Goal: Feedback & Contribution: Contribute content

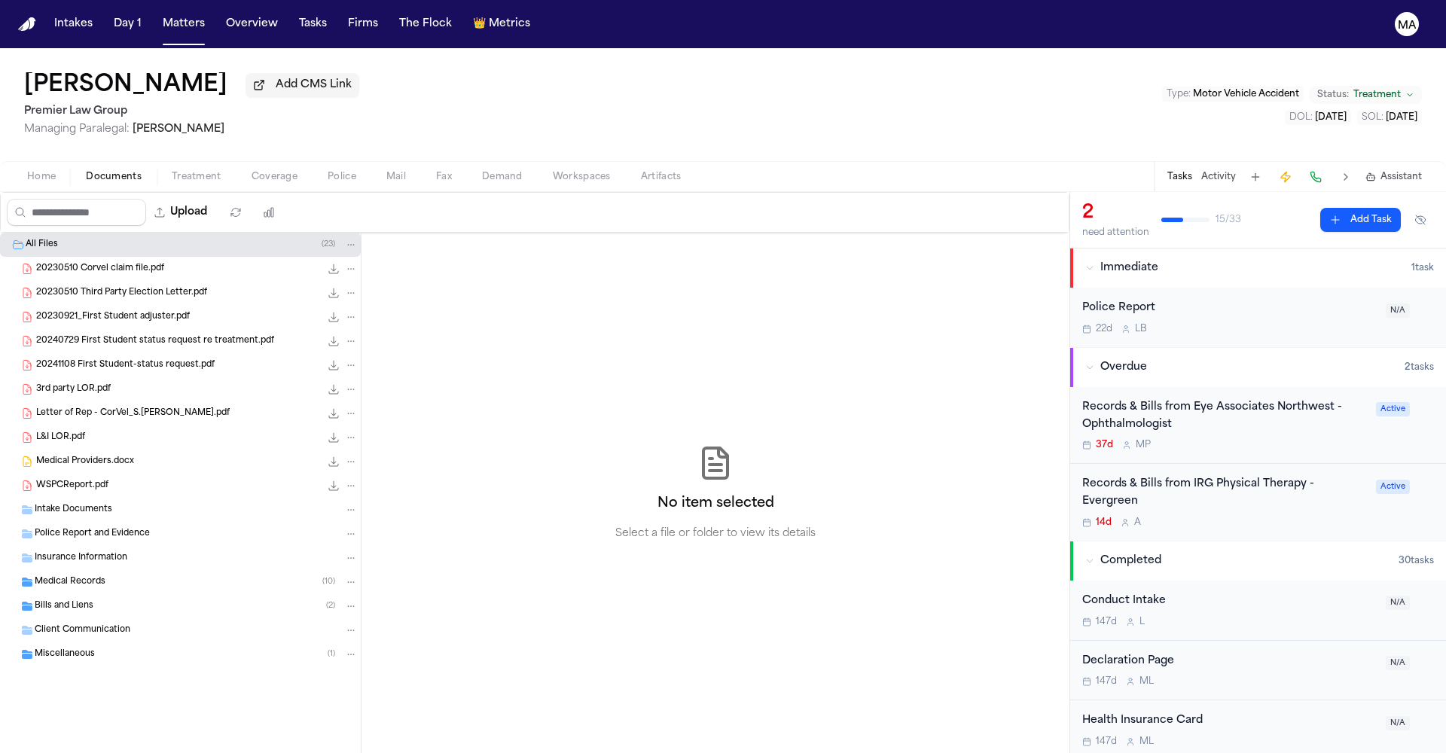
click at [157, 18] on button "Matters" at bounding box center [184, 24] width 54 height 27
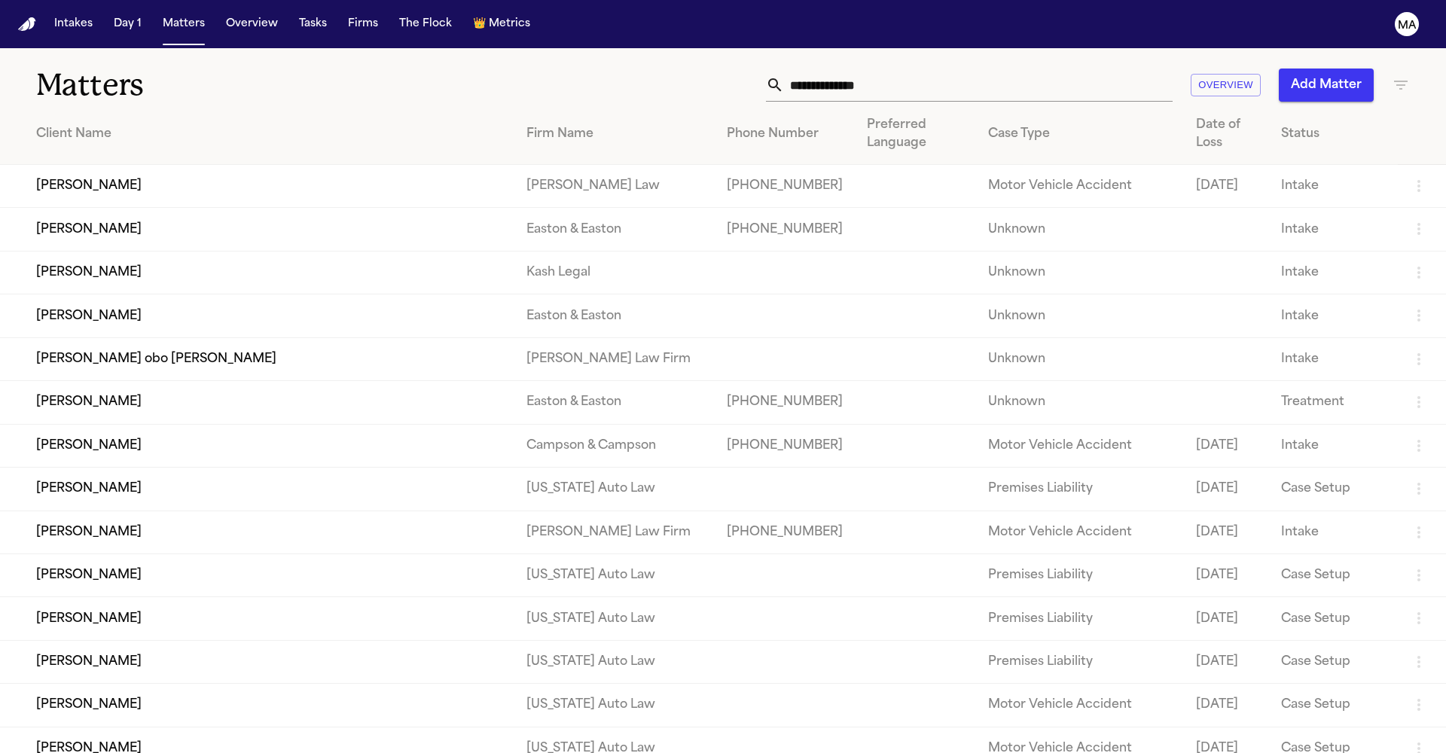
click at [1400, 81] on icon "button" at bounding box center [1401, 85] width 14 height 9
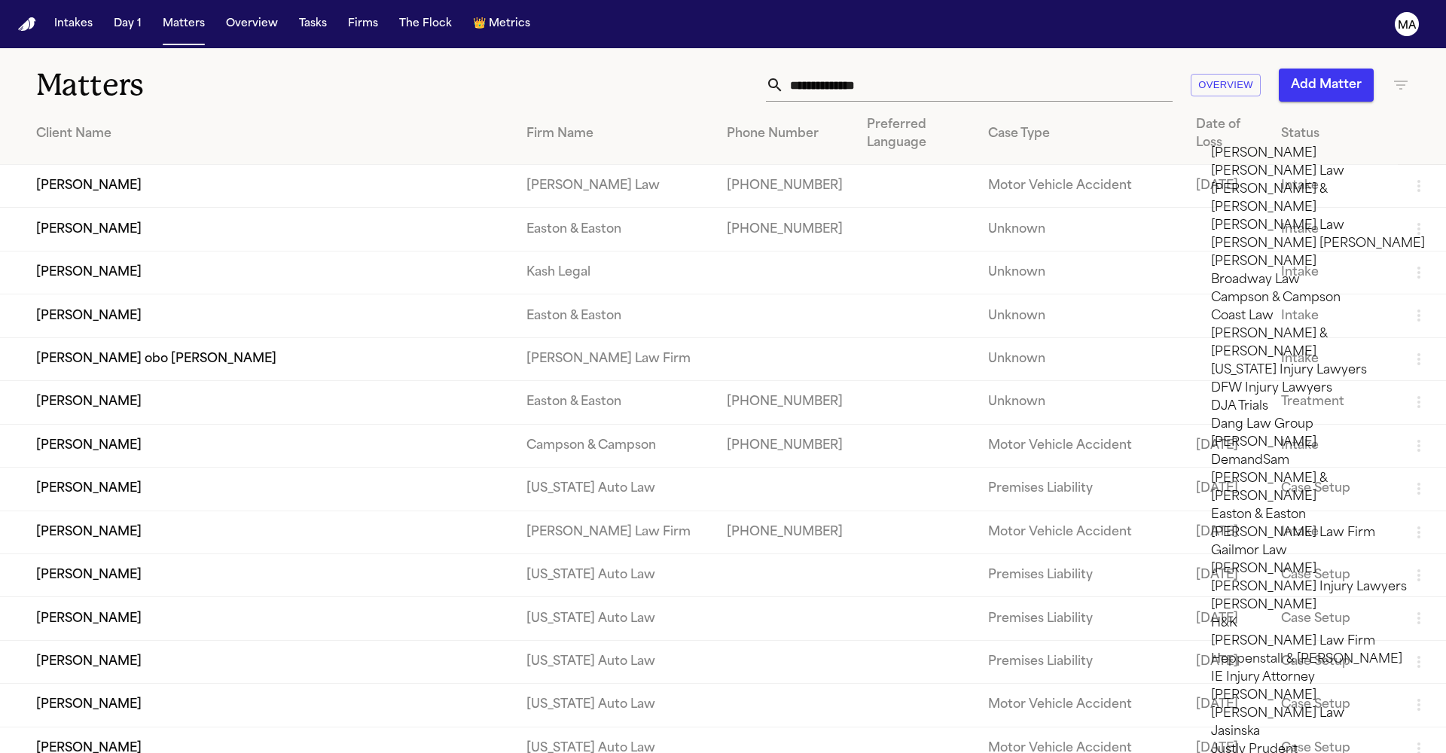
click at [1184, 752] on div at bounding box center [723, 753] width 1446 height 0
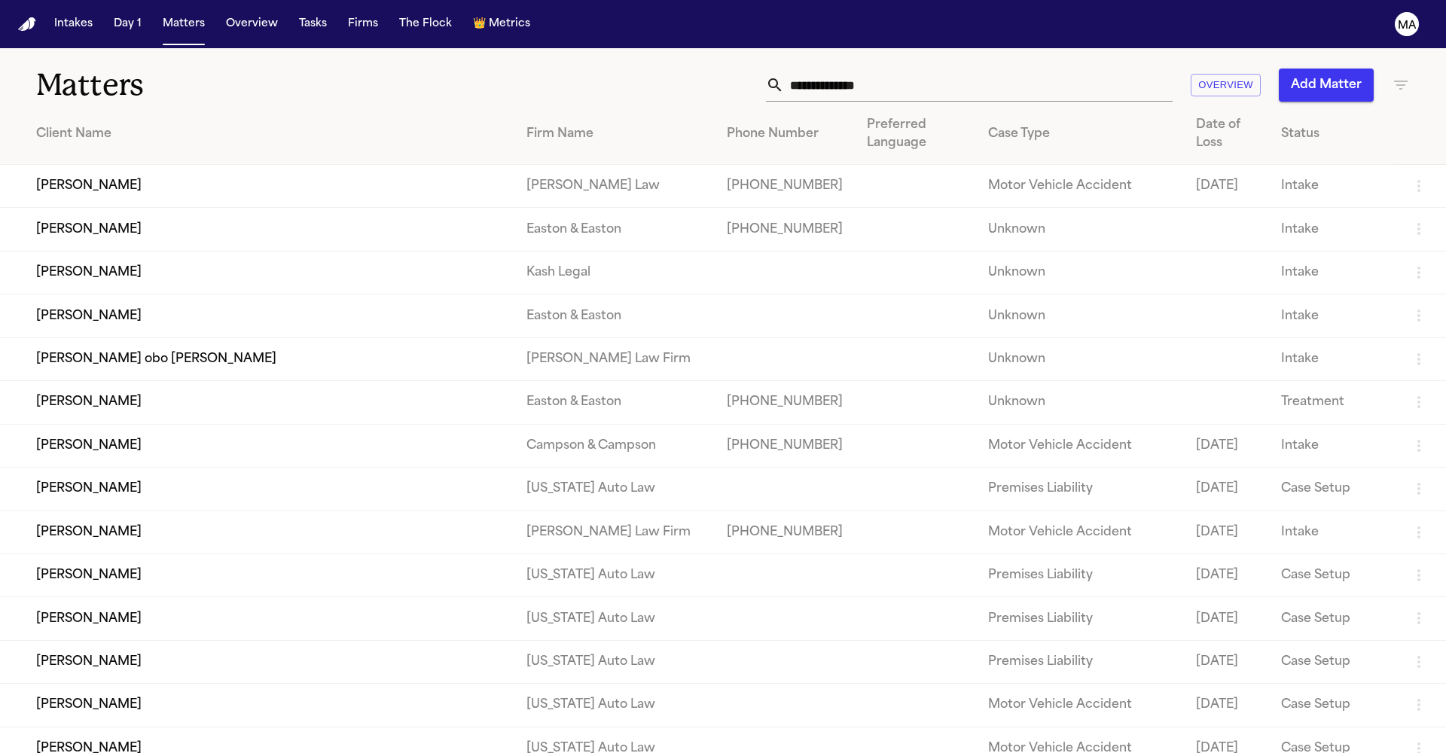
click at [1405, 81] on icon "button" at bounding box center [1401, 85] width 14 height 9
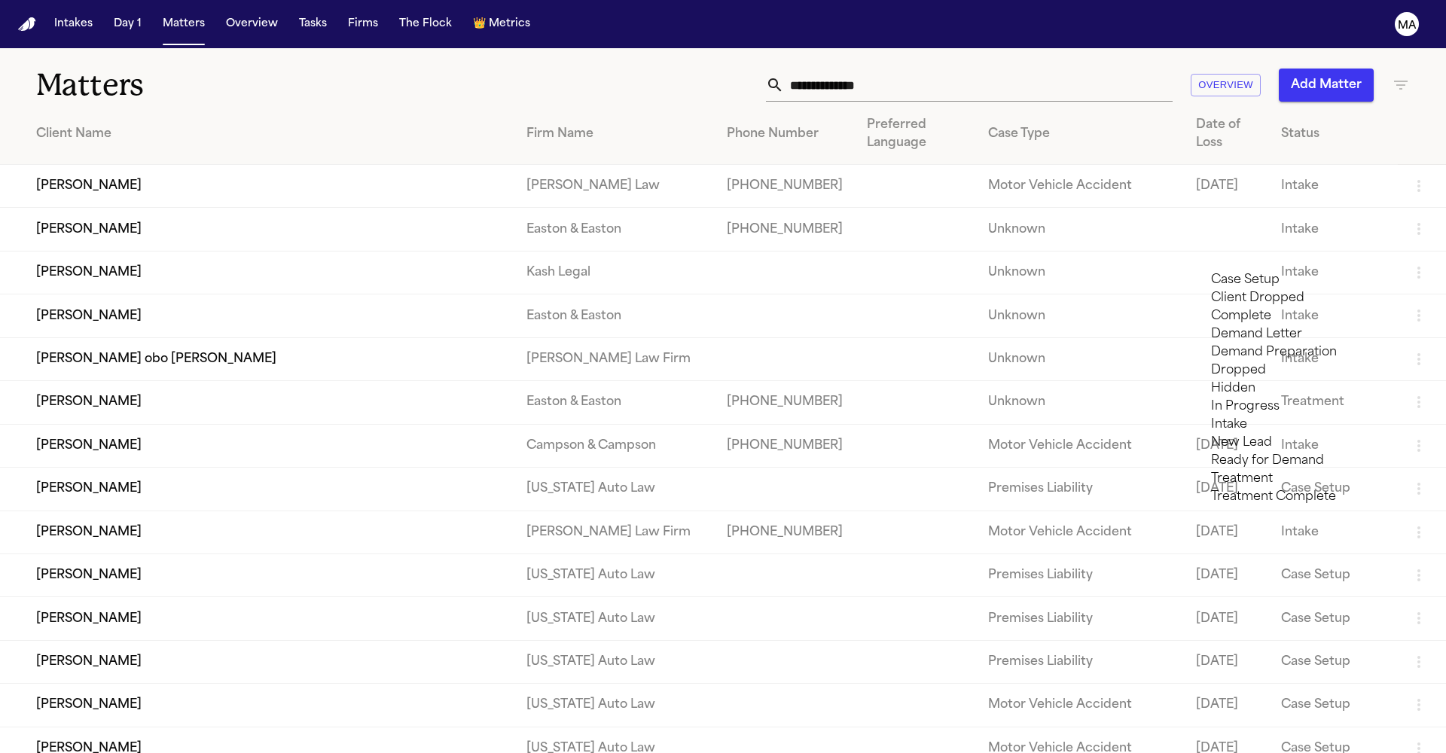
type input "****"
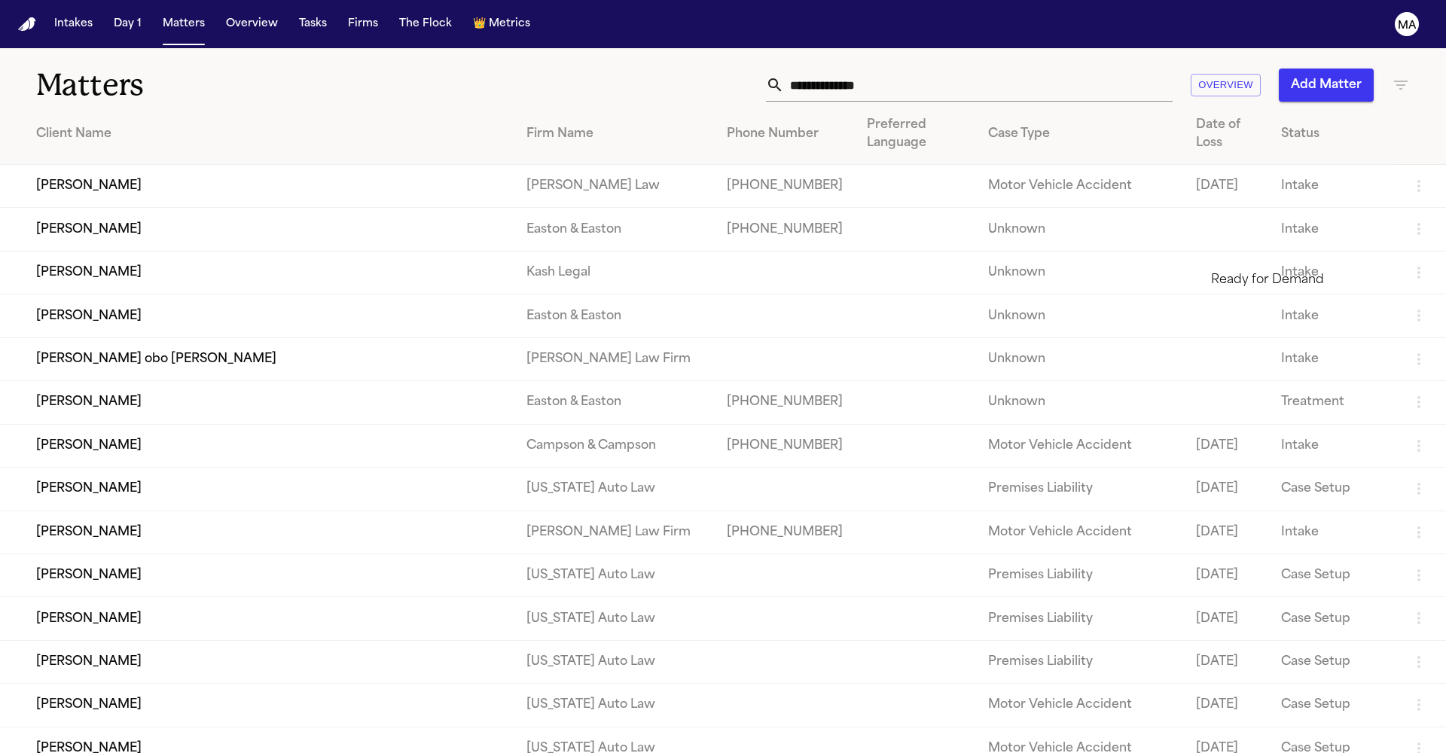
click at [1272, 289] on li "Ready for Demand" at bounding box center [1318, 280] width 214 height 18
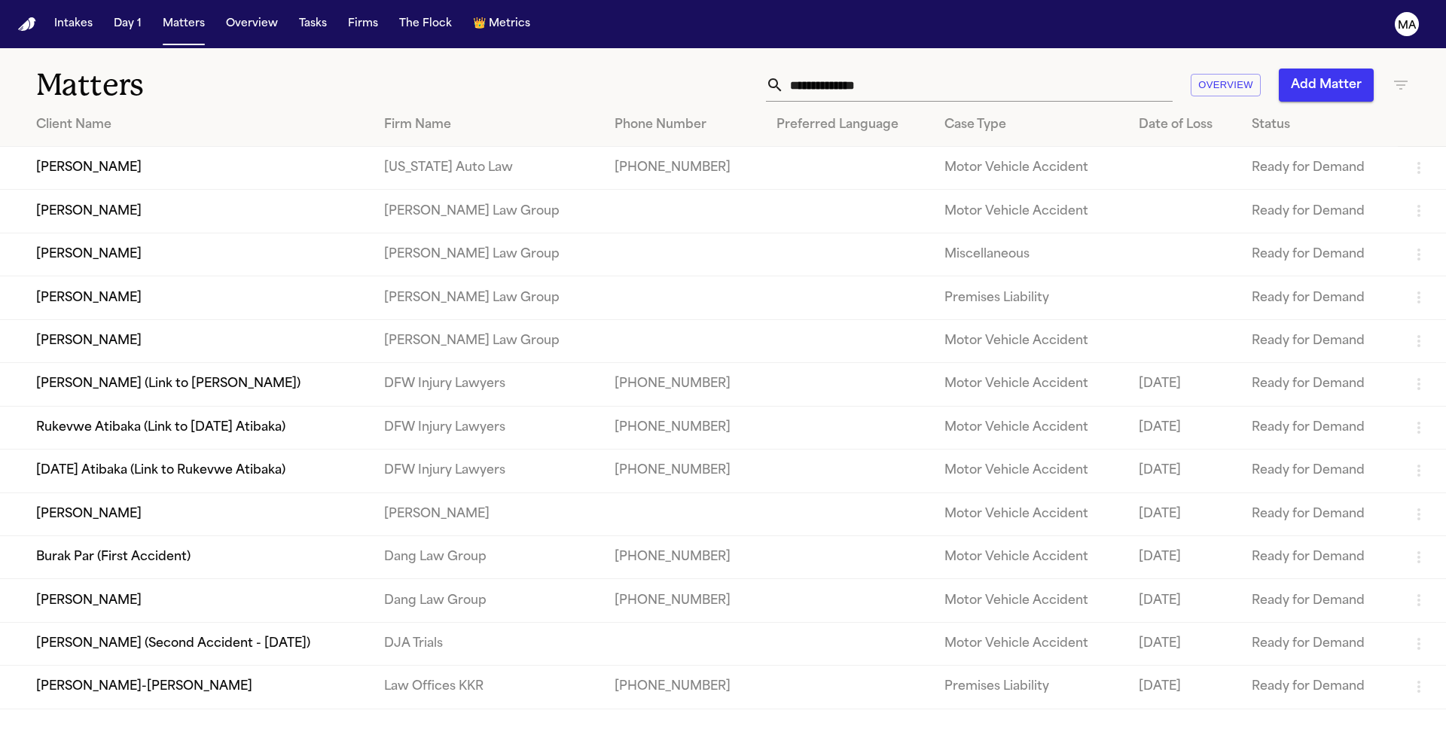
click at [508, 752] on div at bounding box center [723, 753] width 1446 height 0
click at [1392, 76] on icon "button" at bounding box center [1400, 85] width 18 height 18
type input "**"
click at [1274, 315] on li "Demand Preparation" at bounding box center [1318, 306] width 214 height 18
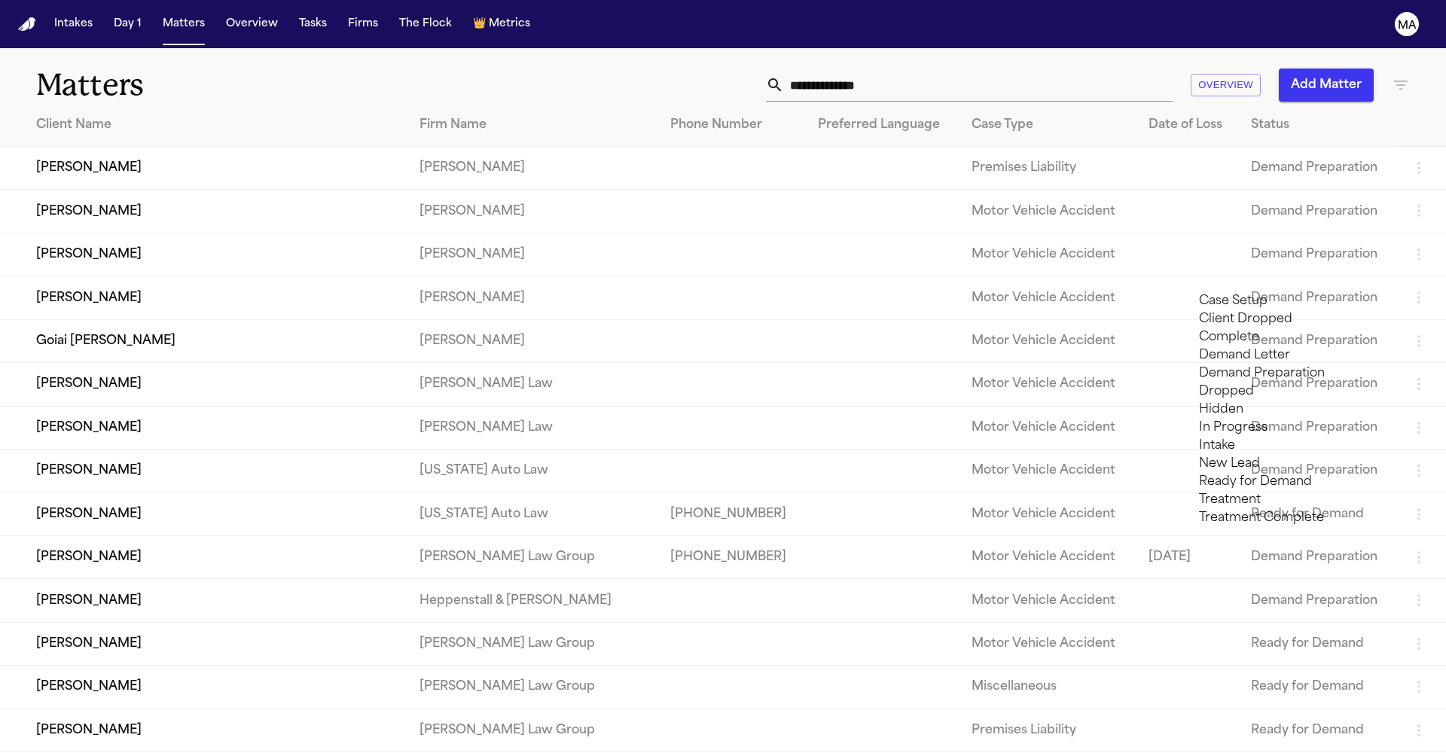
click at [777, 752] on div at bounding box center [723, 753] width 1446 height 0
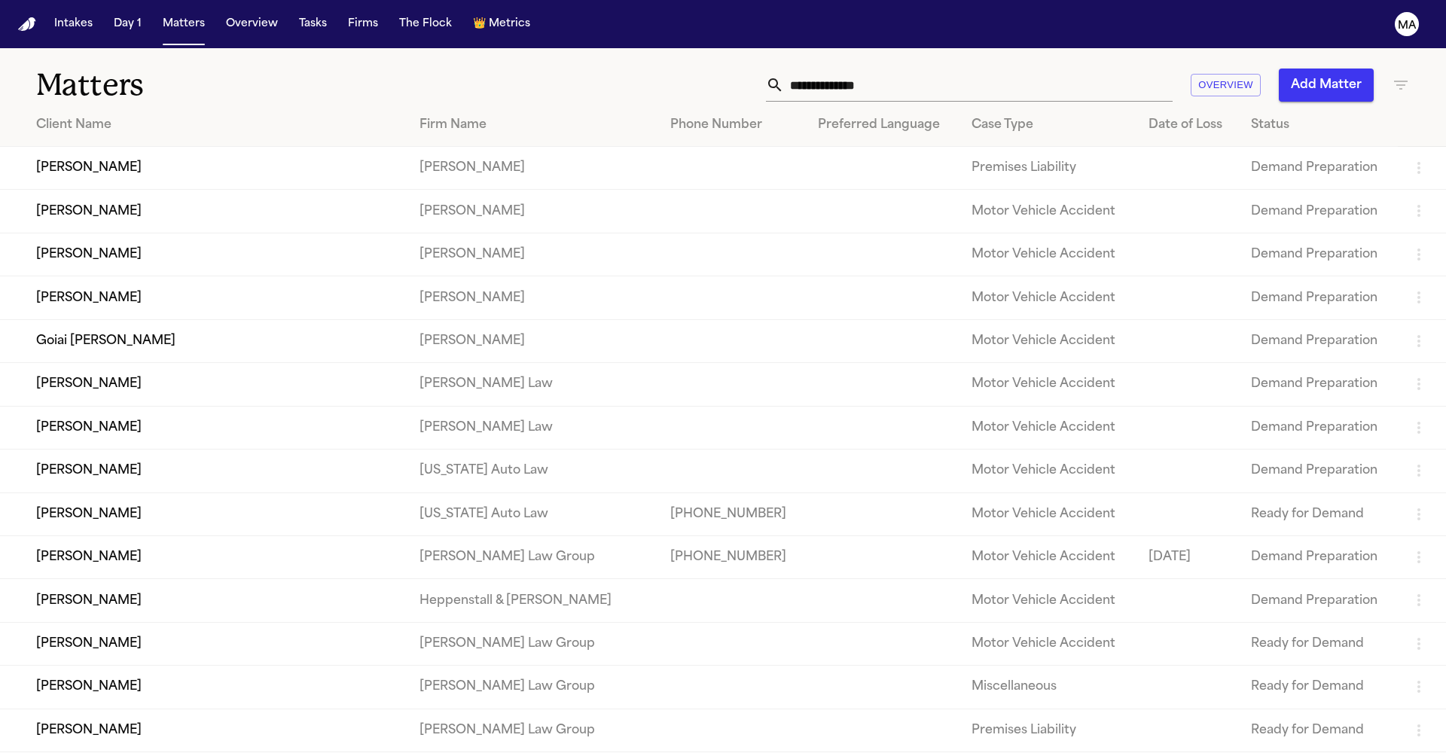
click at [248, 363] on td "Larry Davis" at bounding box center [203, 384] width 407 height 43
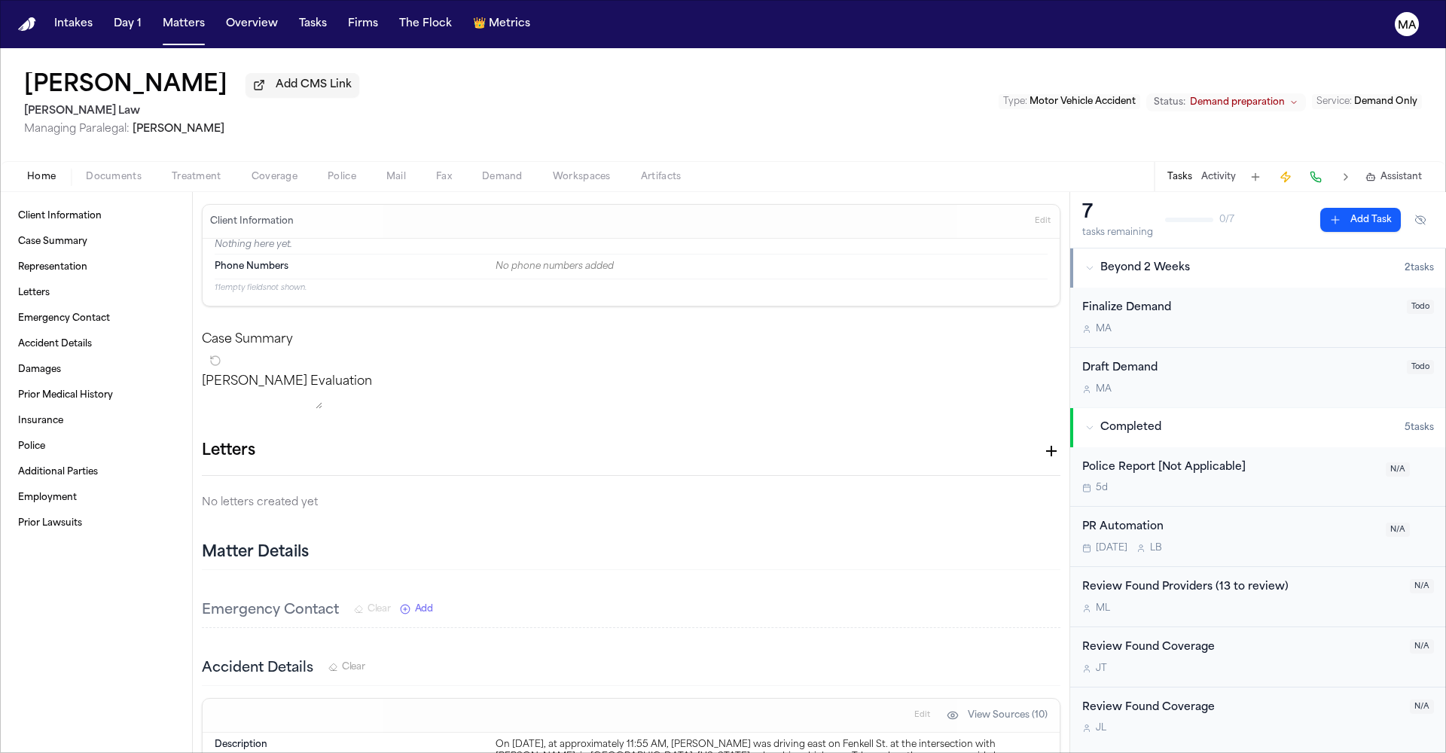
click at [1372, 177] on icon "button" at bounding box center [1372, 177] width 0 height 1
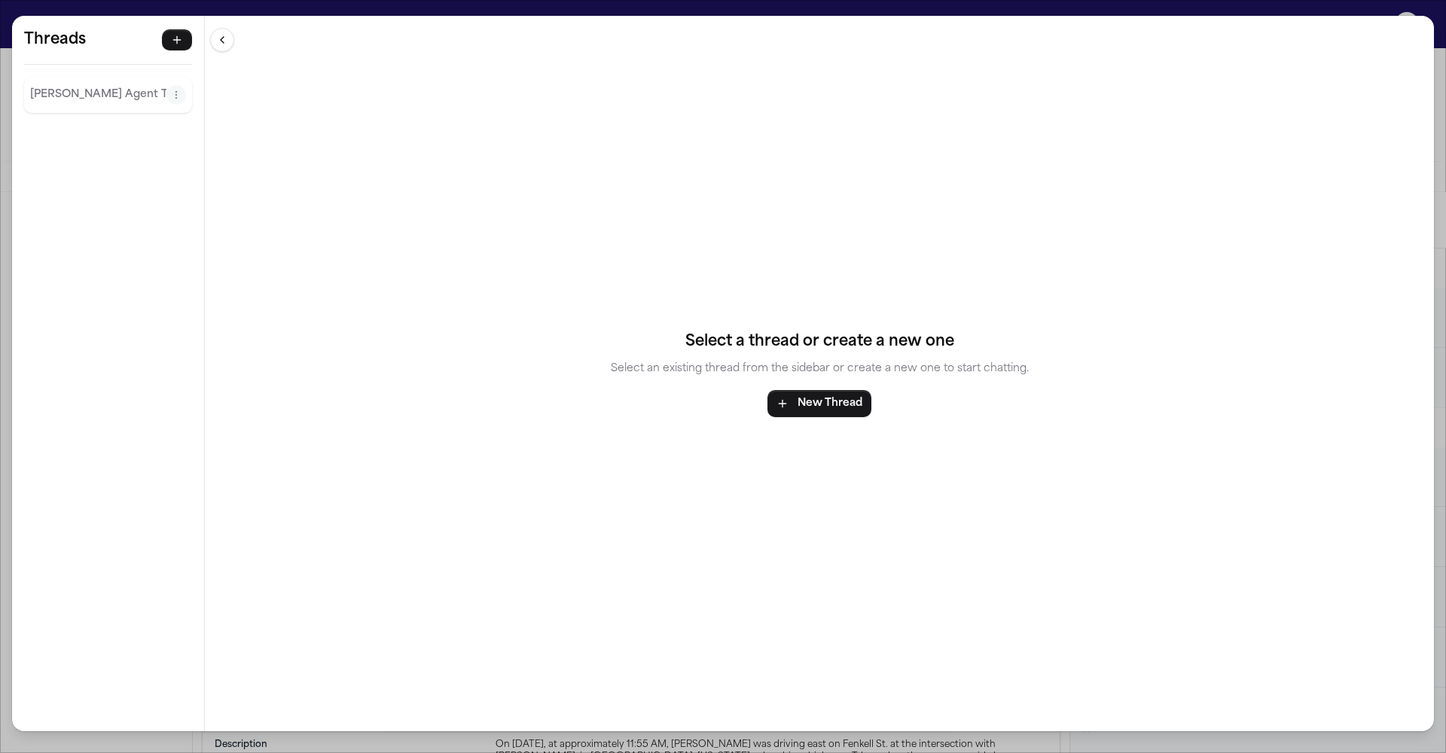
click at [1272, 12] on div "Threads Finch Agent Thread Threads Finch Agent Thread Select a thread or create…" at bounding box center [723, 376] width 1446 height 753
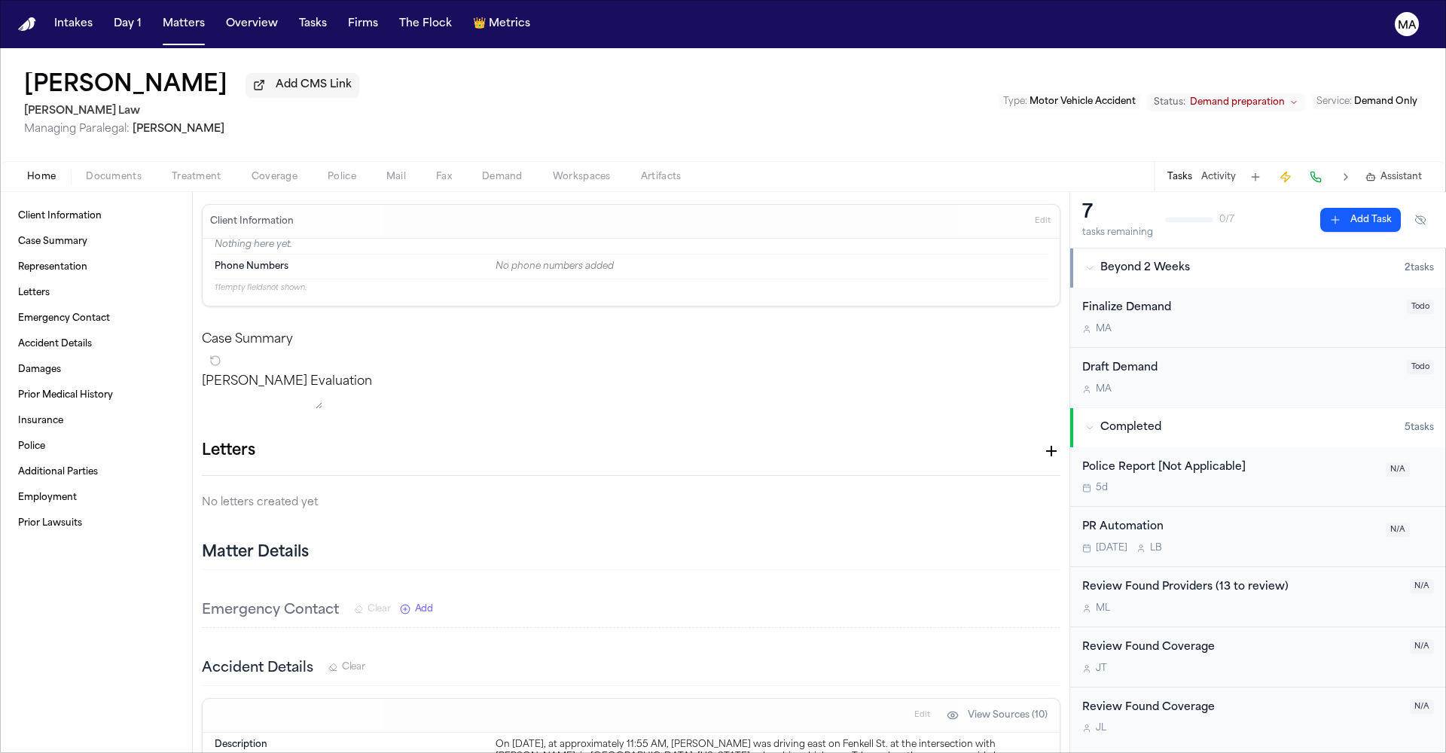
click at [1284, 96] on span "Demand preparation" at bounding box center [1237, 102] width 95 height 12
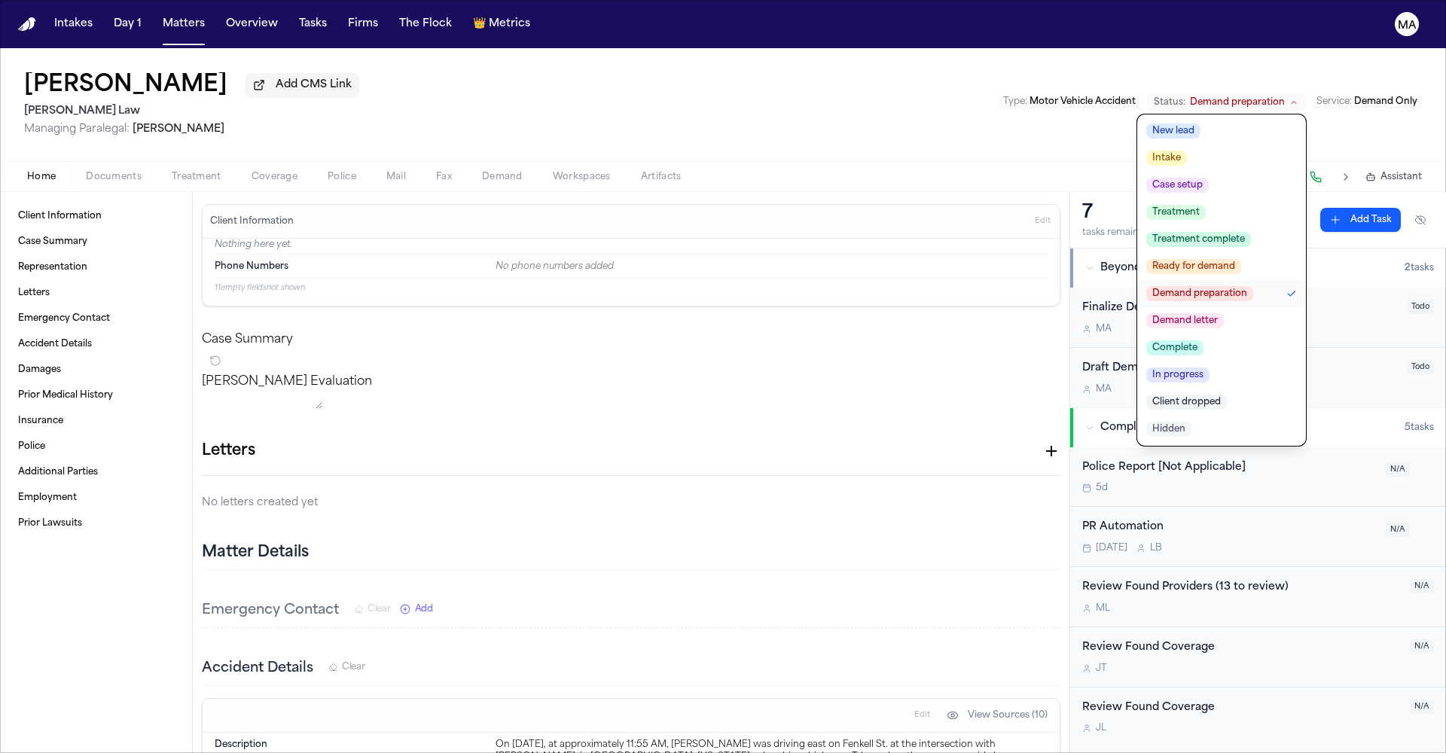
click at [1223, 313] on span "Demand letter" at bounding box center [1185, 320] width 78 height 15
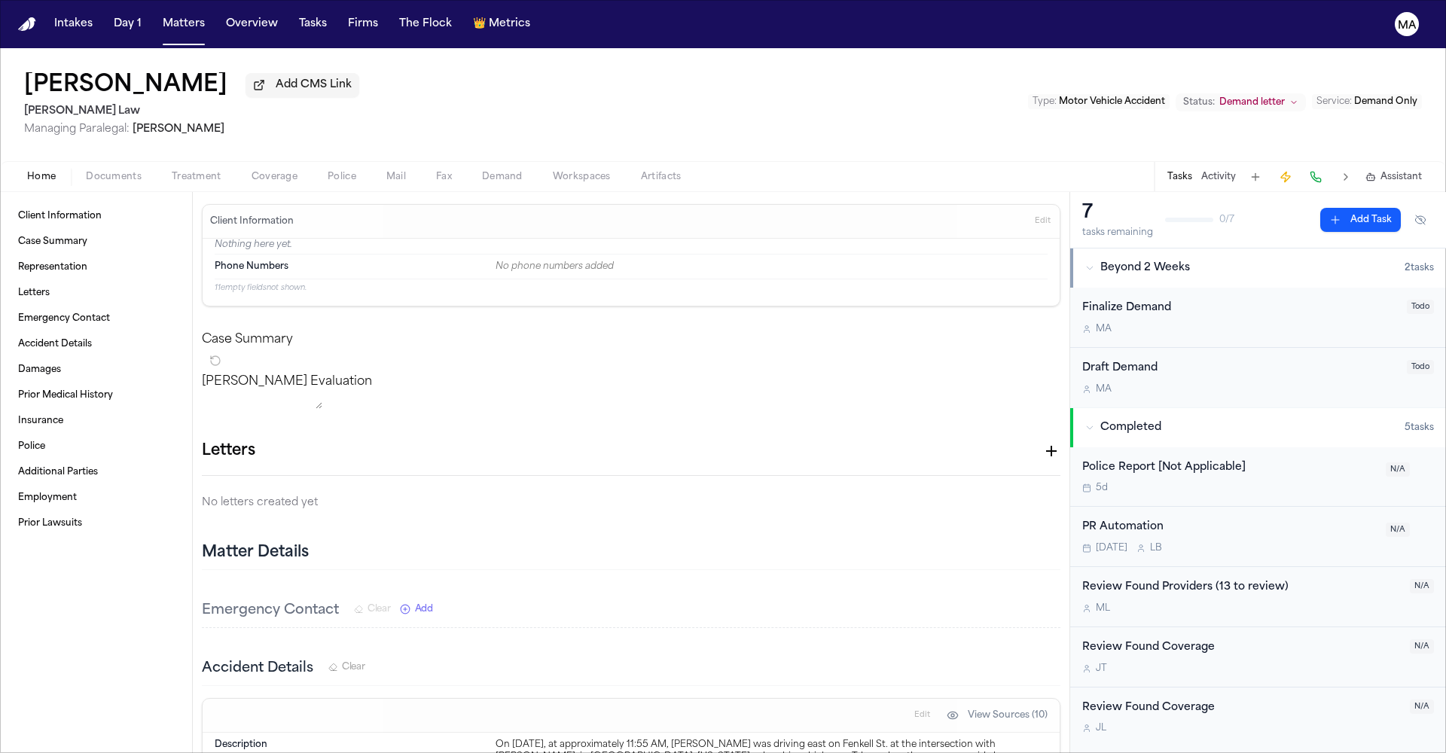
click at [659, 52] on div "Larry Davis Add CMS Link Jalal Law Managing Paralegal: Michelle Landazabal Type…" at bounding box center [723, 104] width 1446 height 113
click at [157, 17] on button "Matters" at bounding box center [184, 24] width 54 height 27
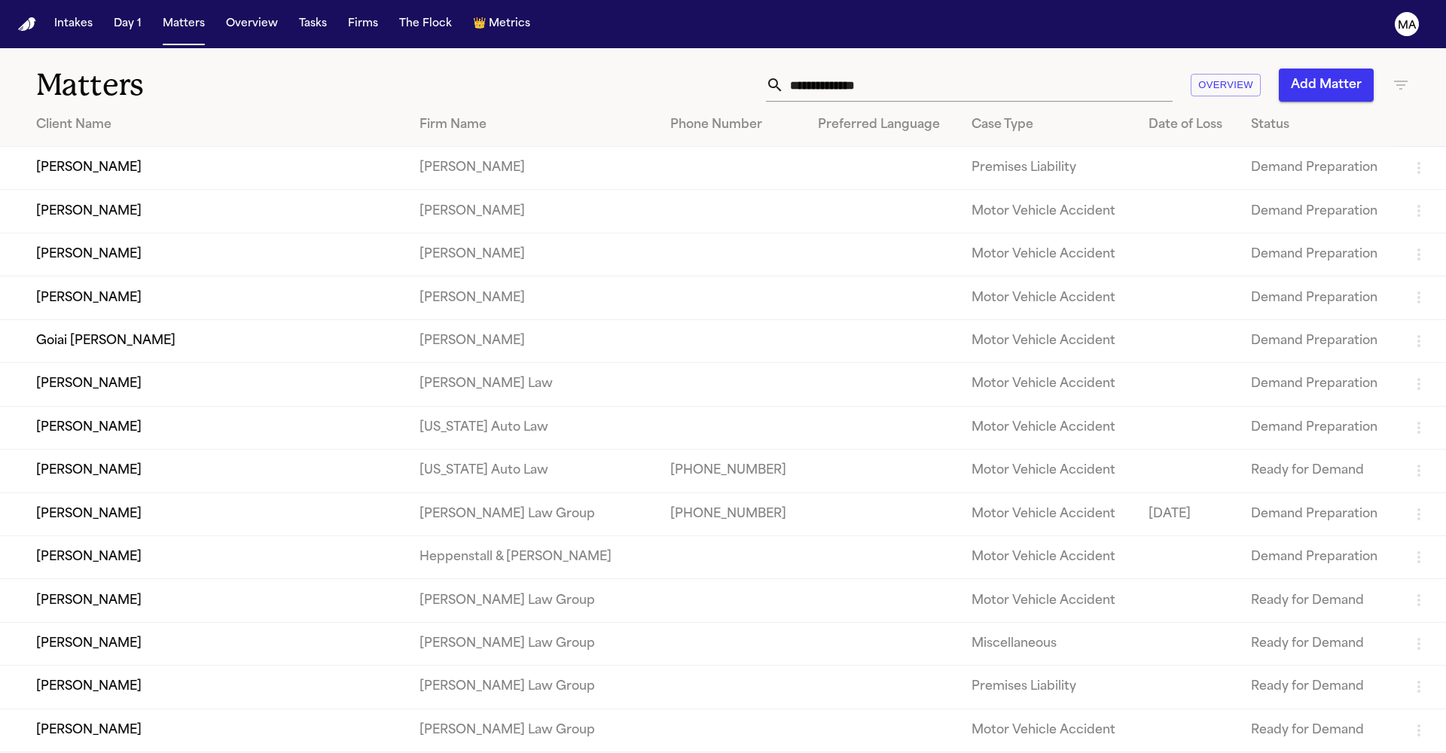
click at [282, 363] on td "Taneishia McKinney" at bounding box center [203, 384] width 407 height 43
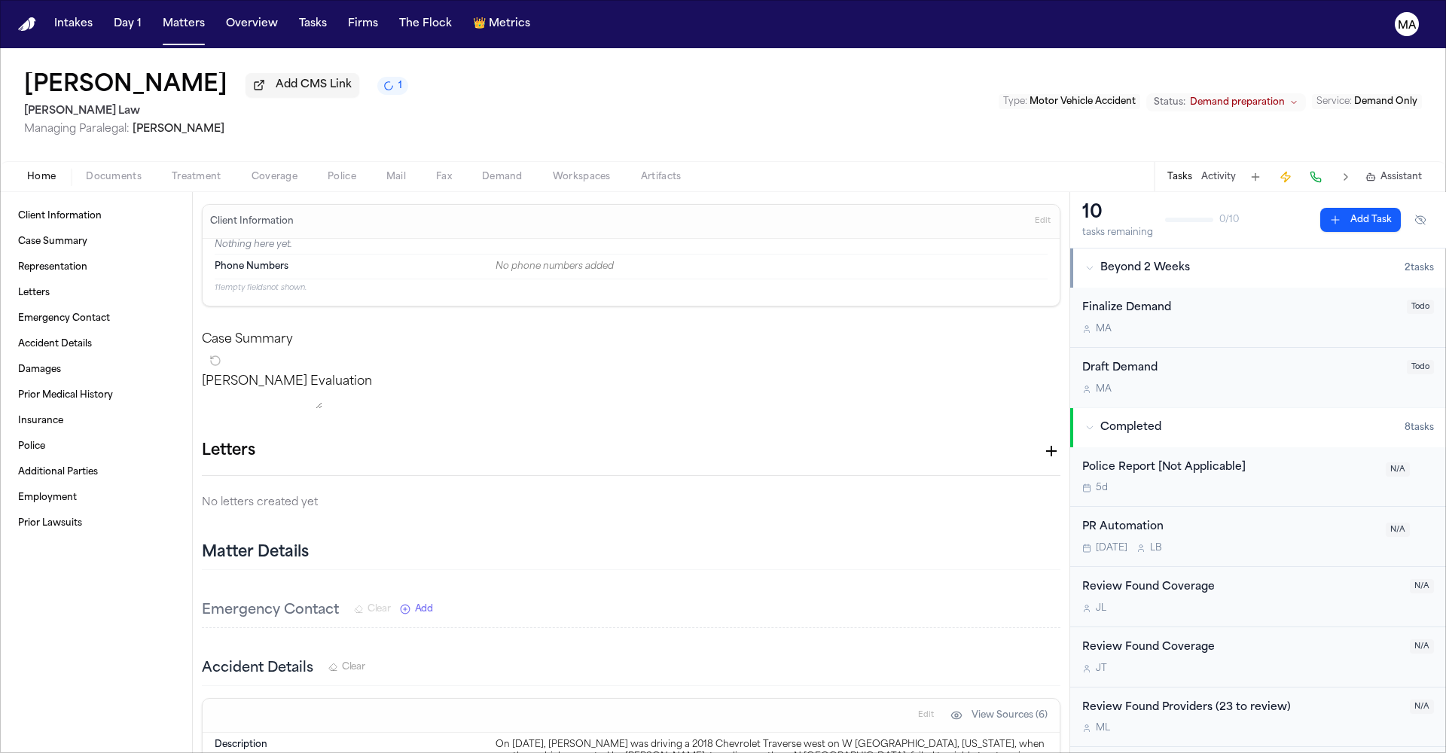
click at [1284, 96] on span "Demand preparation" at bounding box center [1237, 102] width 95 height 12
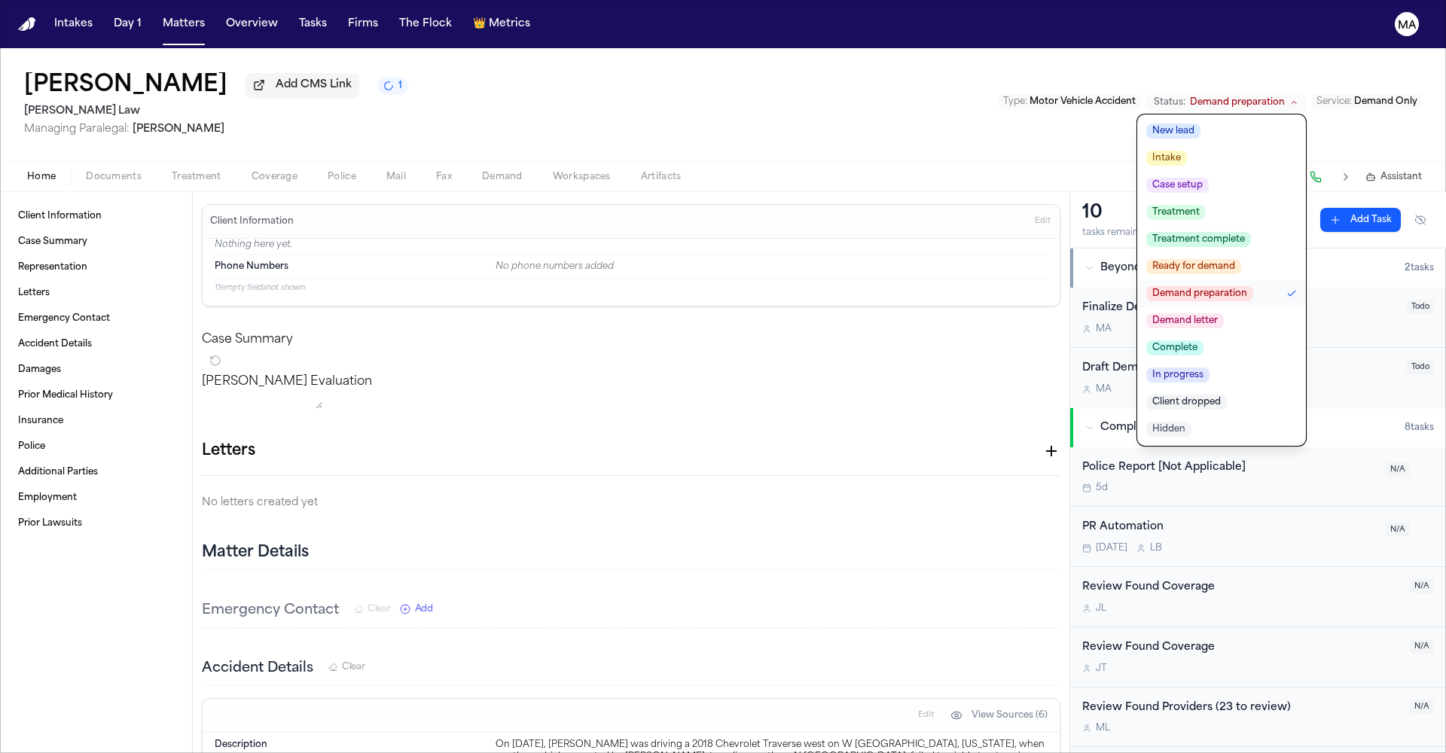
click at [1223, 313] on span "Demand letter" at bounding box center [1185, 320] width 78 height 15
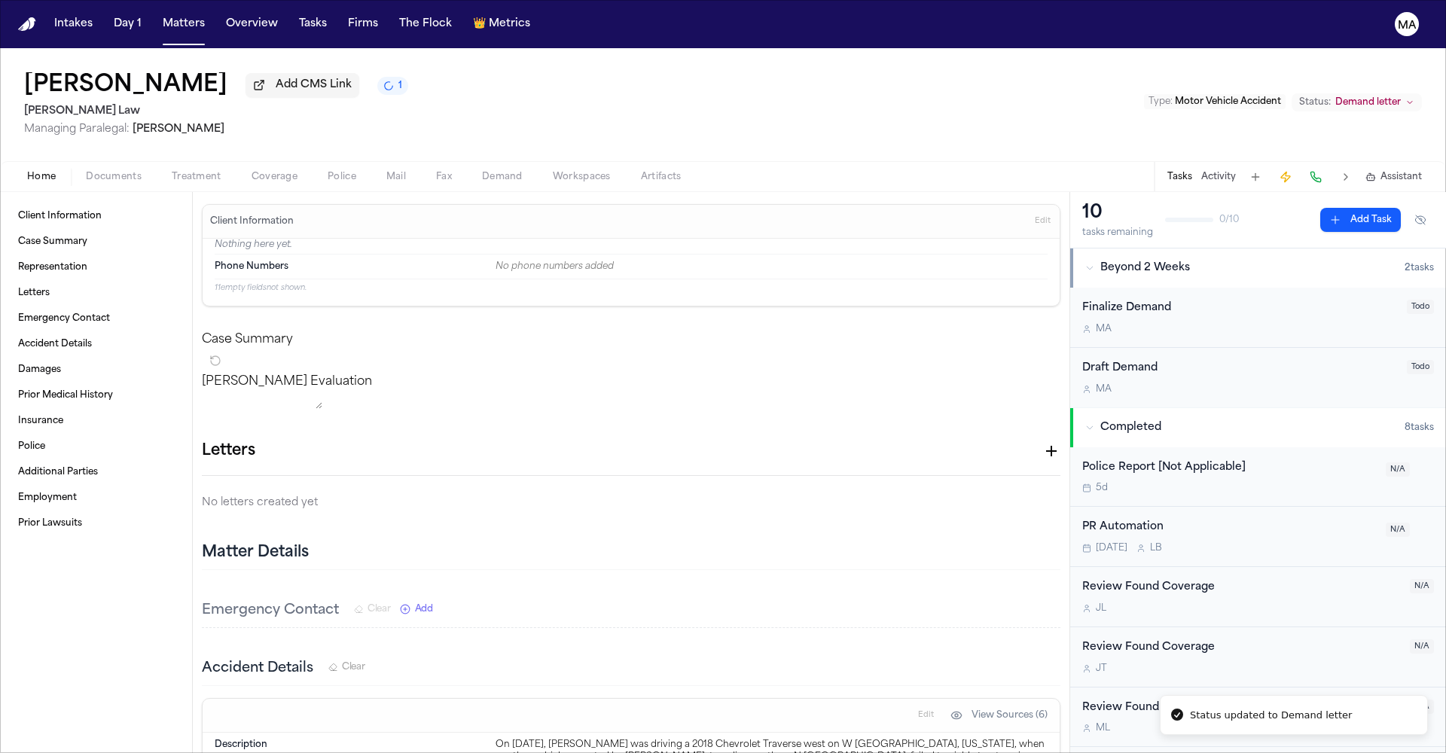
click at [770, 69] on div "Taneishia McKinney Add CMS Link 1 Jalal Law Managing Paralegal: Michelle Landaz…" at bounding box center [723, 104] width 1446 height 113
click at [157, 12] on button "Matters" at bounding box center [184, 24] width 54 height 27
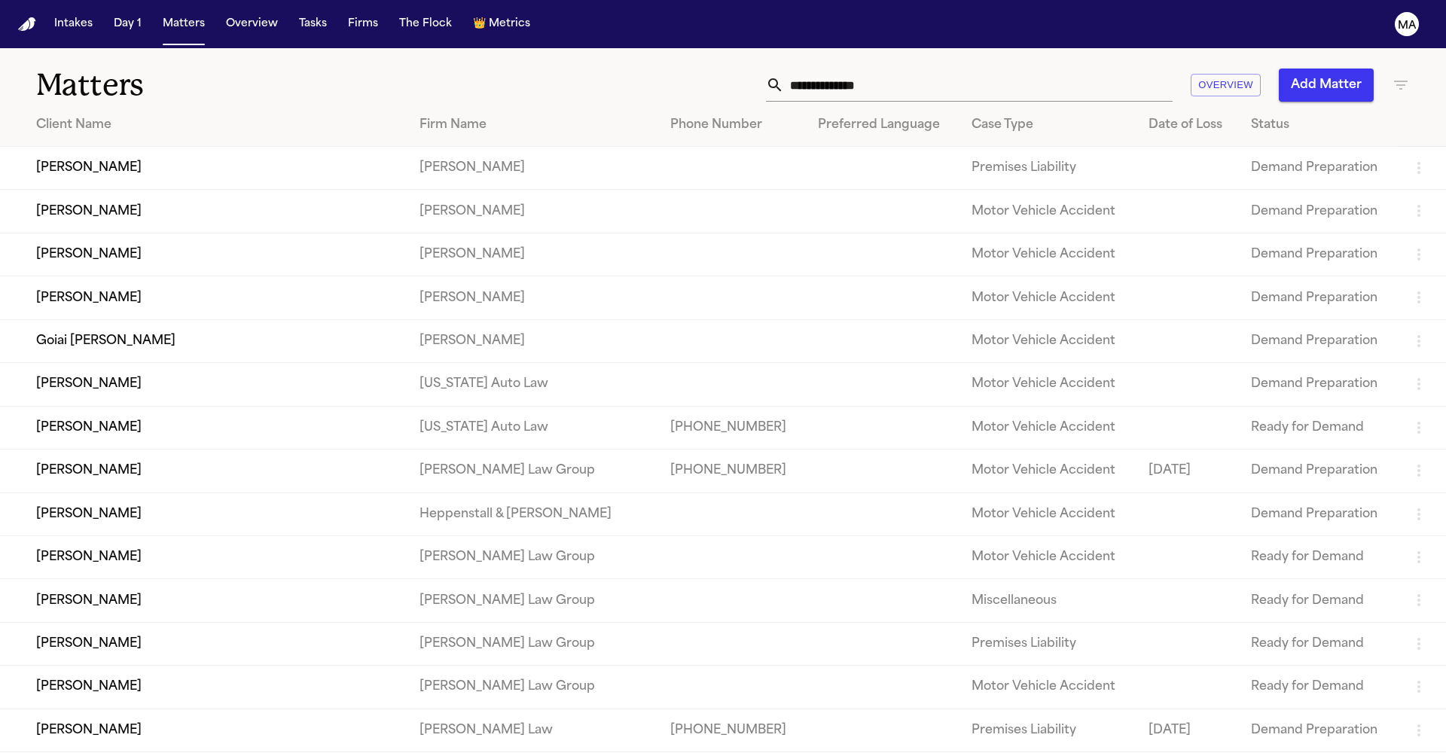
click at [1352, 69] on button "Add Matter" at bounding box center [1325, 85] width 95 height 33
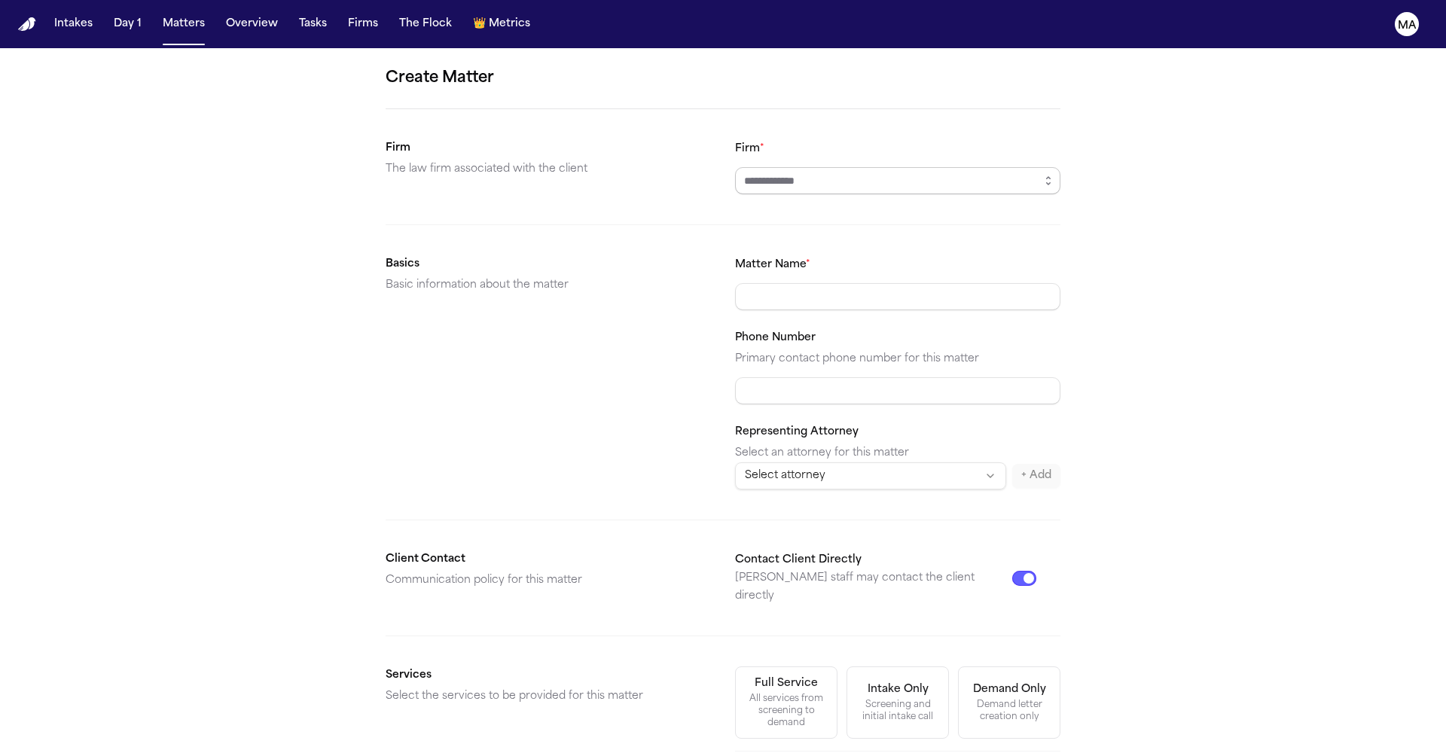
click at [804, 167] on input "Firm *" at bounding box center [897, 180] width 325 height 27
type input "**********"
click at [967, 699] on div "Demand letter creation only" at bounding box center [1008, 711] width 83 height 24
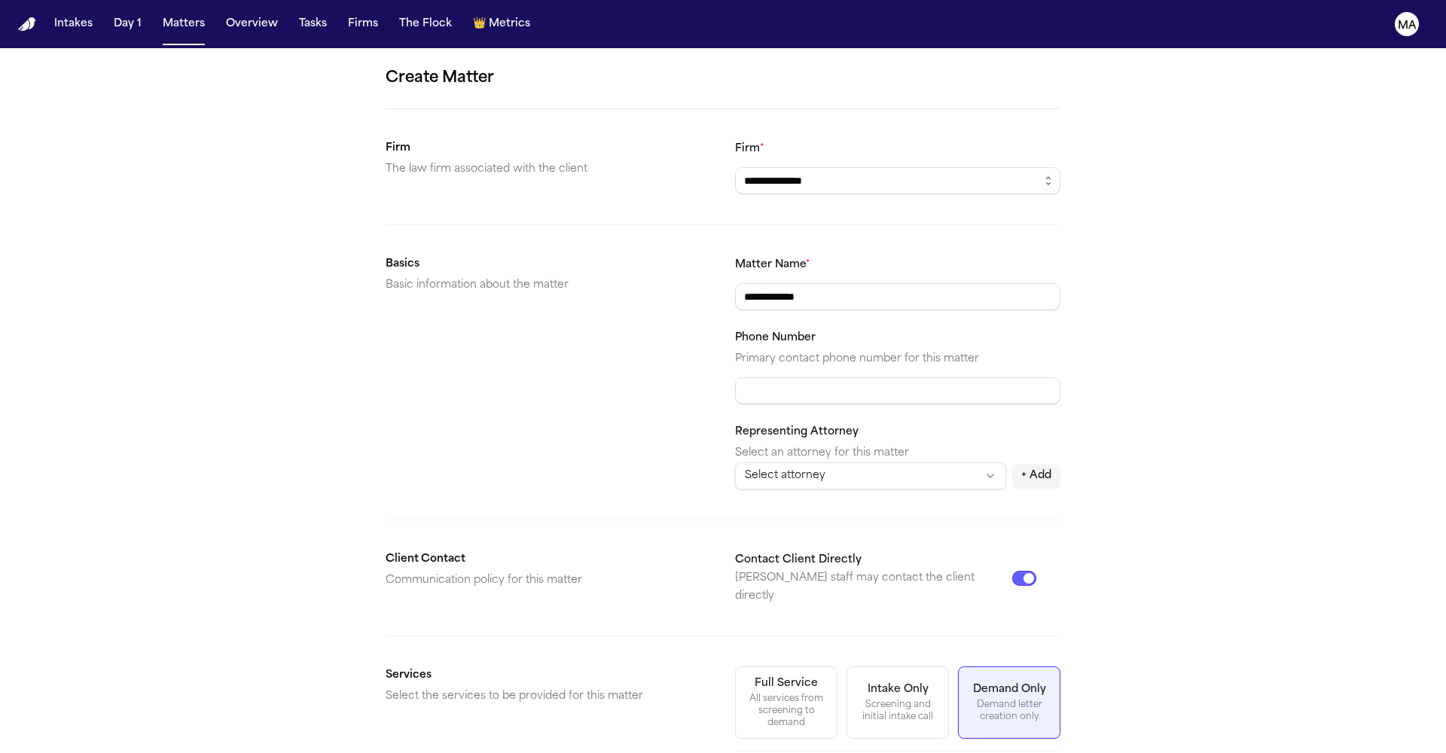
scroll to position [72, 0]
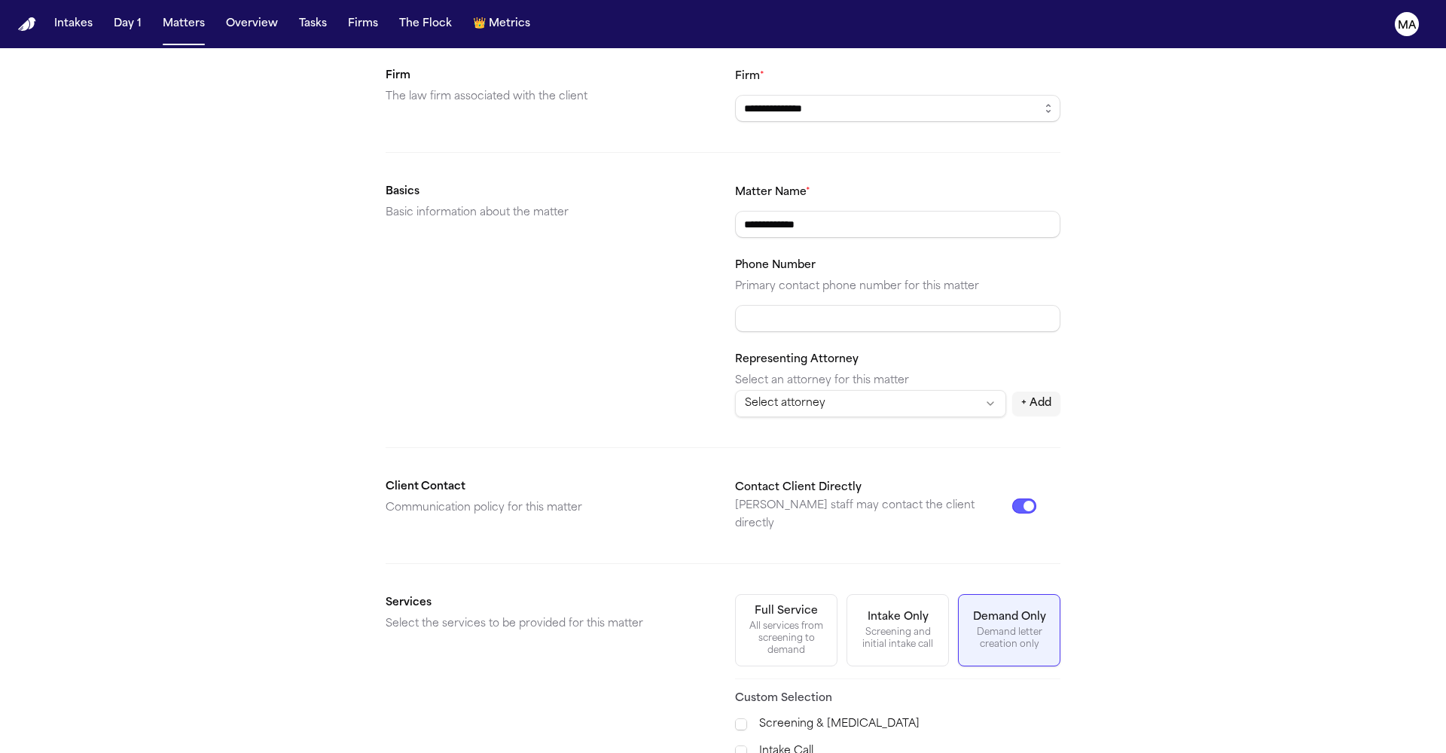
click at [798, 752] on span "Demand Preparation" at bounding box center [800, 764] width 109 height 18
click at [776, 633] on span "Motor Vehicle Accident" at bounding box center [808, 642] width 124 height 18
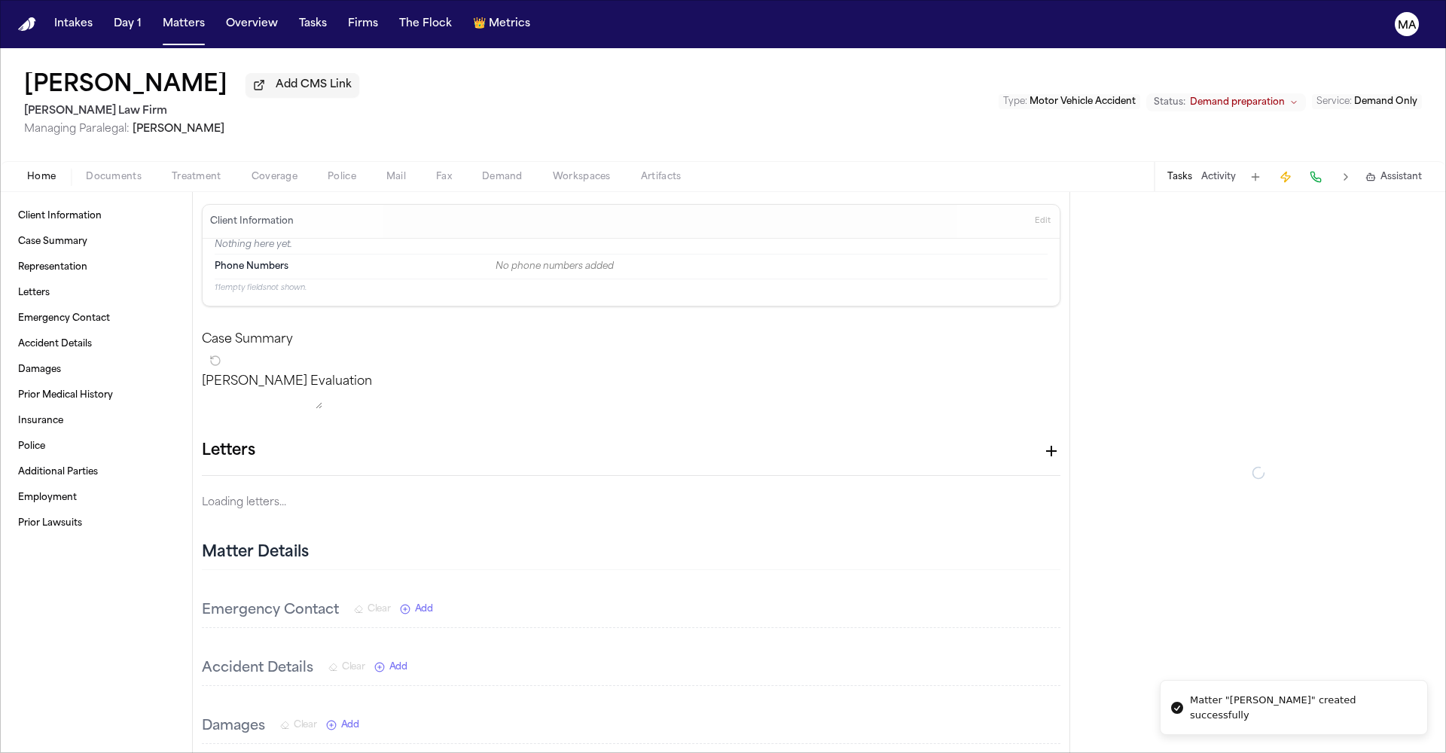
click at [78, 168] on button "Documents" at bounding box center [114, 177] width 86 height 18
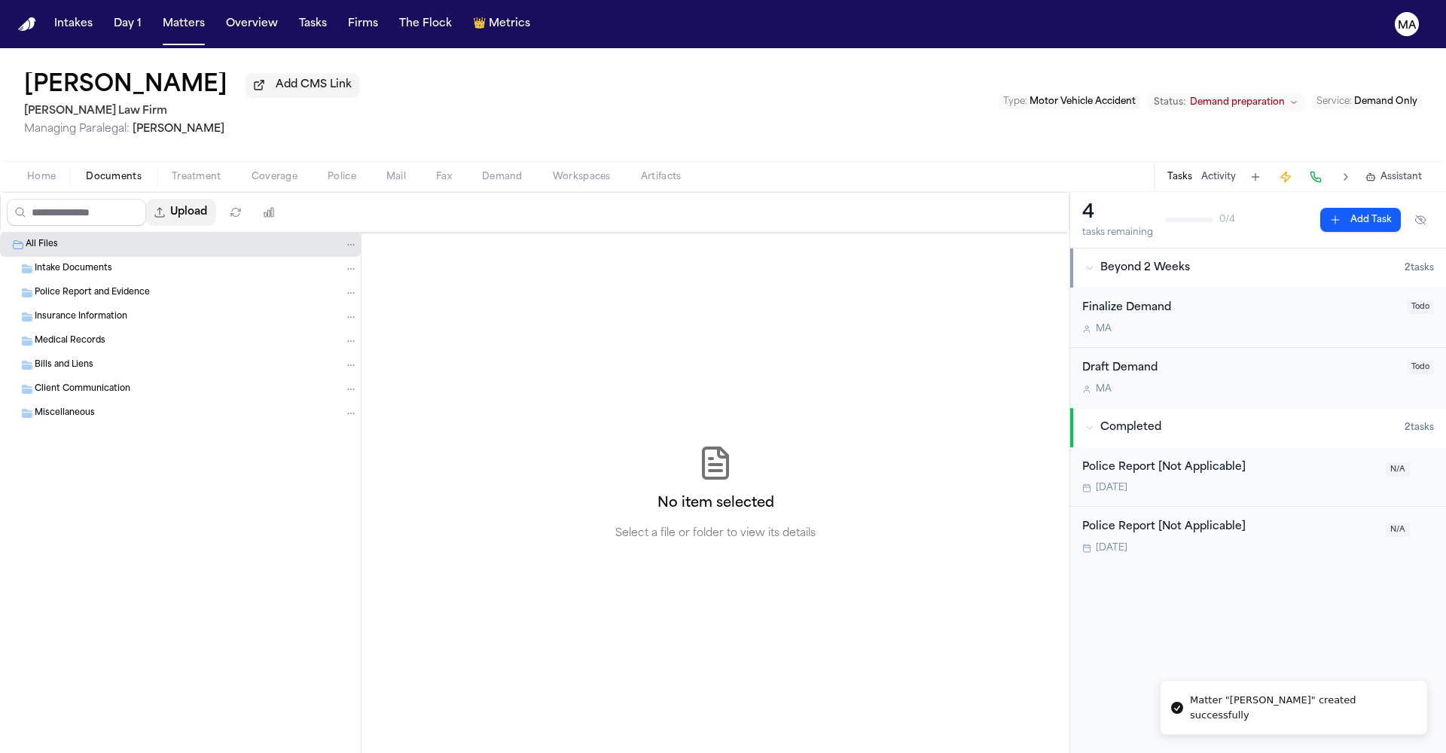
click at [154, 199] on button "Upload" at bounding box center [181, 212] width 70 height 27
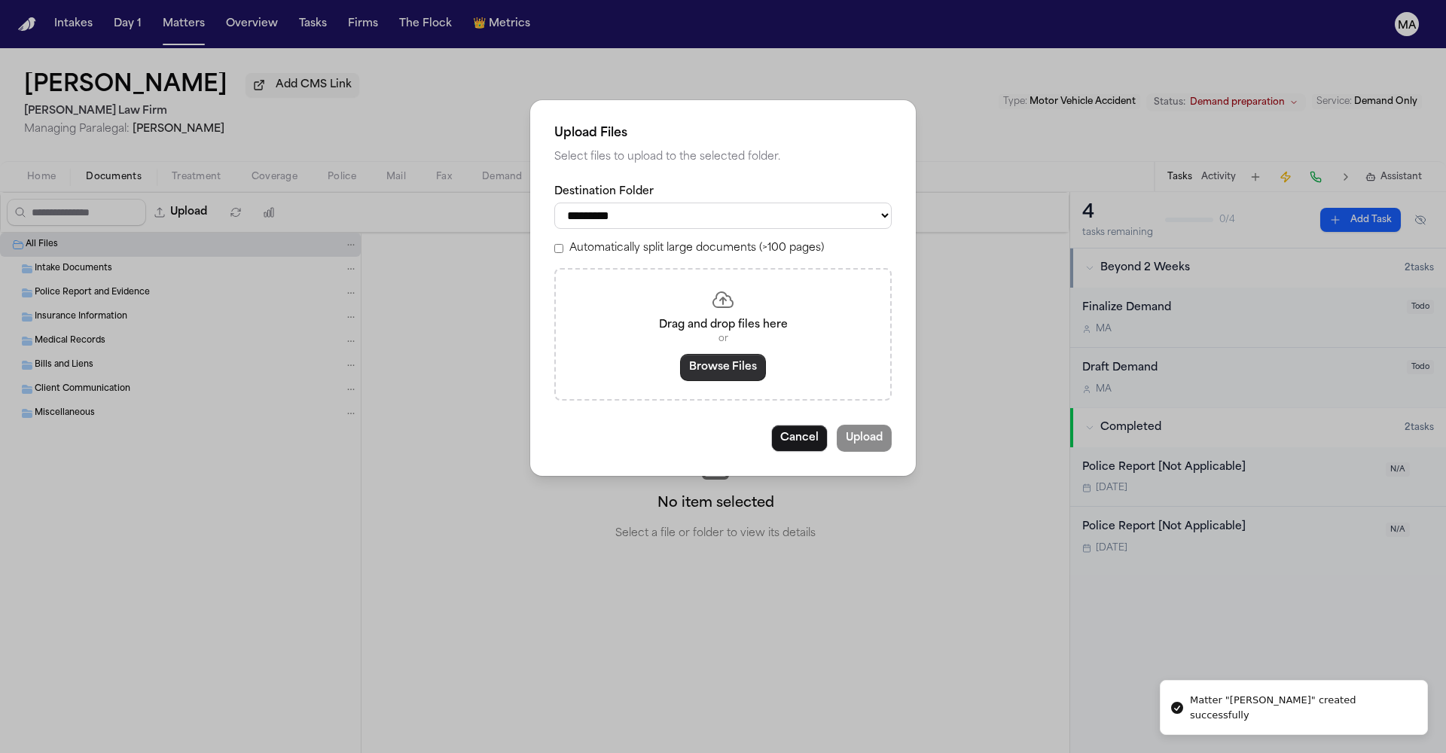
click at [722, 354] on button "Browse Files" at bounding box center [723, 367] width 86 height 27
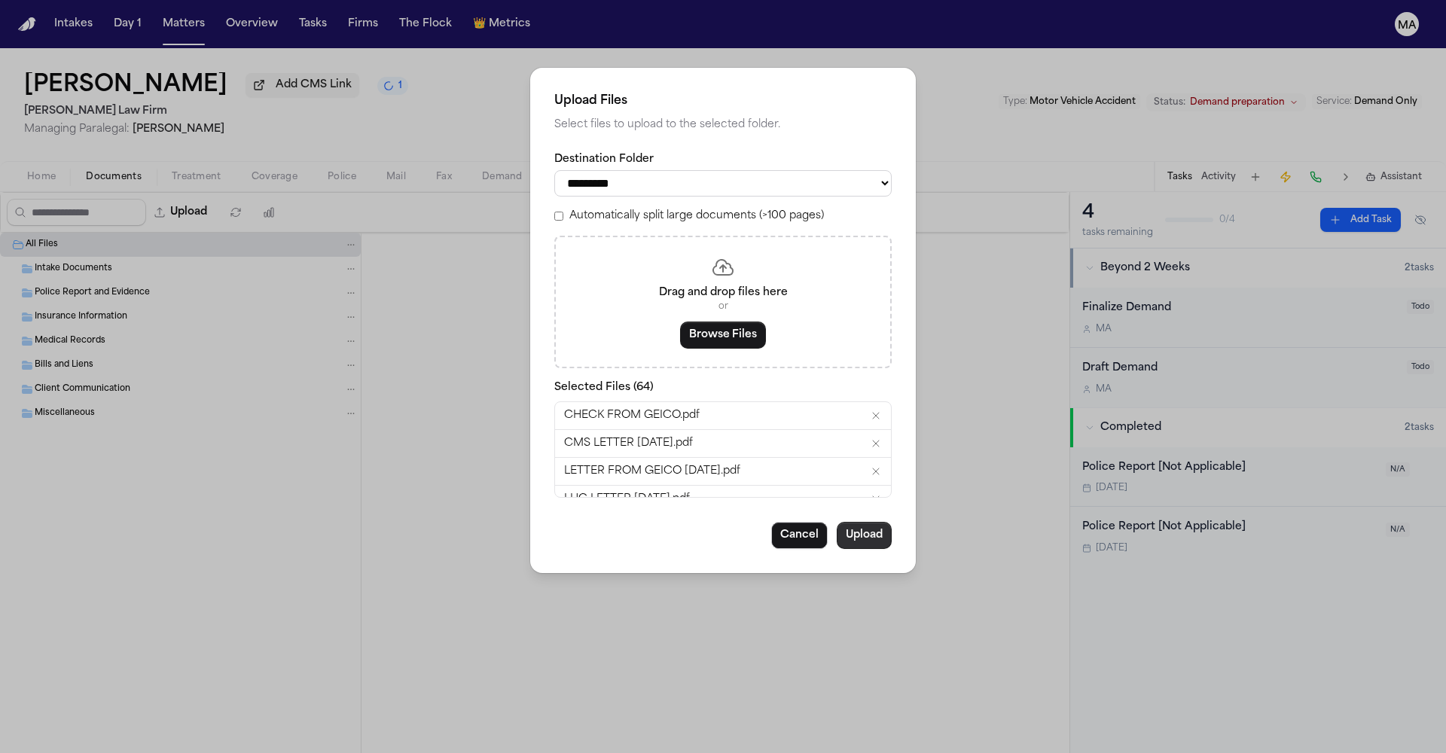
click at [836, 522] on button "Upload" at bounding box center [863, 535] width 55 height 27
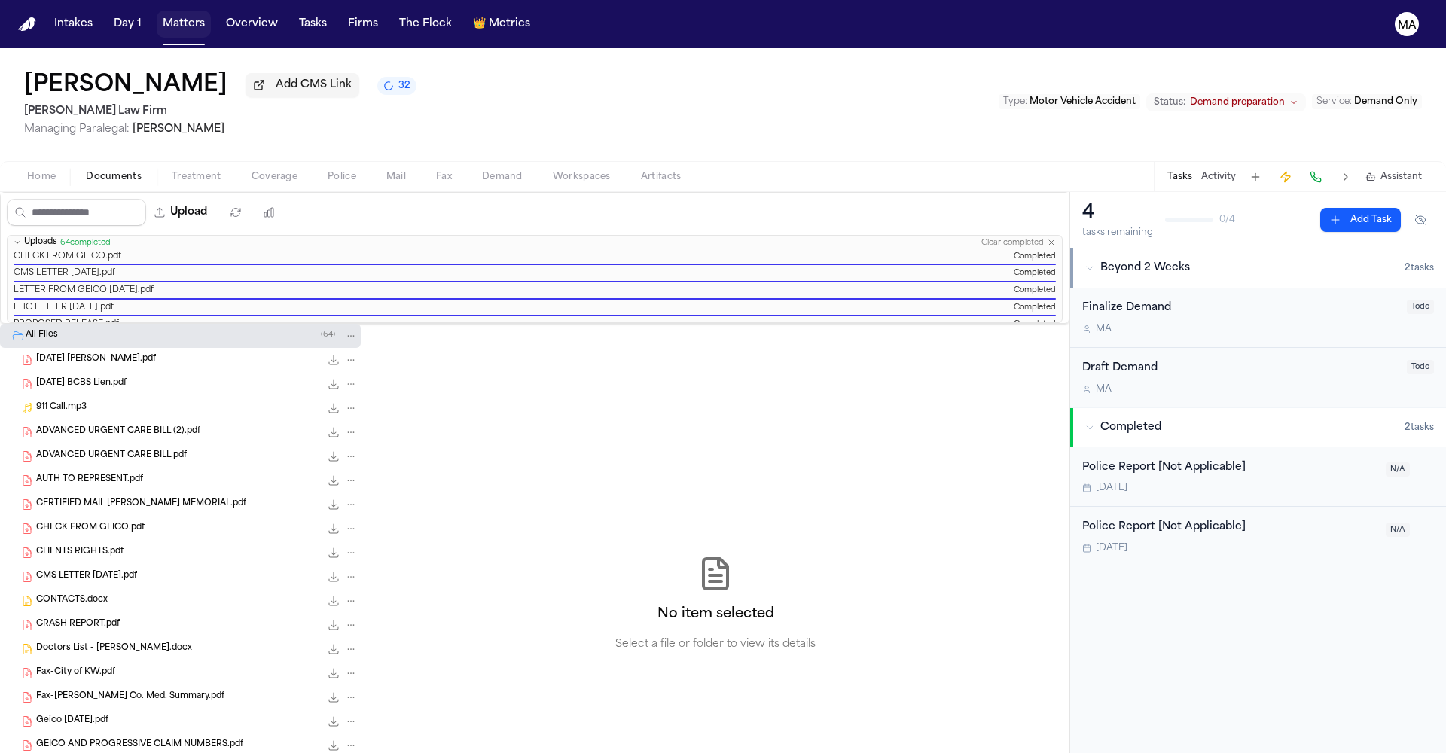
click at [157, 13] on button "Matters" at bounding box center [184, 24] width 54 height 27
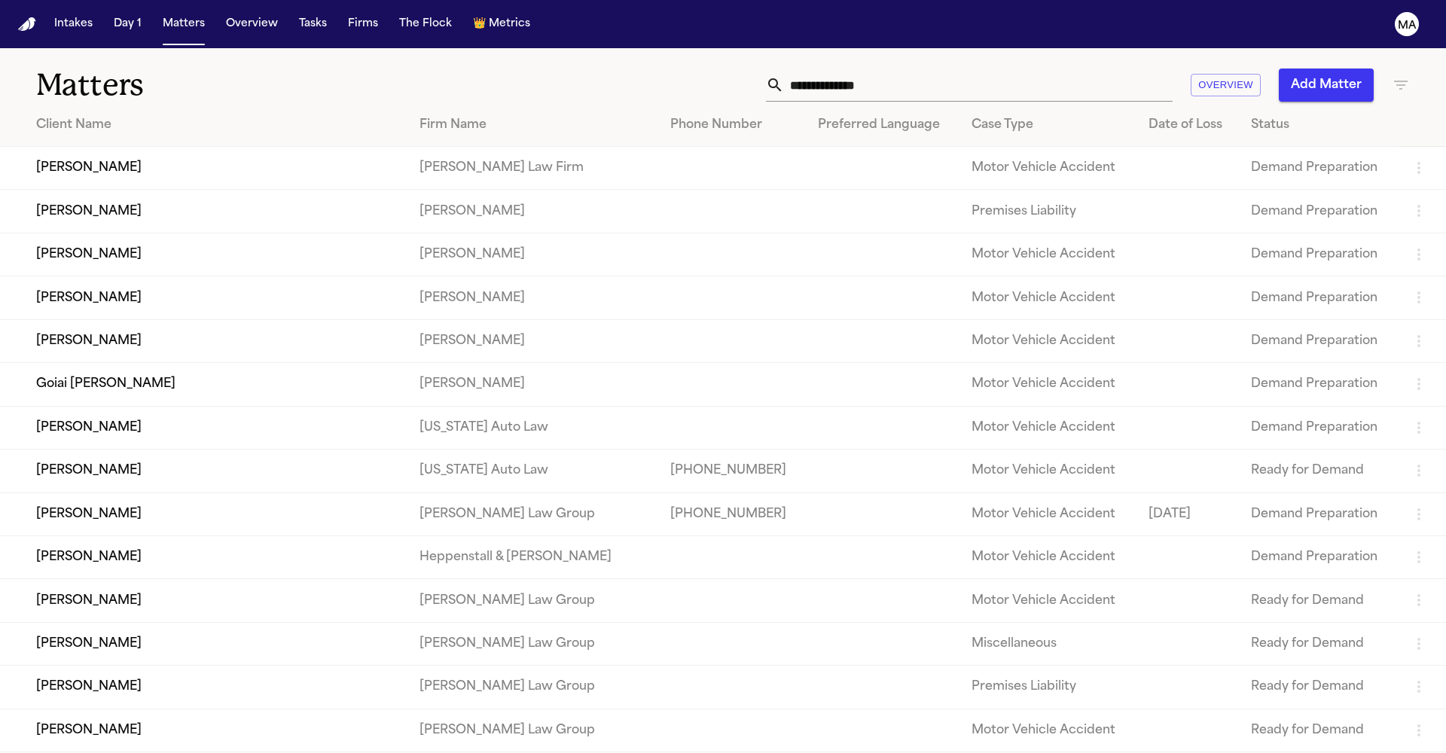
click at [1337, 69] on button "Add Matter" at bounding box center [1325, 85] width 95 height 33
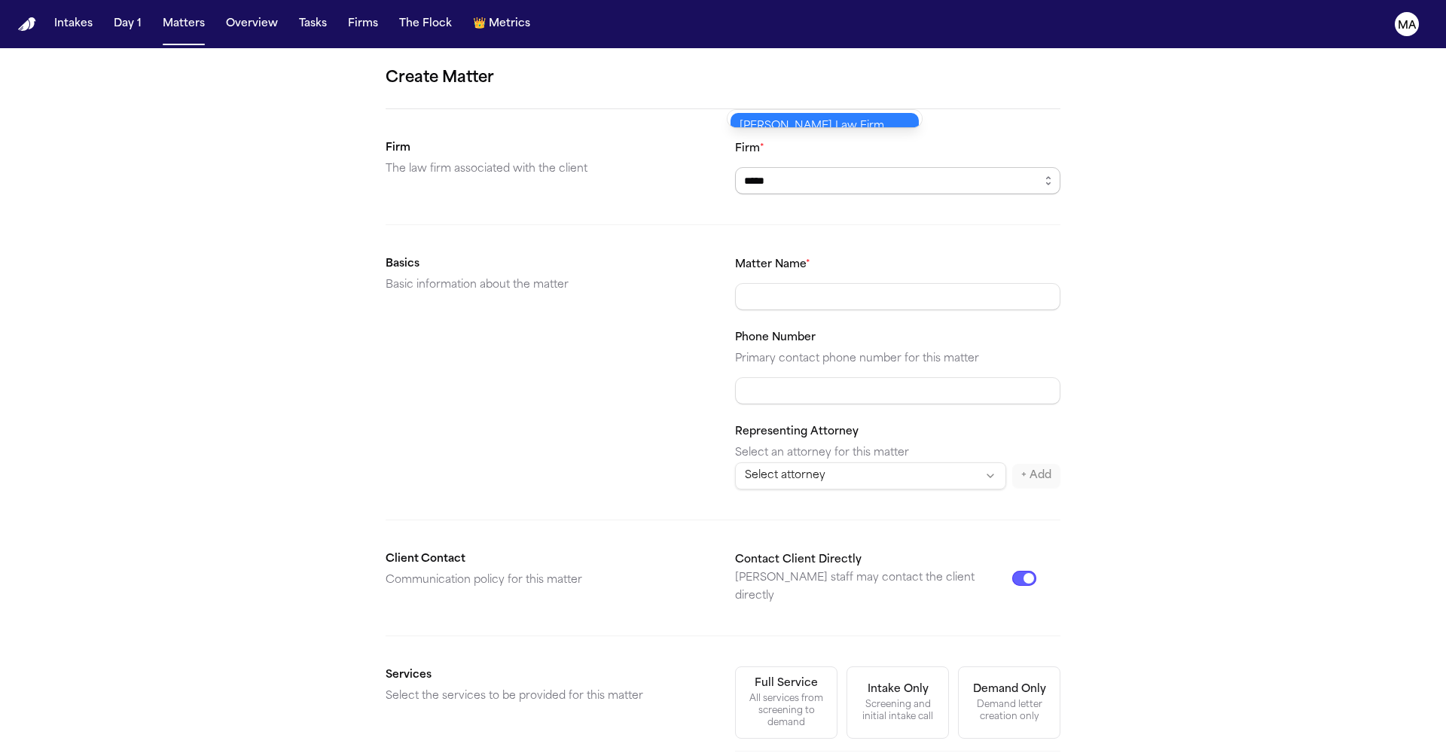
type input "**********"
click at [967, 699] on div "Demand letter creation only" at bounding box center [1008, 711] width 83 height 24
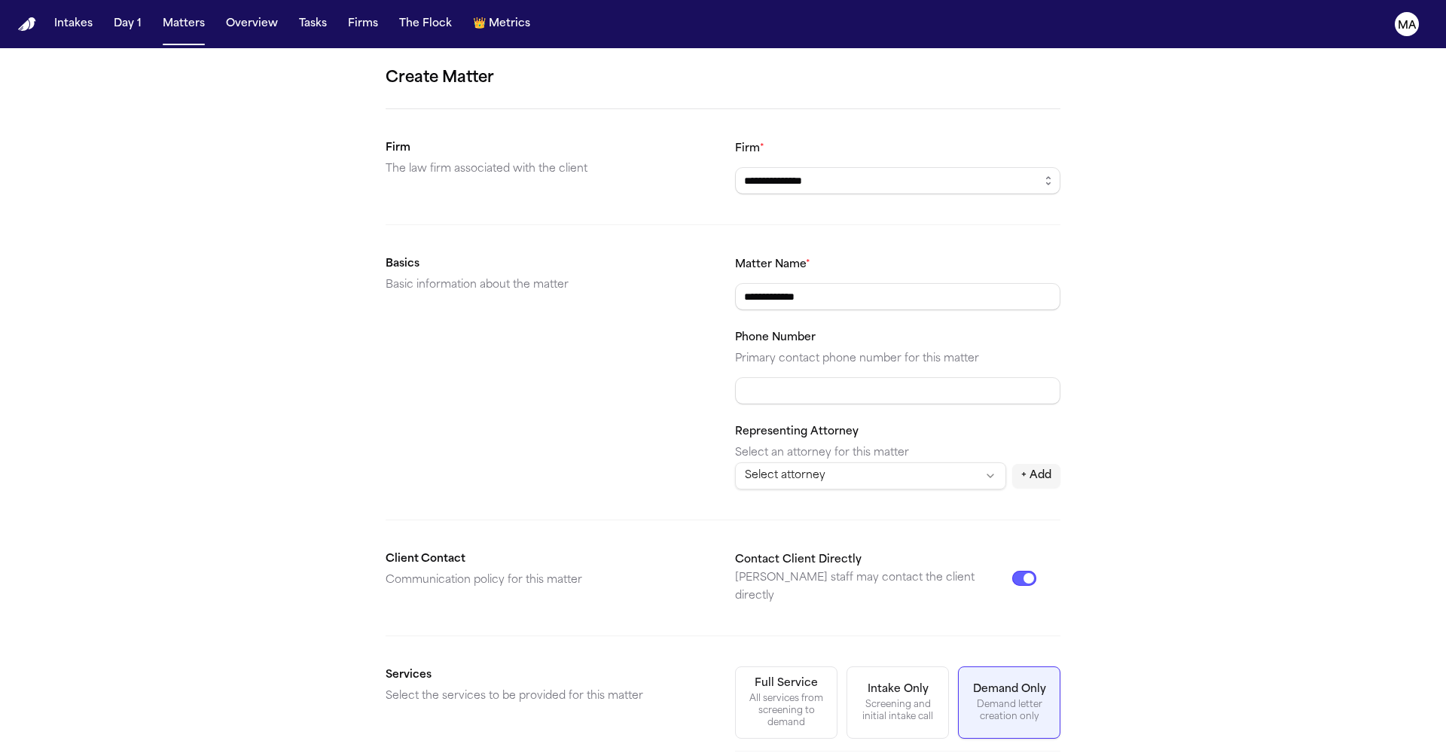
click at [764, 539] on form "**********" at bounding box center [722, 568] width 675 height 1005
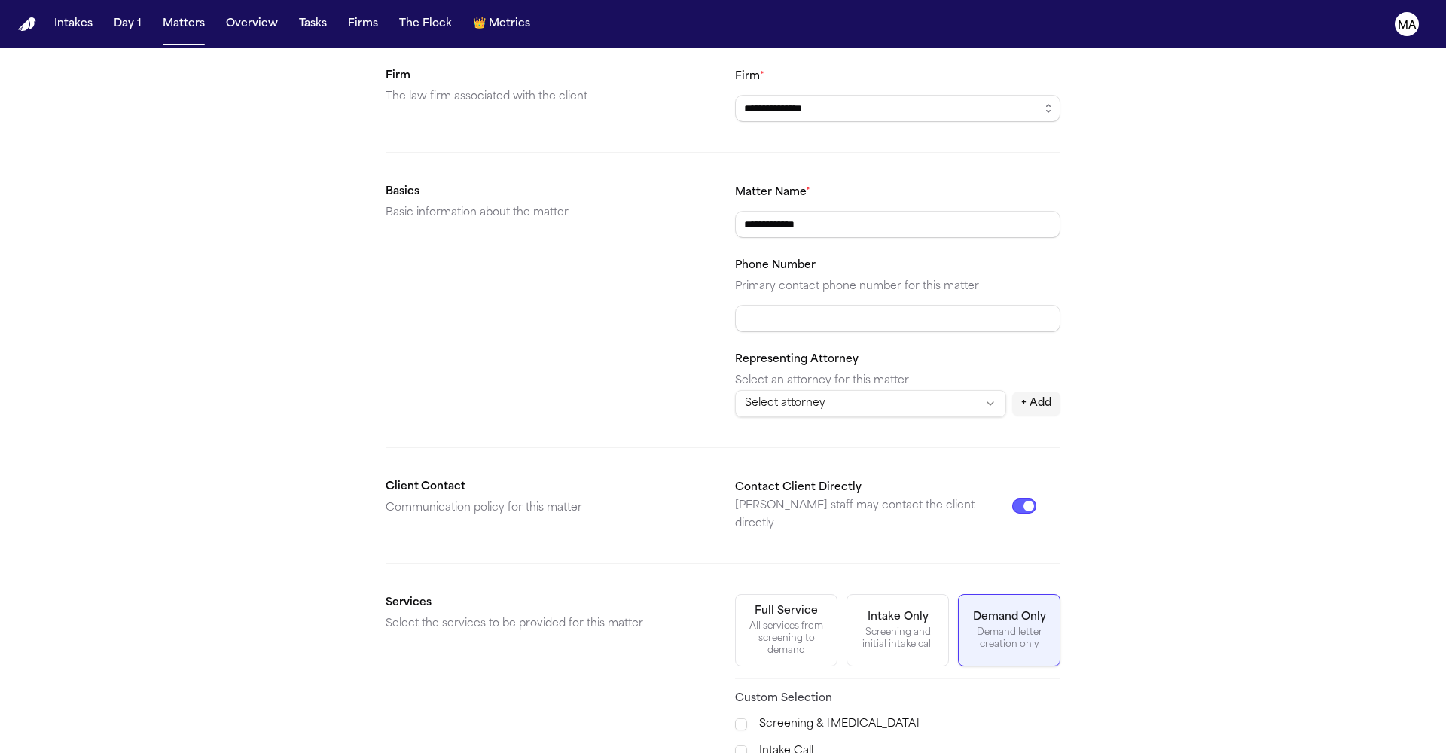
click at [768, 752] on span "Demand Preparation" at bounding box center [800, 764] width 109 height 18
click at [762, 634] on span "Motor Vehicle Accident" at bounding box center [808, 642] width 124 height 18
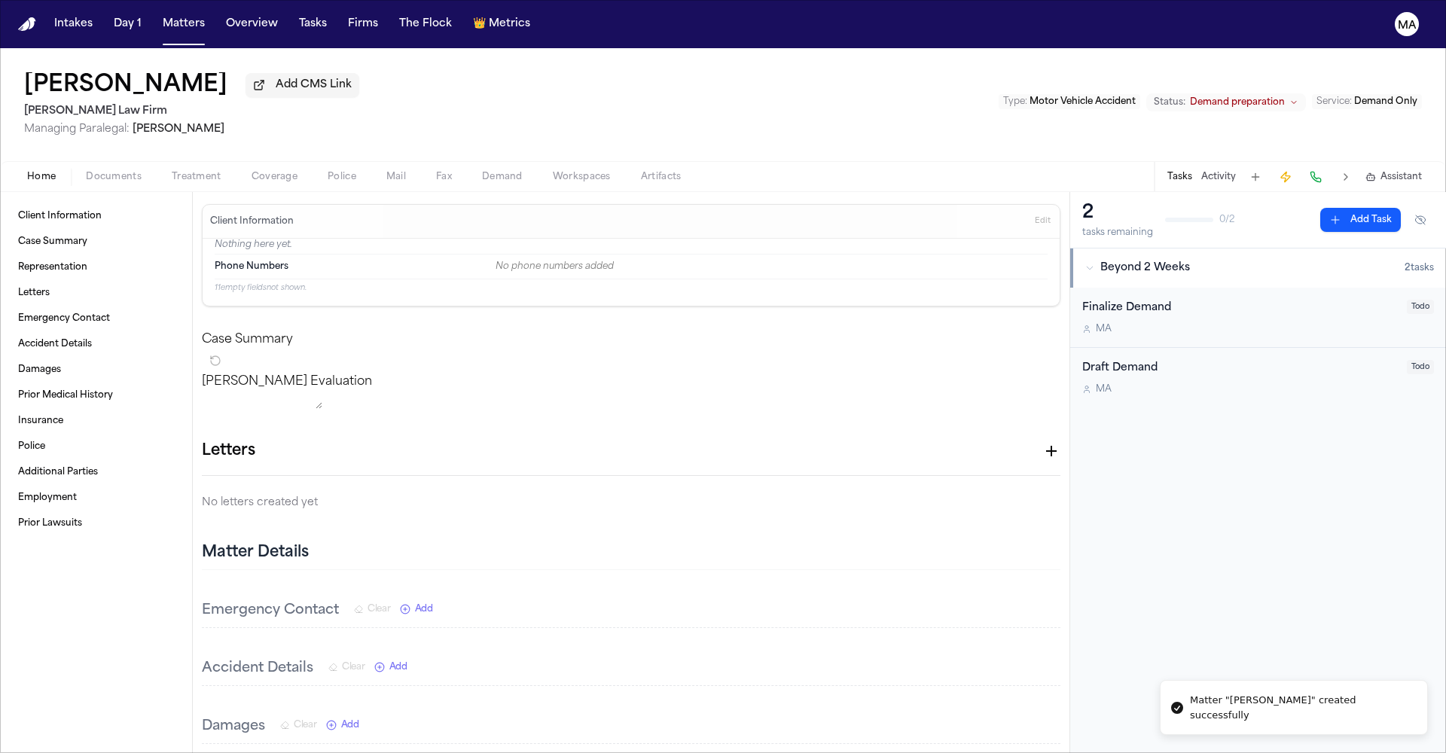
click at [86, 171] on span "Documents" at bounding box center [114, 177] width 56 height 12
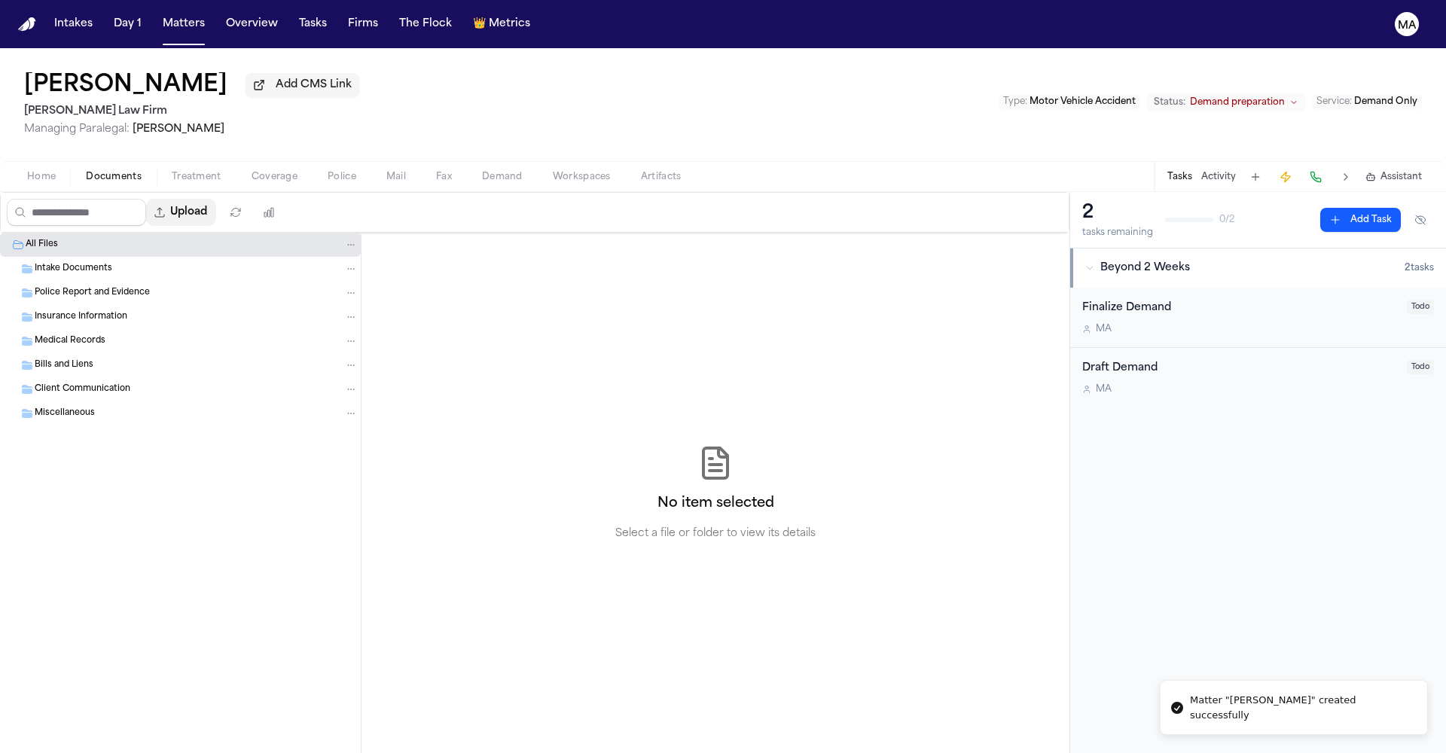
click at [146, 199] on button "Upload" at bounding box center [181, 212] width 70 height 27
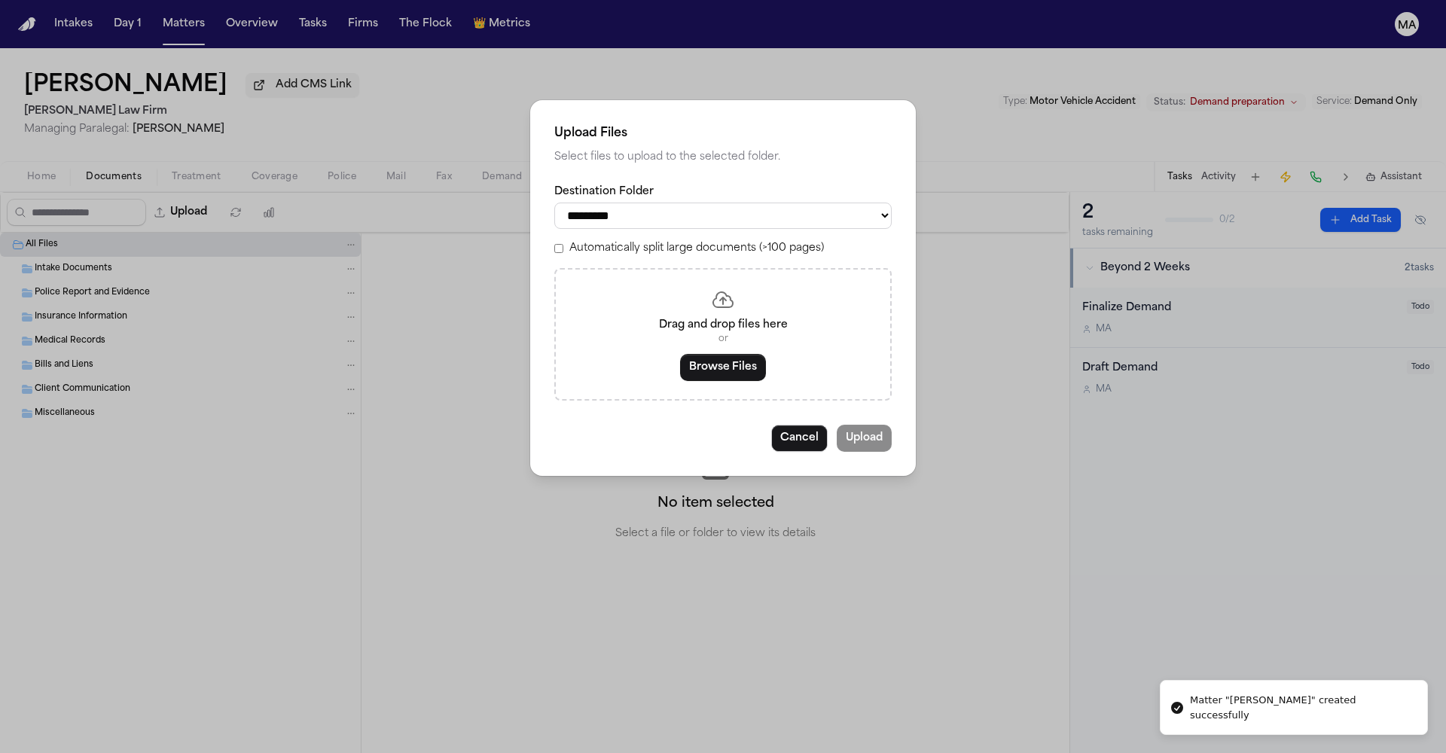
click at [675, 241] on label "Automatically split large documents (>100 pages)" at bounding box center [696, 248] width 254 height 15
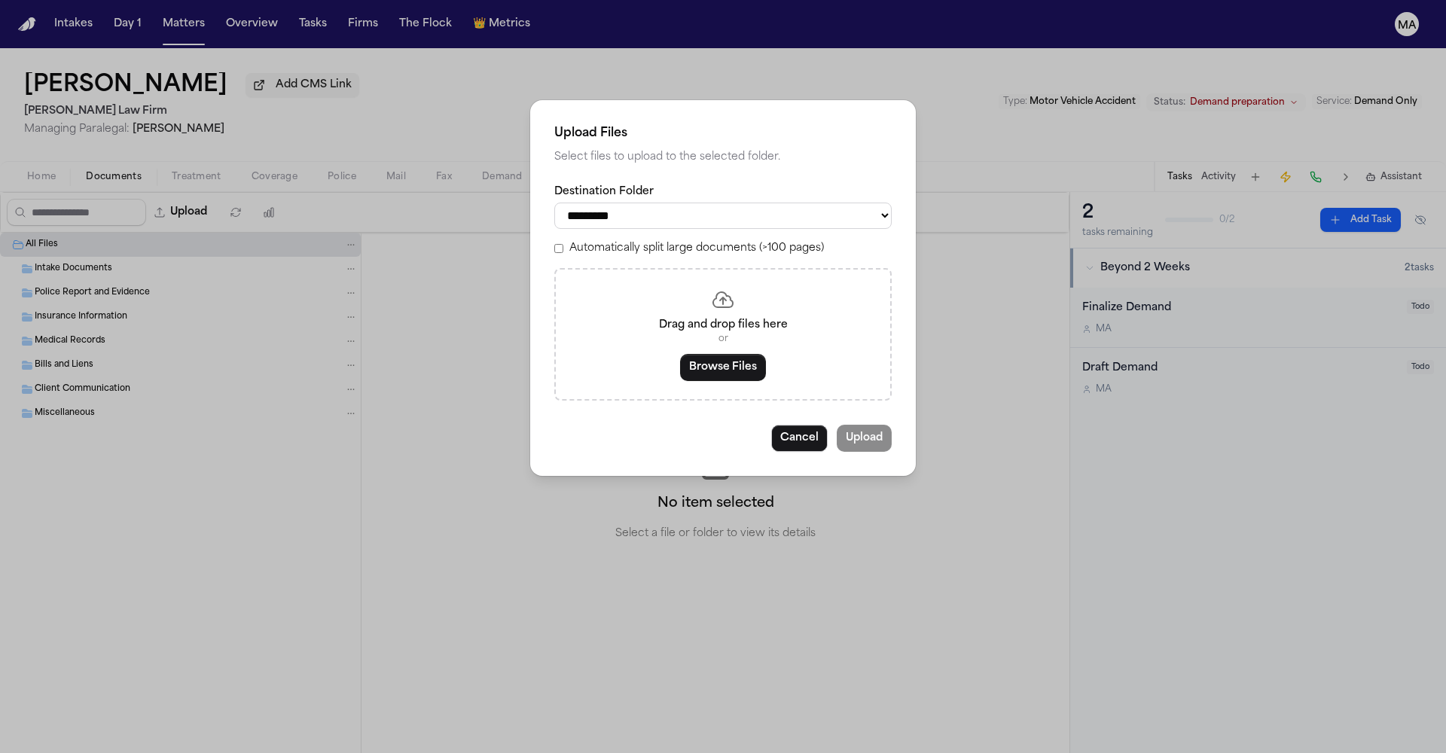
click at [712, 354] on button "Browse Files" at bounding box center [723, 367] width 86 height 27
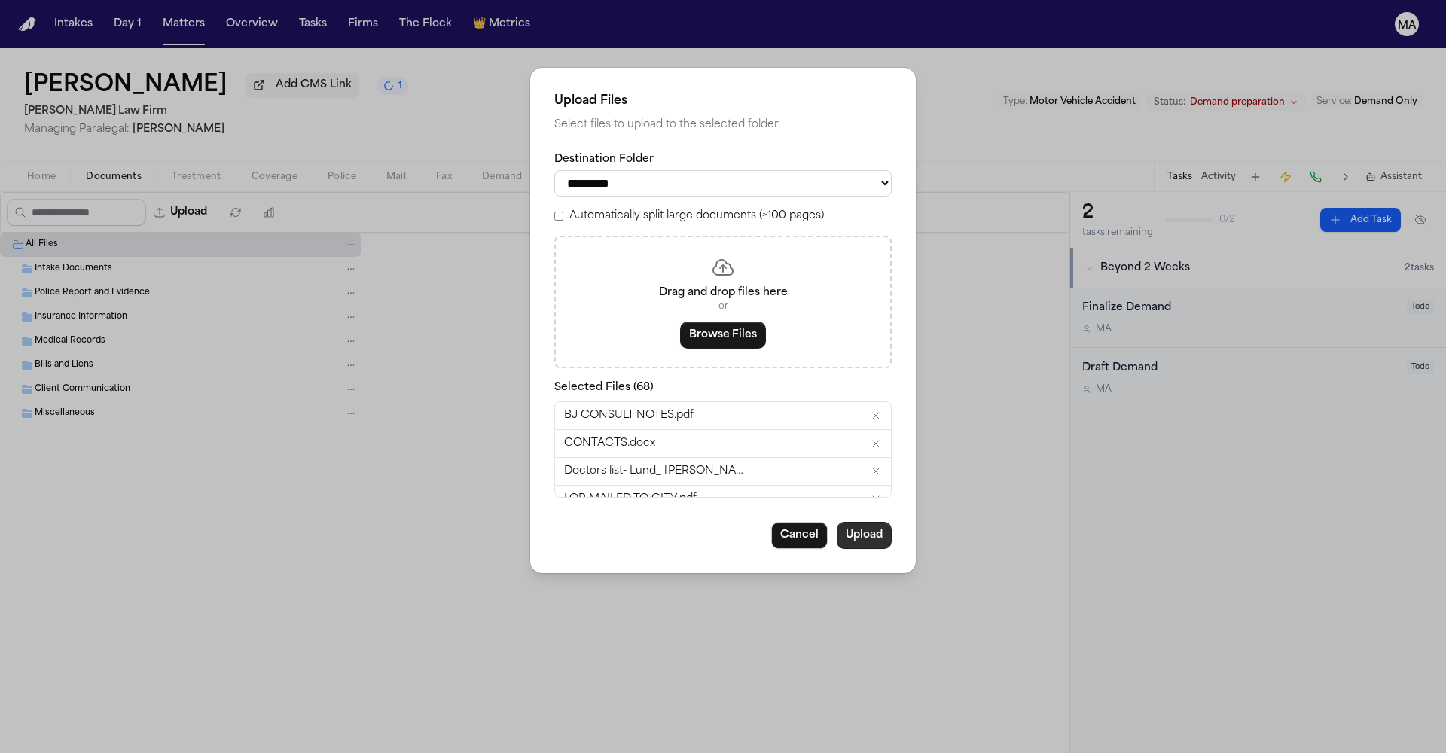
click at [836, 522] on button "Upload" at bounding box center [863, 535] width 55 height 27
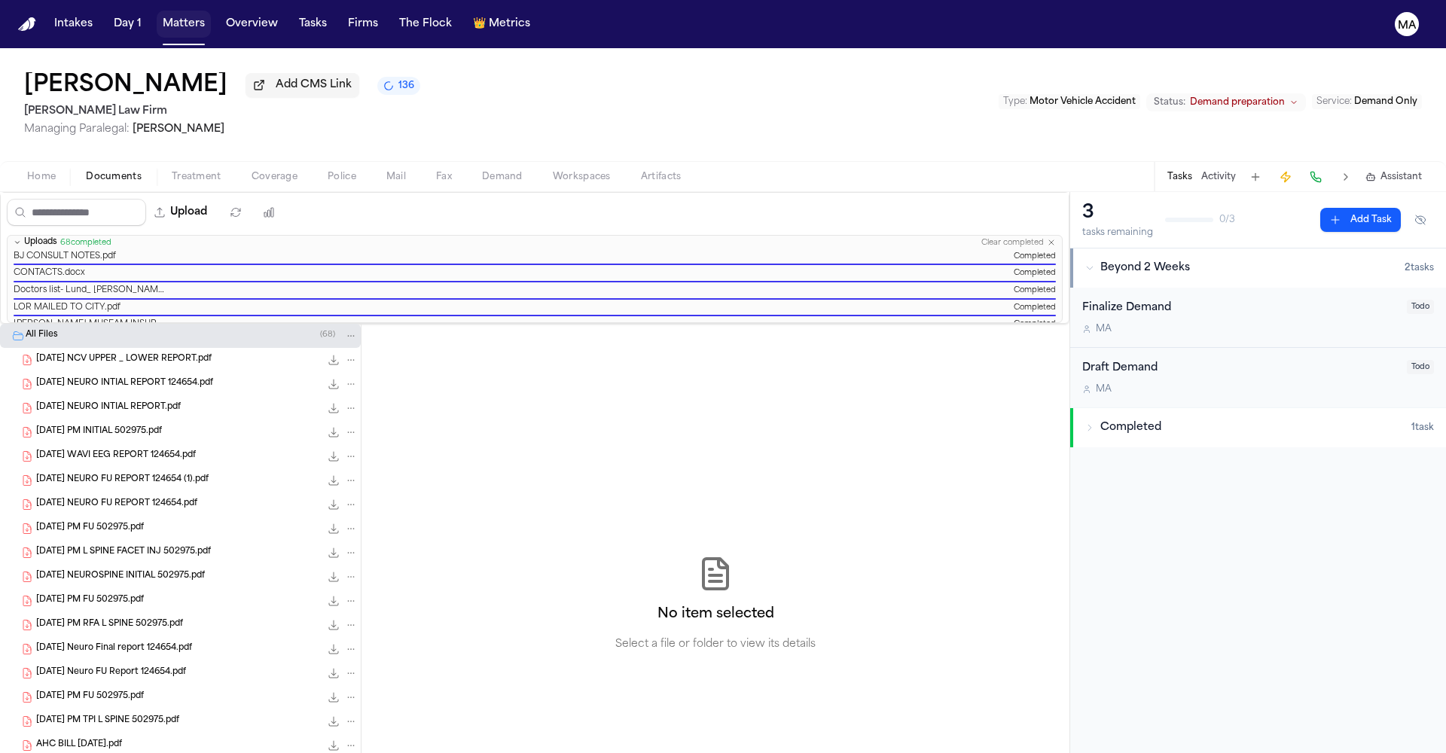
click at [157, 18] on button "Matters" at bounding box center [184, 24] width 54 height 27
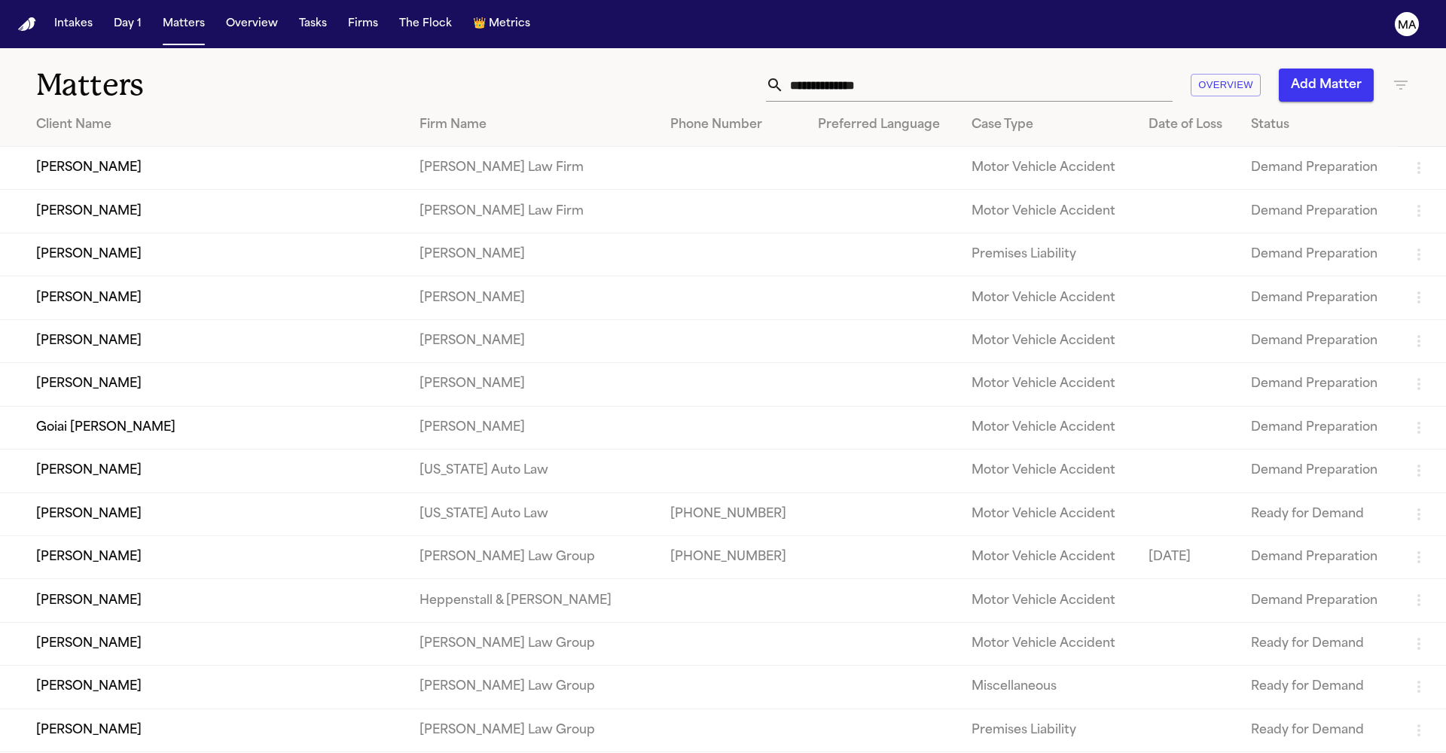
click at [1060, 69] on input "text" at bounding box center [978, 85] width 388 height 33
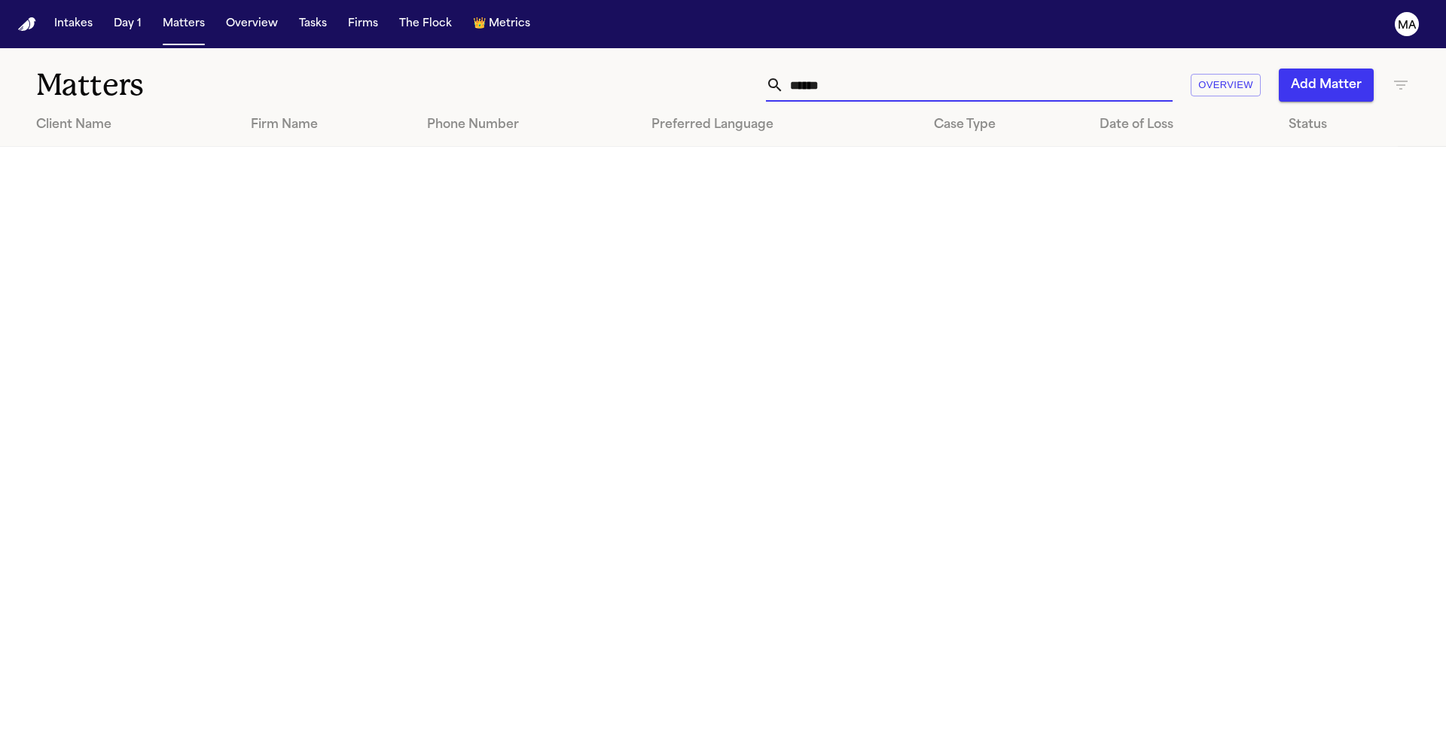
type input "******"
click at [1407, 76] on icon "button" at bounding box center [1400, 85] width 18 height 18
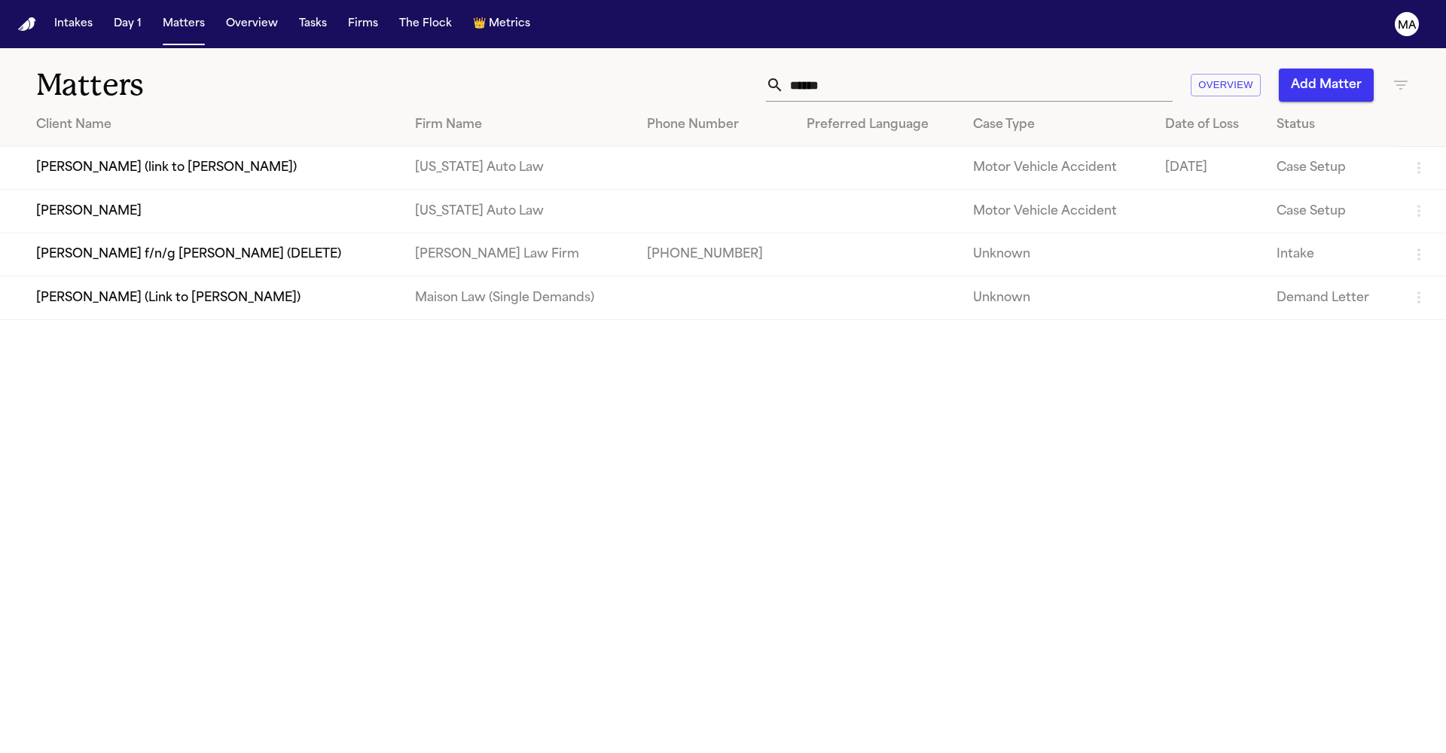
click at [145, 752] on div at bounding box center [723, 753] width 1446 height 0
click at [93, 190] on td "Lea Gatson" at bounding box center [201, 211] width 403 height 43
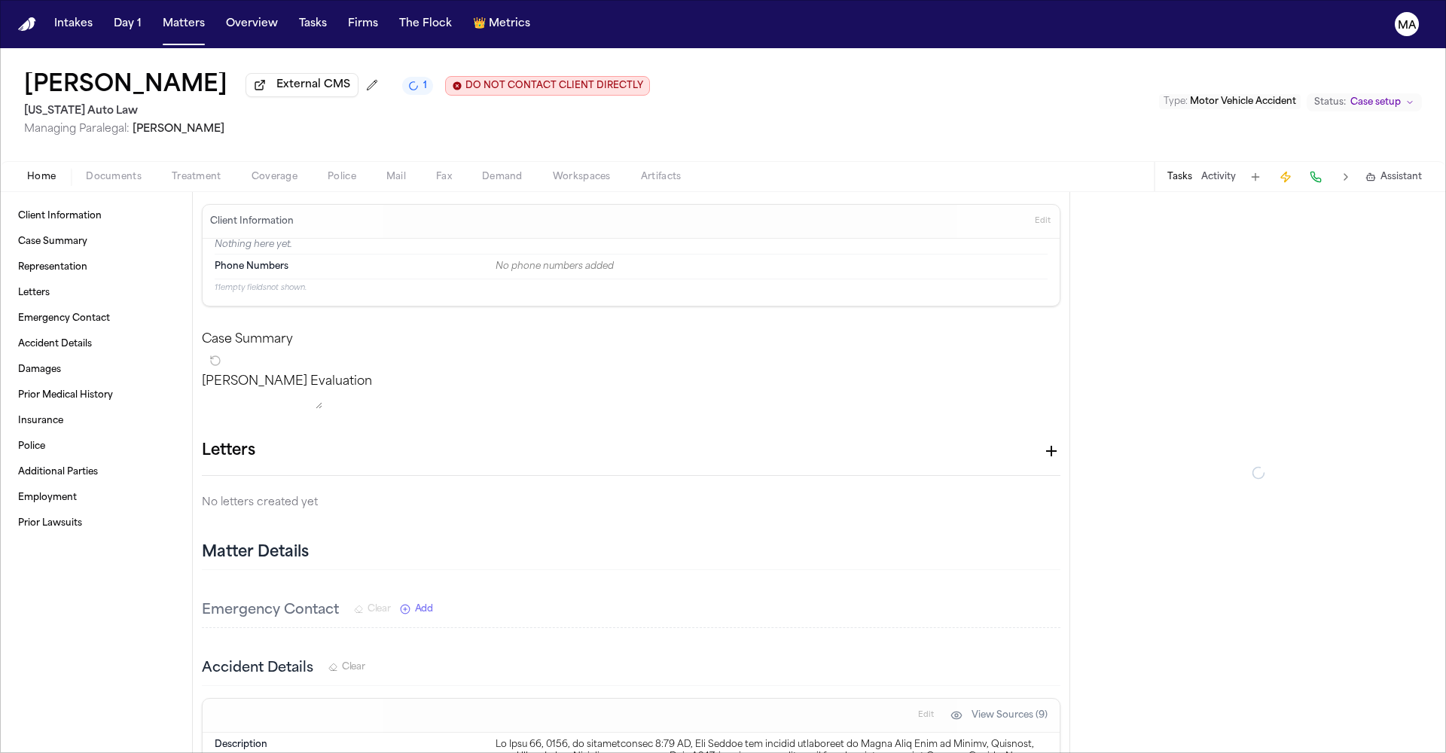
click at [86, 171] on span "Documents" at bounding box center [114, 177] width 56 height 12
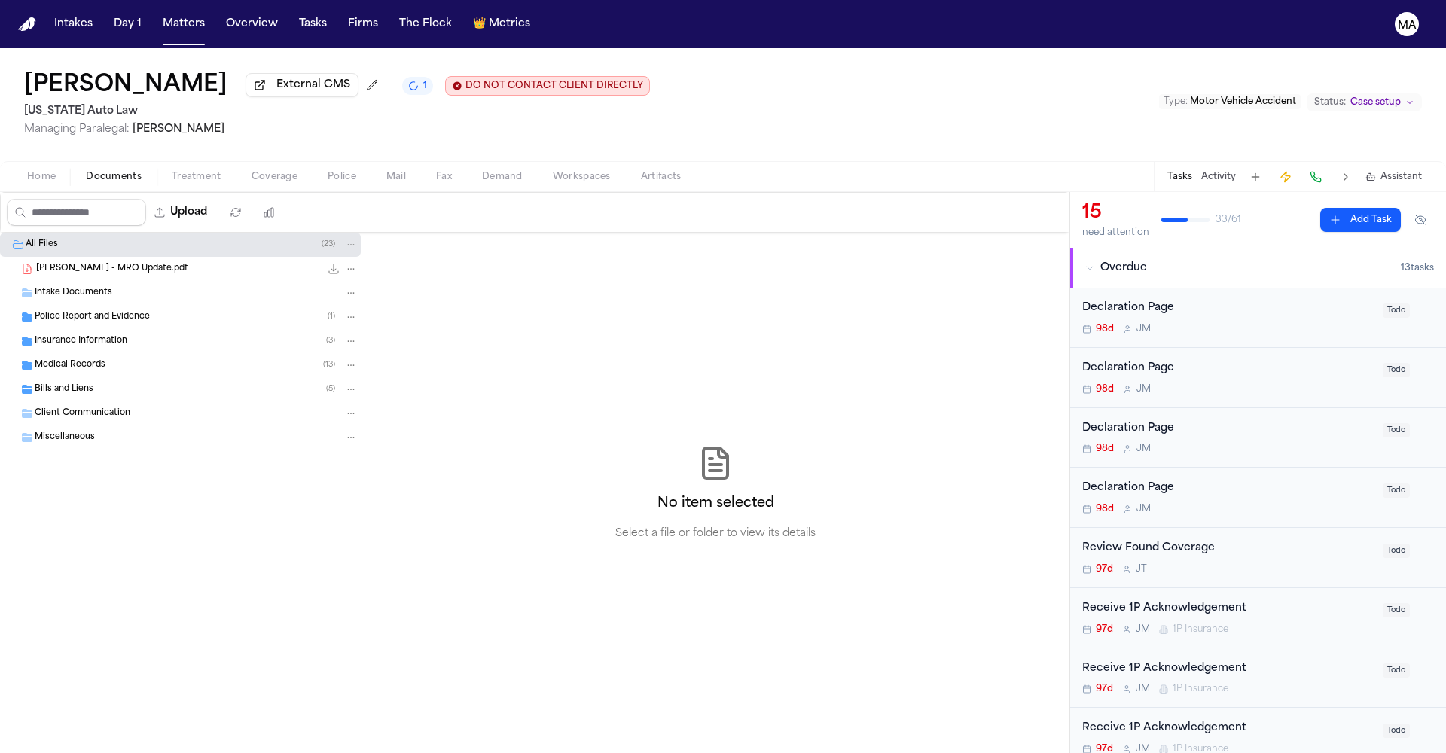
click at [1417, 171] on span "Assistant" at bounding box center [1400, 177] width 41 height 12
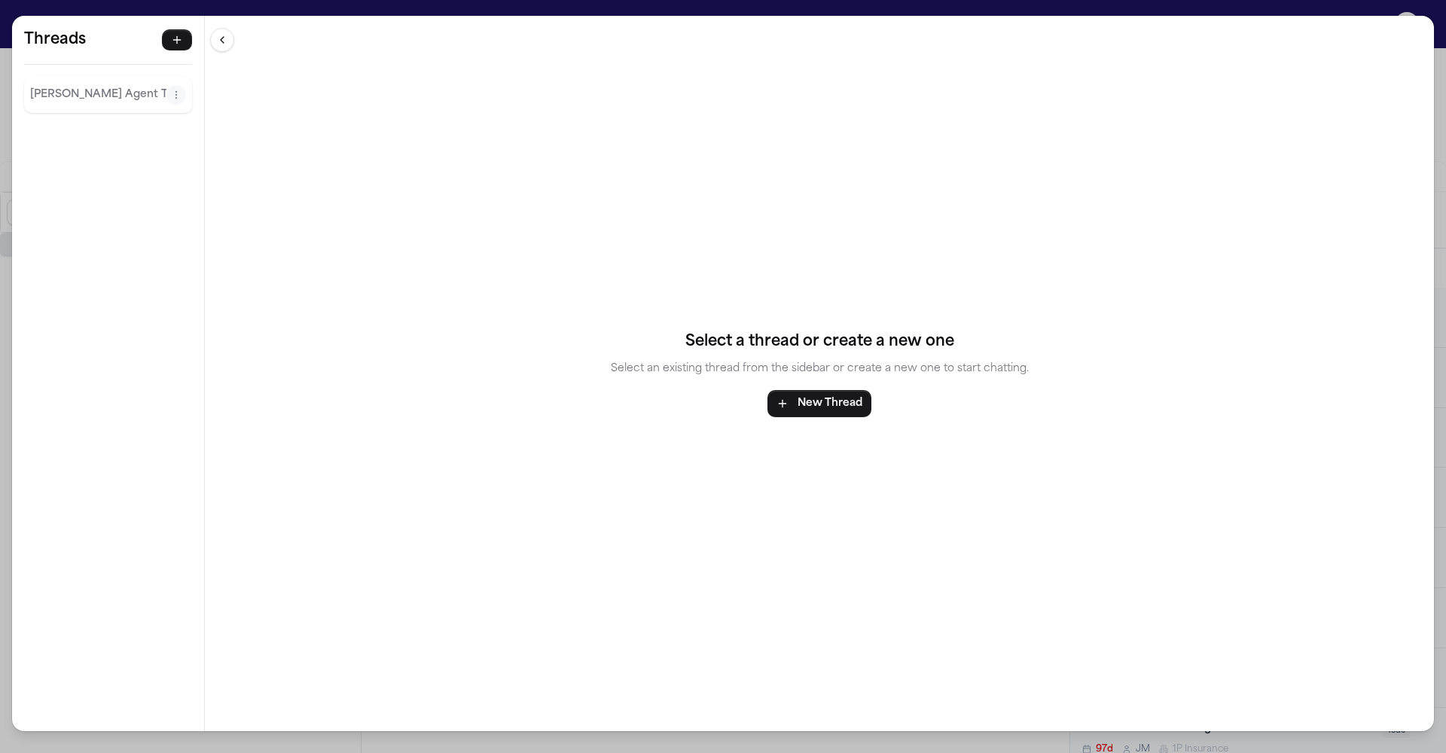
click at [300, 10] on div "Threads Finch Agent Thread Threads Finch Agent Thread Select a thread or create…" at bounding box center [723, 376] width 1446 height 753
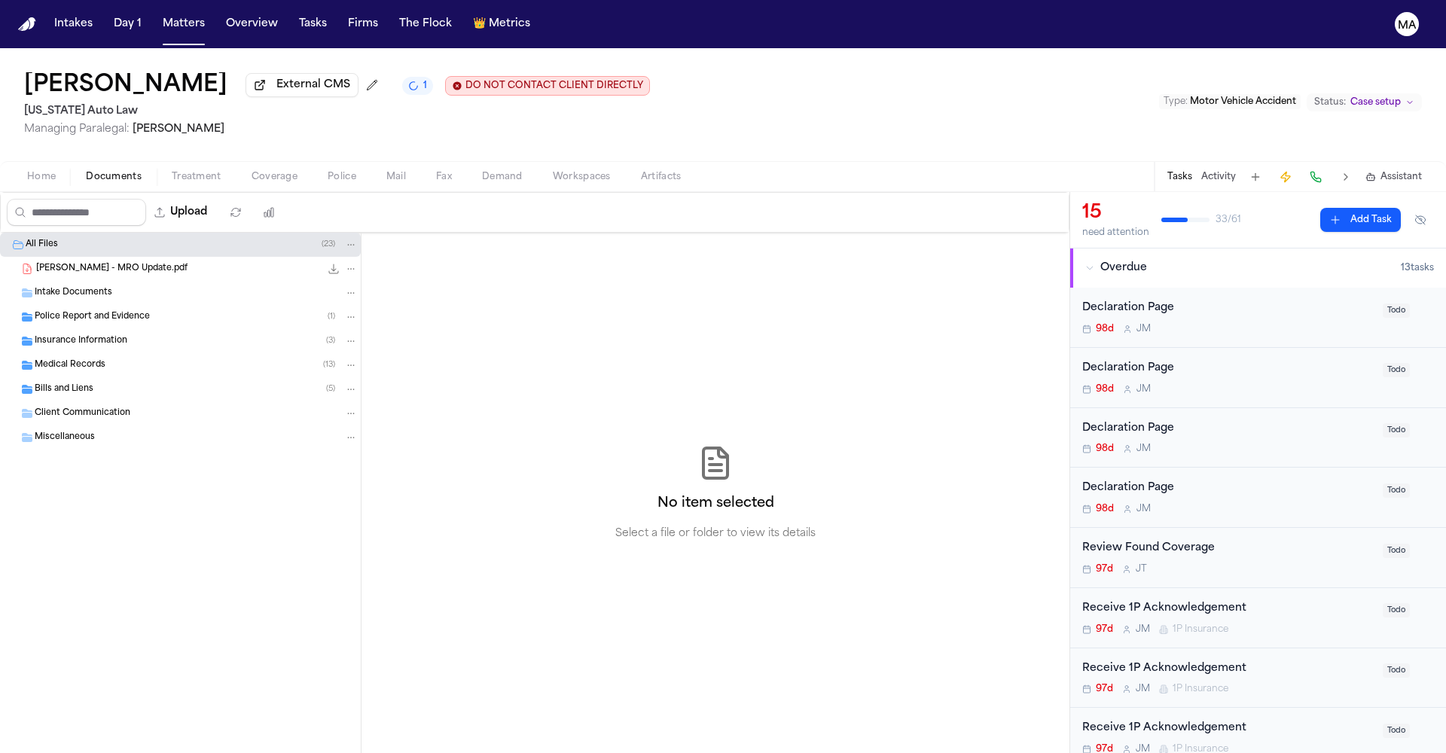
click at [428, 358] on div "No item selected Select a file or folder to view its details" at bounding box center [715, 493] width 708 height 520
click at [150, 199] on button "Upload" at bounding box center [181, 212] width 70 height 27
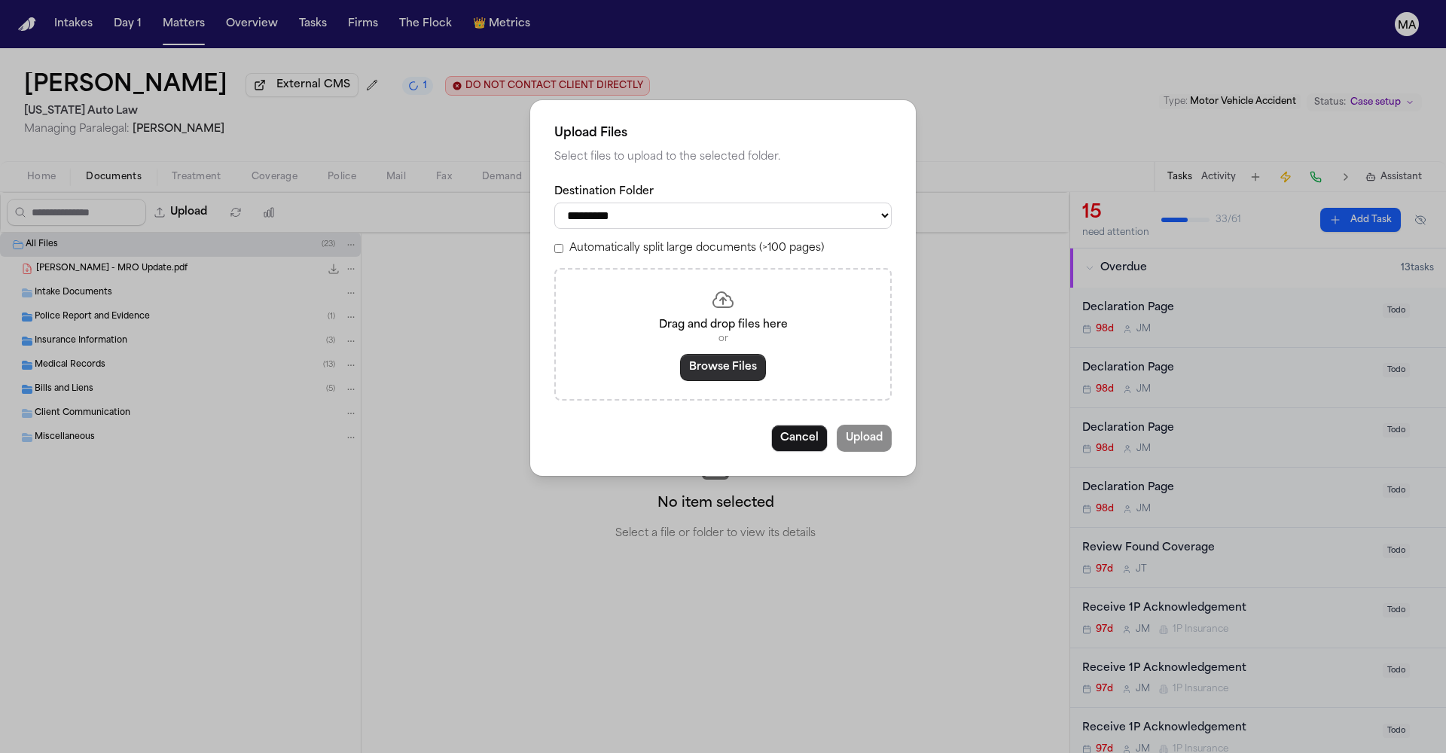
click at [712, 354] on button "Browse Files" at bounding box center [723, 367] width 86 height 27
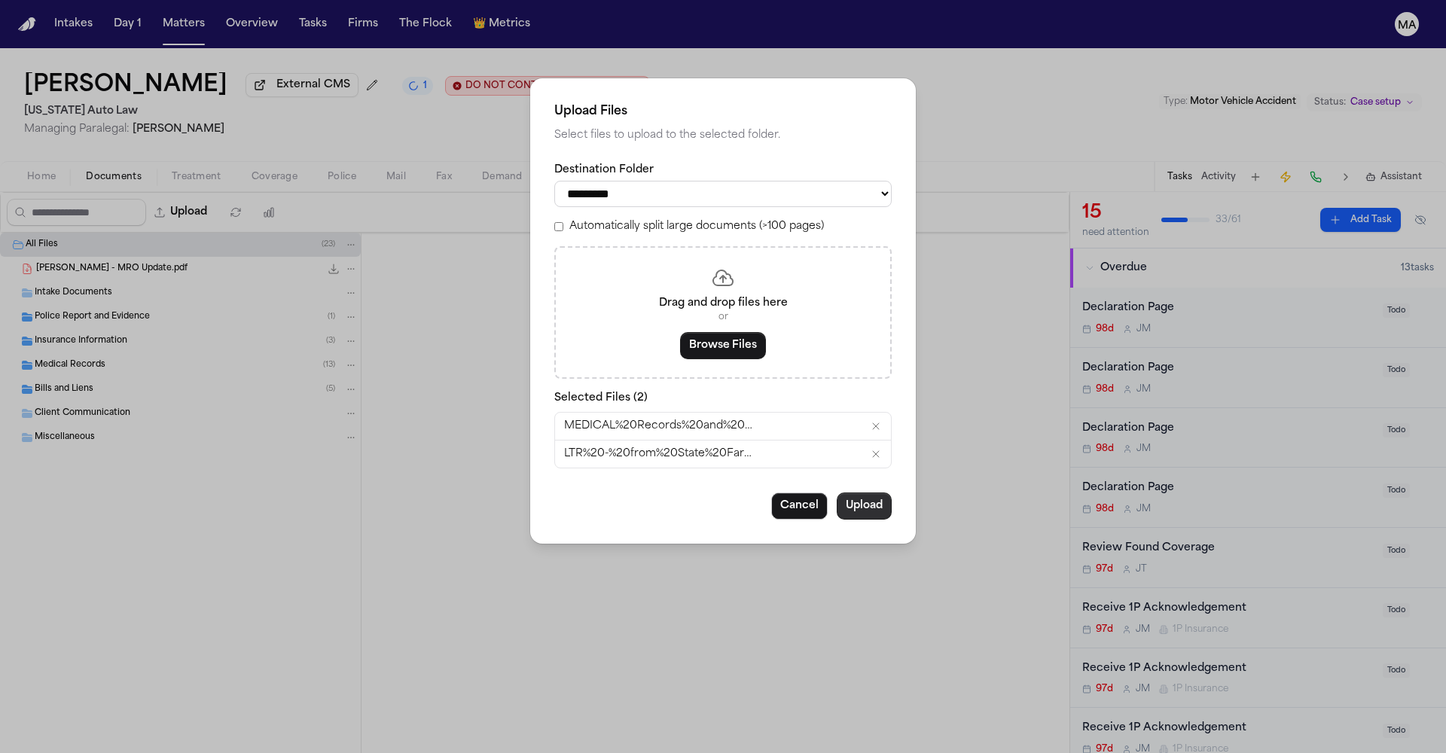
click at [836, 492] on button "Upload" at bounding box center [863, 505] width 55 height 27
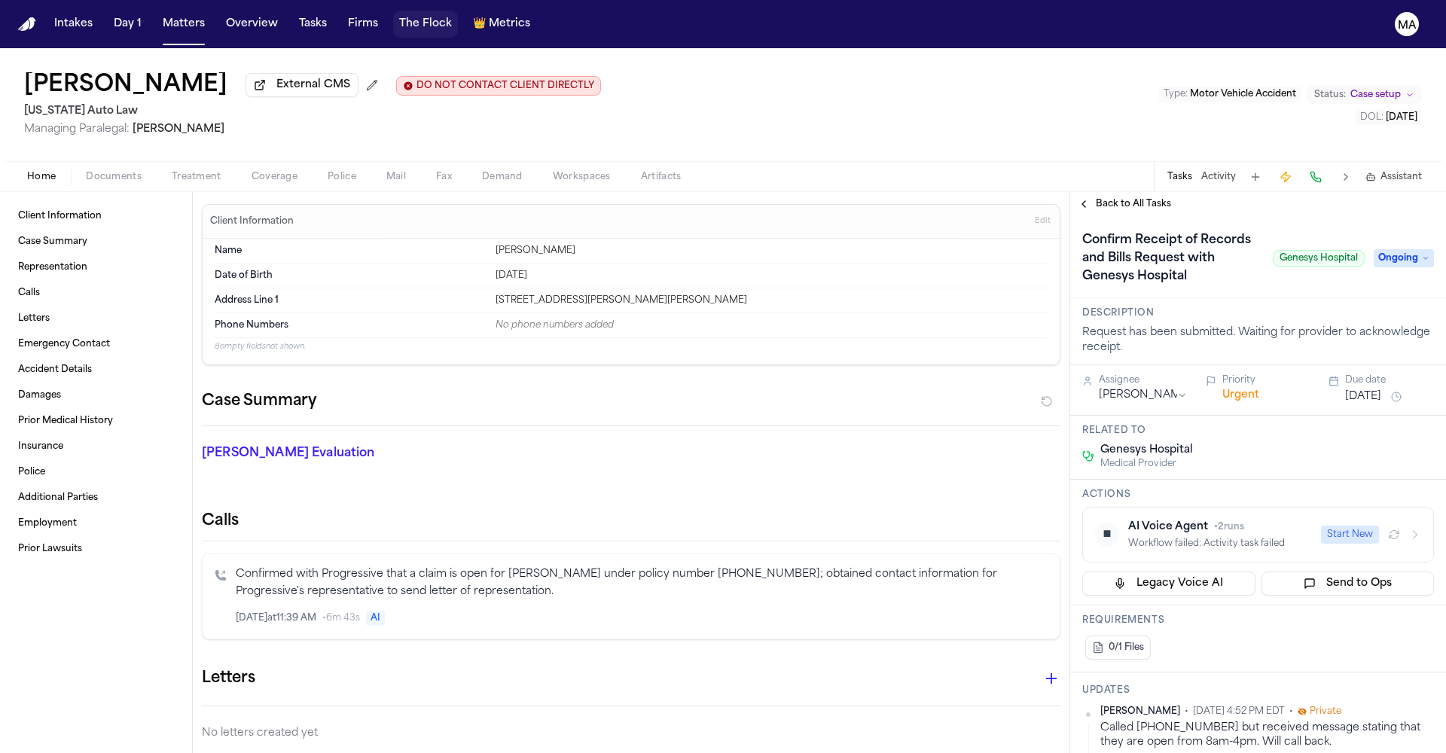
click at [393, 17] on button "The Flock" at bounding box center [425, 24] width 65 height 27
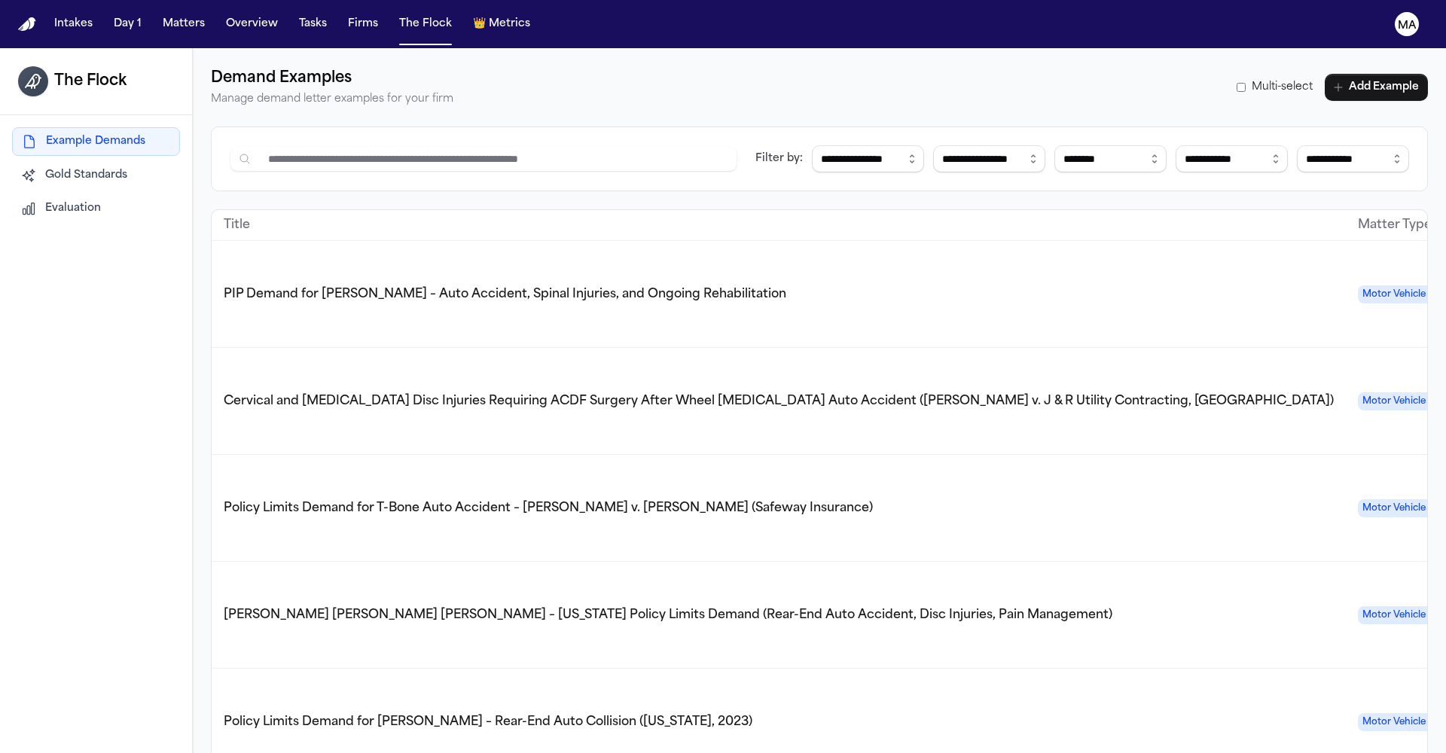
scroll to position [28, 0]
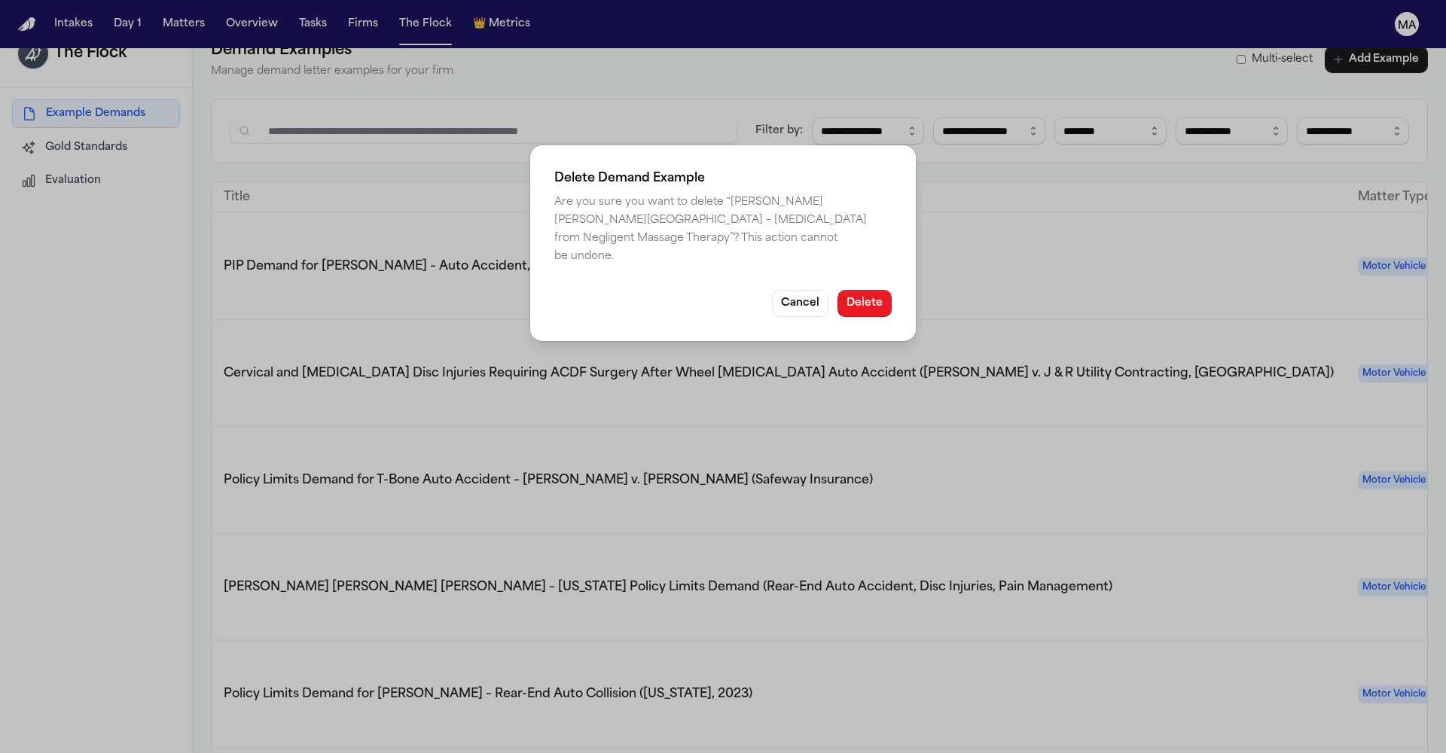
click at [837, 290] on button "Delete" at bounding box center [864, 303] width 54 height 27
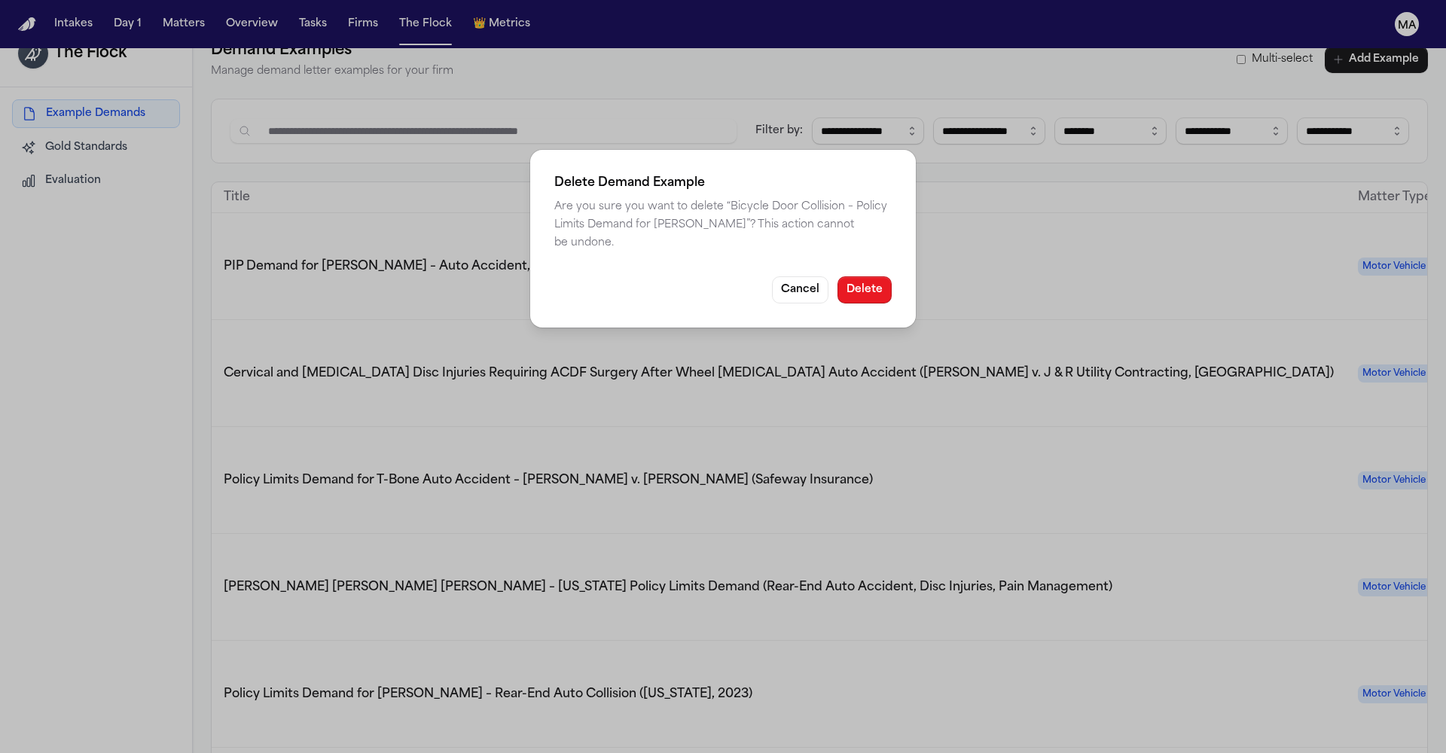
click at [837, 276] on button "Delete" at bounding box center [864, 289] width 54 height 27
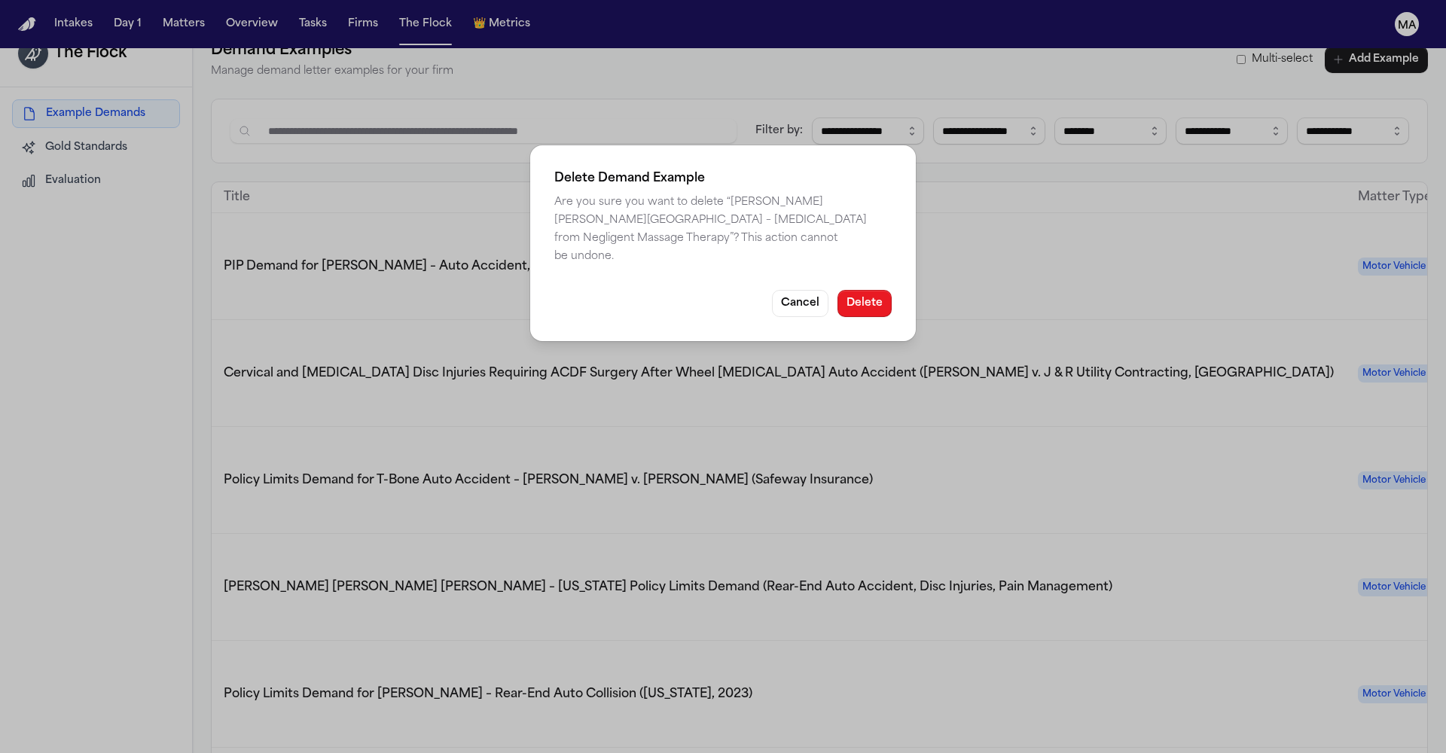
click at [837, 290] on button "Delete" at bounding box center [864, 303] width 54 height 27
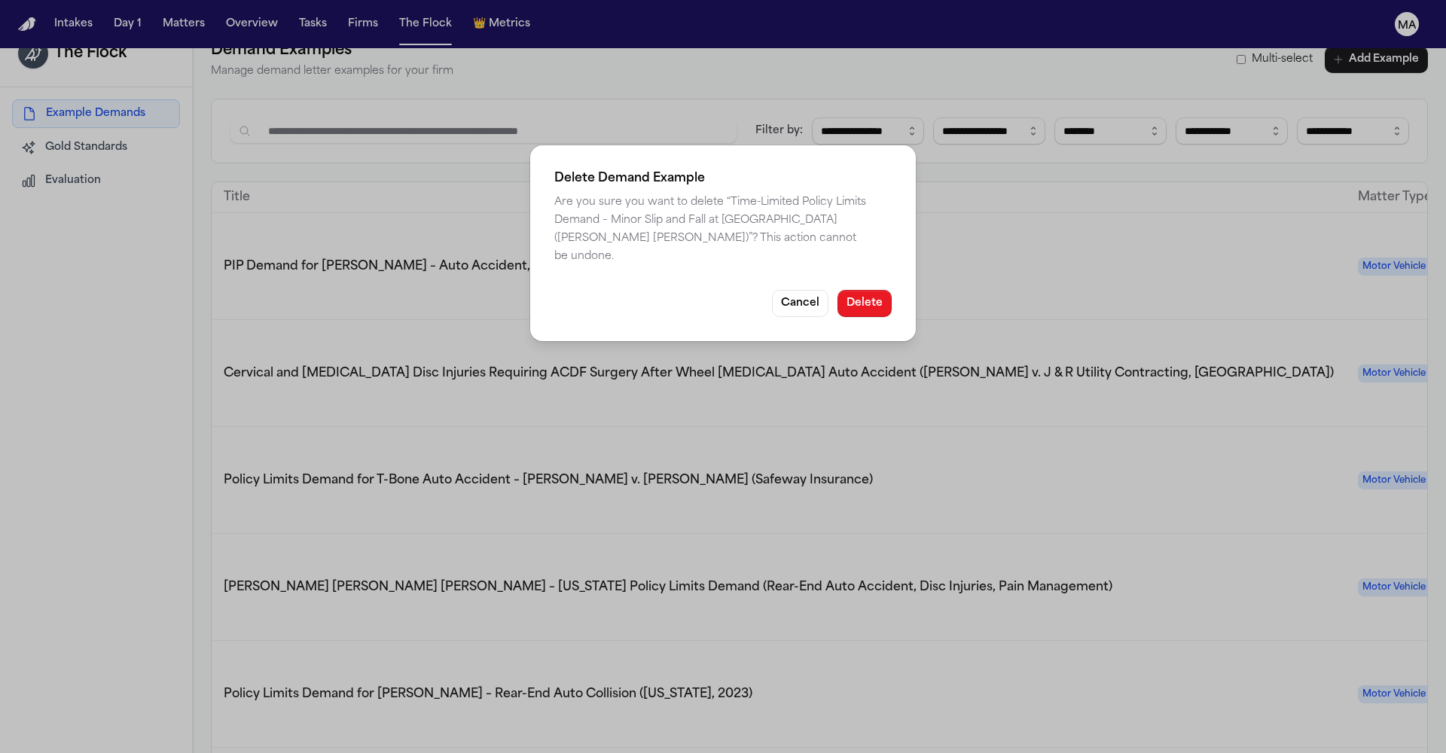
click at [837, 290] on button "Delete" at bounding box center [864, 303] width 54 height 27
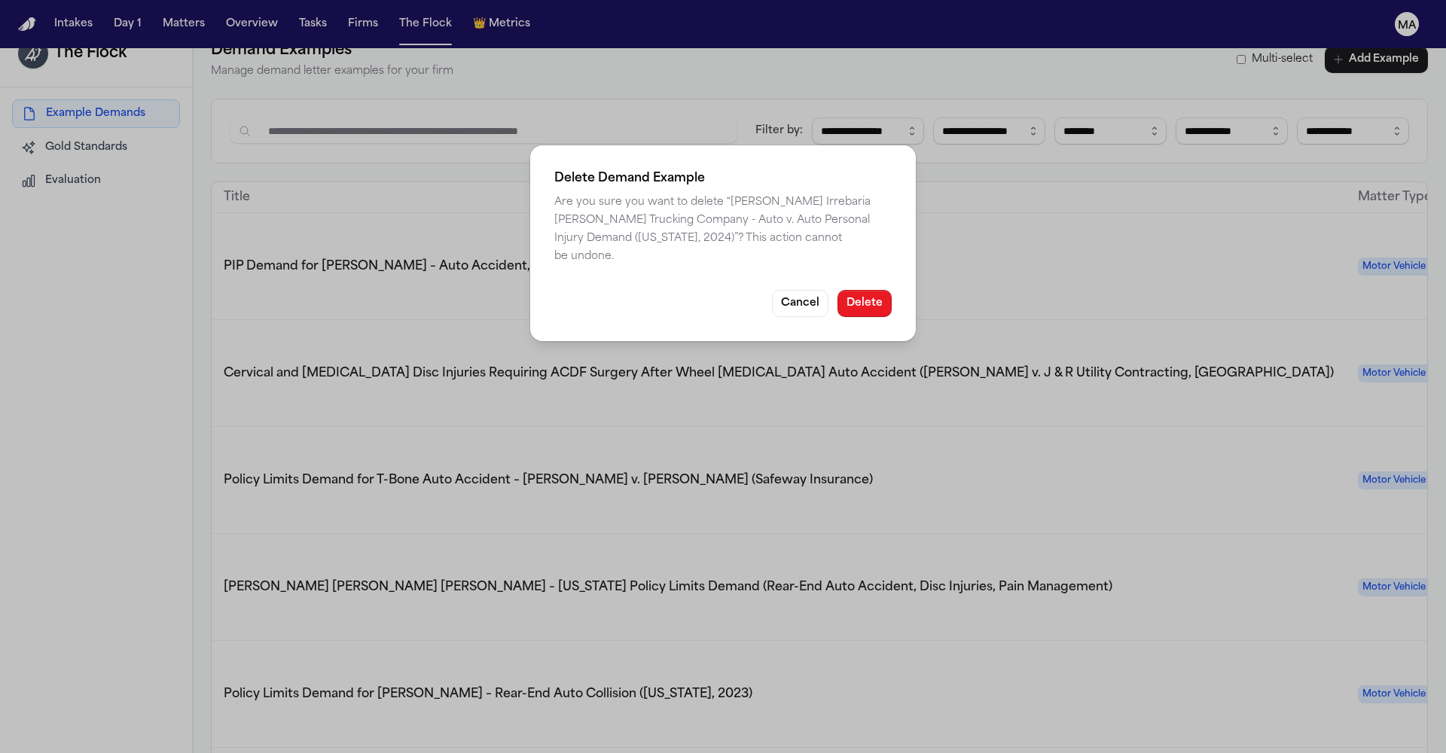
click at [837, 290] on button "Delete" at bounding box center [864, 303] width 54 height 27
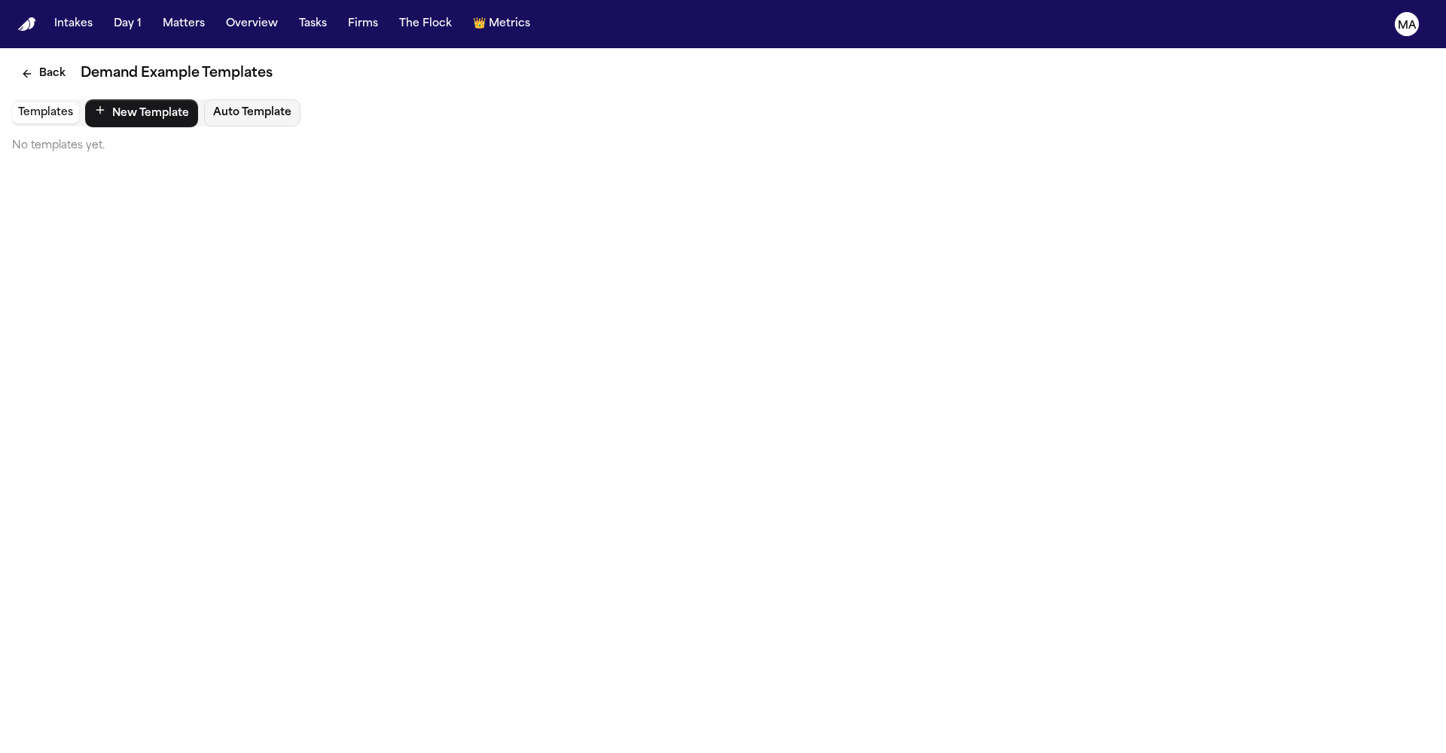
click at [40, 102] on button "Templates" at bounding box center [45, 112] width 67 height 21
click at [142, 107] on main "Back Demand Example Templates Templates New Template Auto Template No templates…" at bounding box center [723, 400] width 1446 height 705
click at [99, 99] on button "New Template" at bounding box center [141, 113] width 113 height 28
click at [33, 60] on button "Back" at bounding box center [43, 73] width 62 height 27
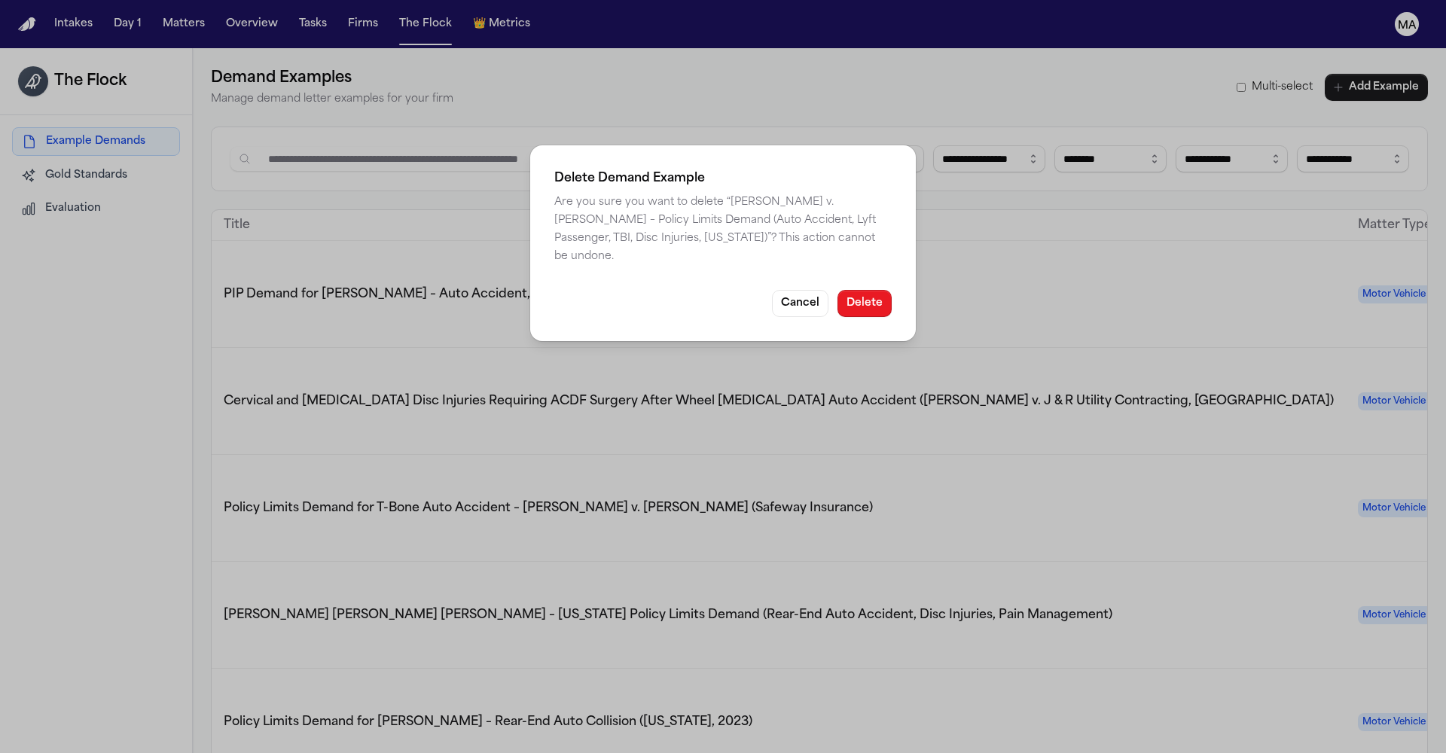
click at [837, 290] on button "Delete" at bounding box center [864, 303] width 54 height 27
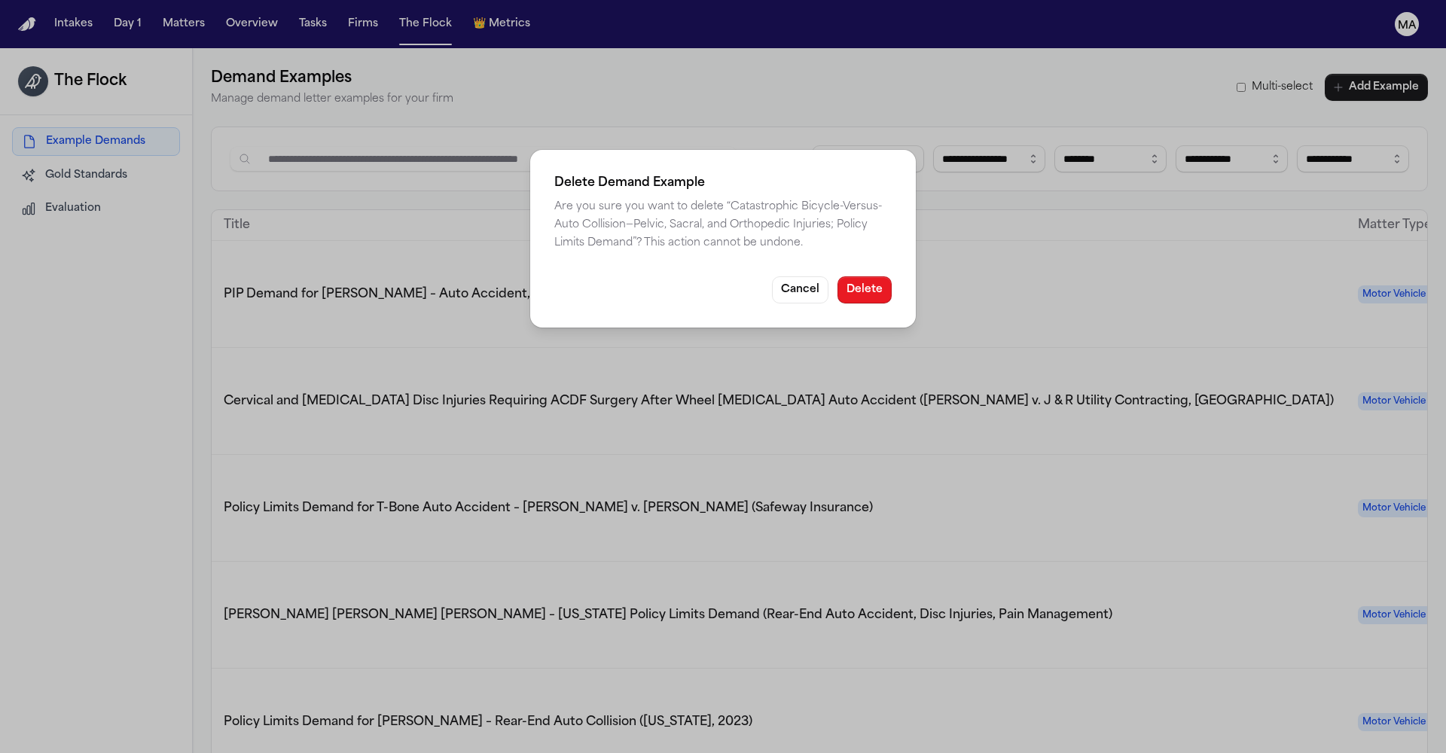
click at [837, 276] on button "Delete" at bounding box center [864, 289] width 54 height 27
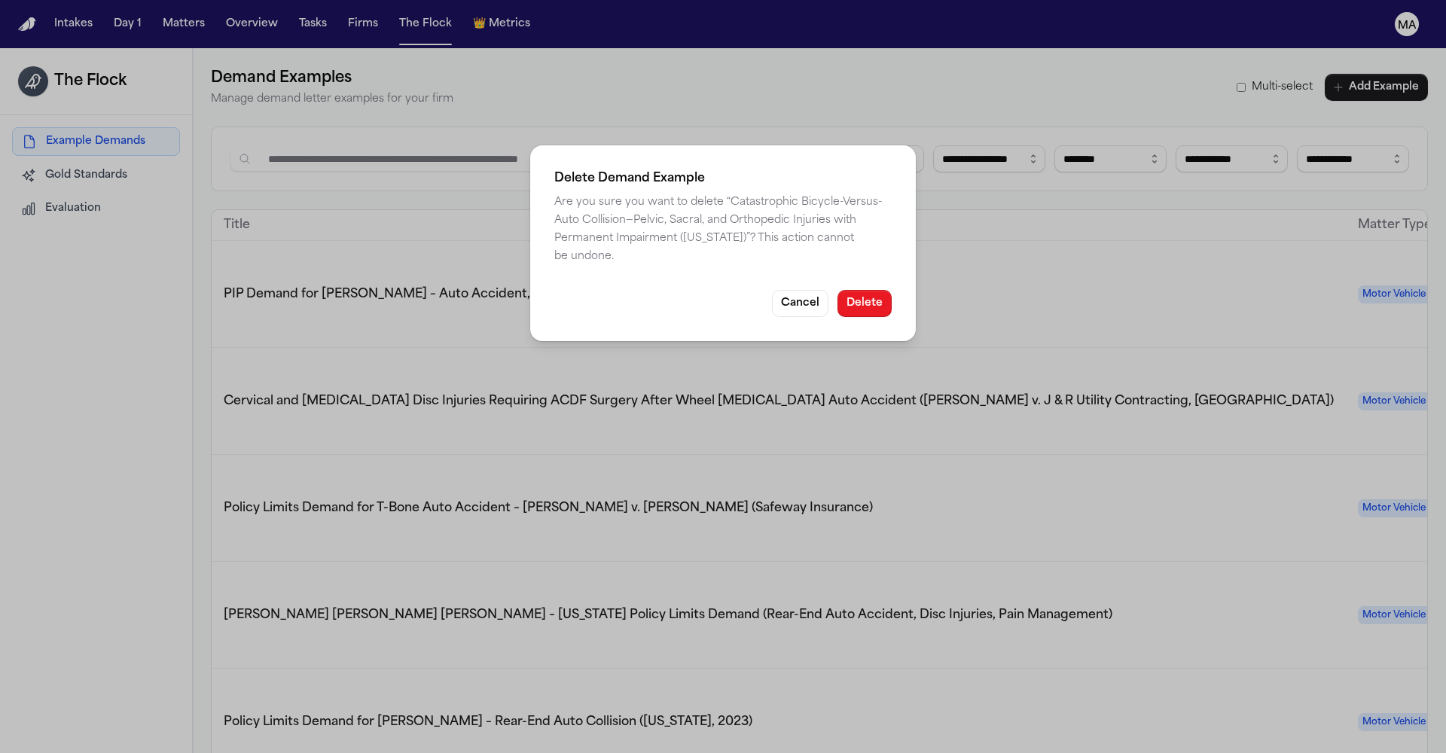
click at [837, 290] on button "Delete" at bounding box center [864, 303] width 54 height 27
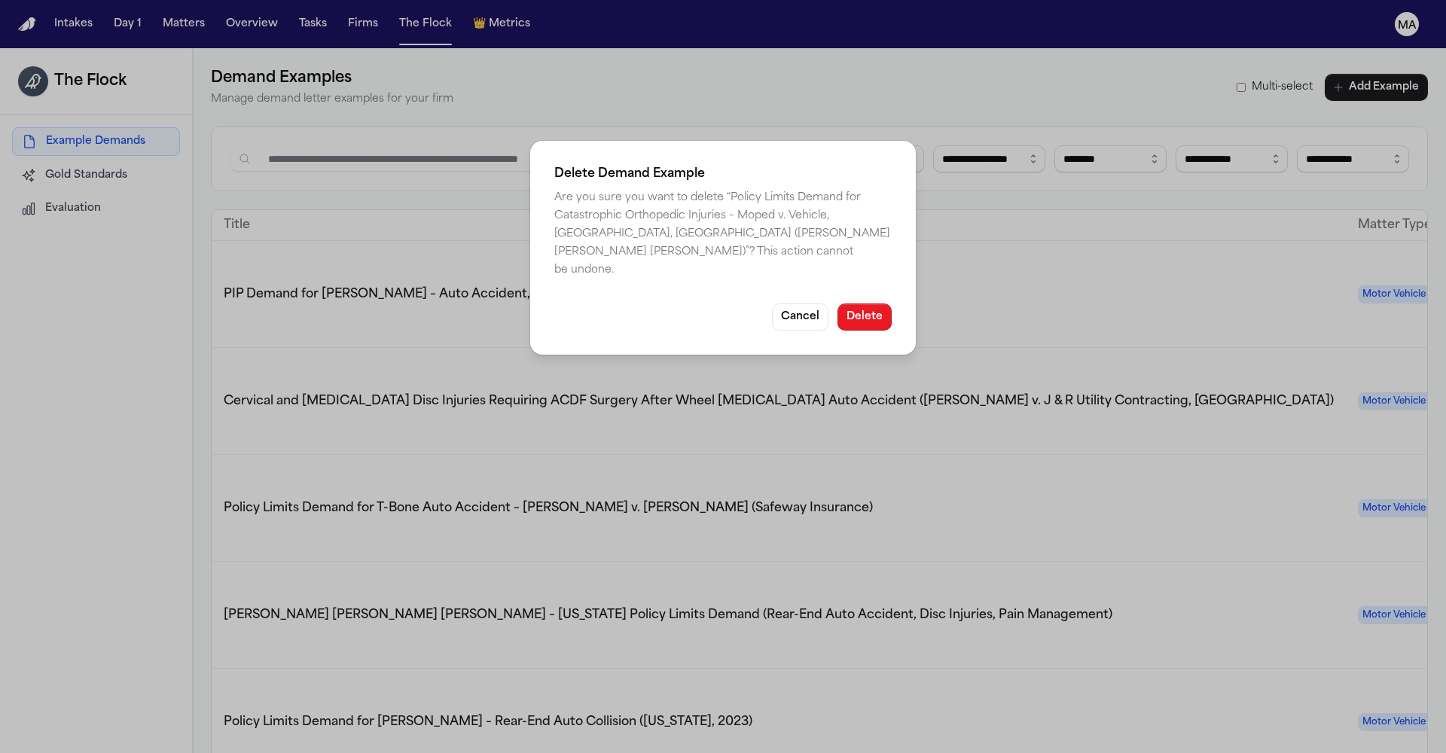
click at [837, 303] on button "Delete" at bounding box center [864, 316] width 54 height 27
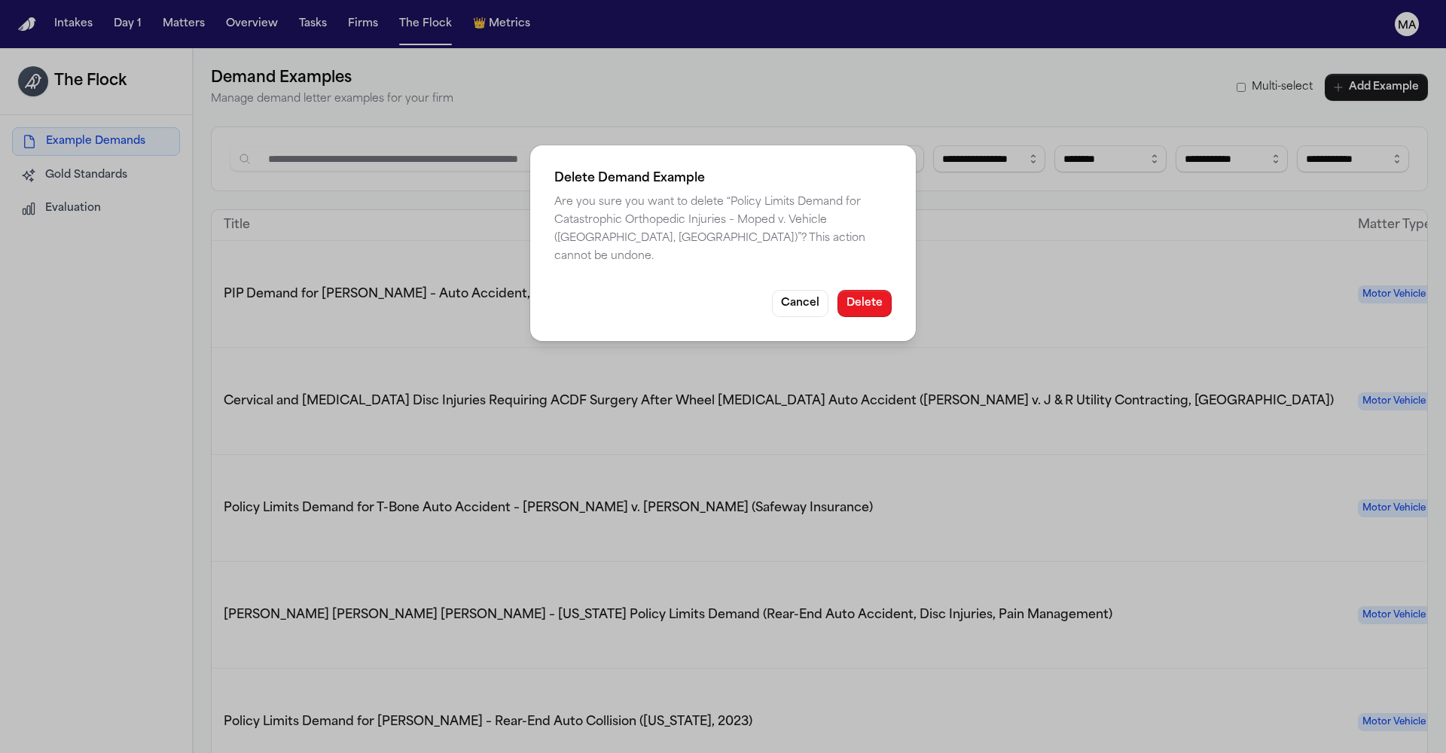
click at [837, 290] on button "Delete" at bounding box center [864, 303] width 54 height 27
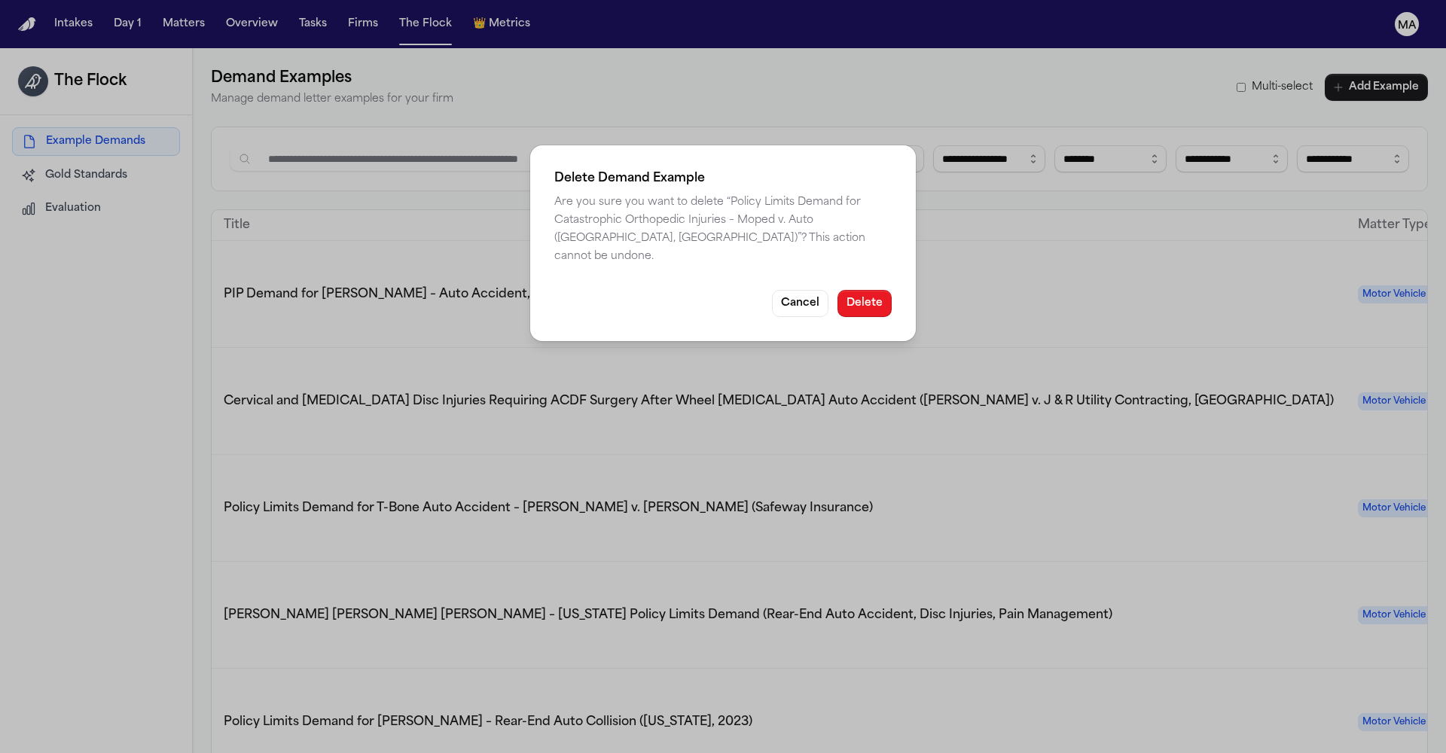
click at [837, 290] on button "Delete" at bounding box center [864, 303] width 54 height 27
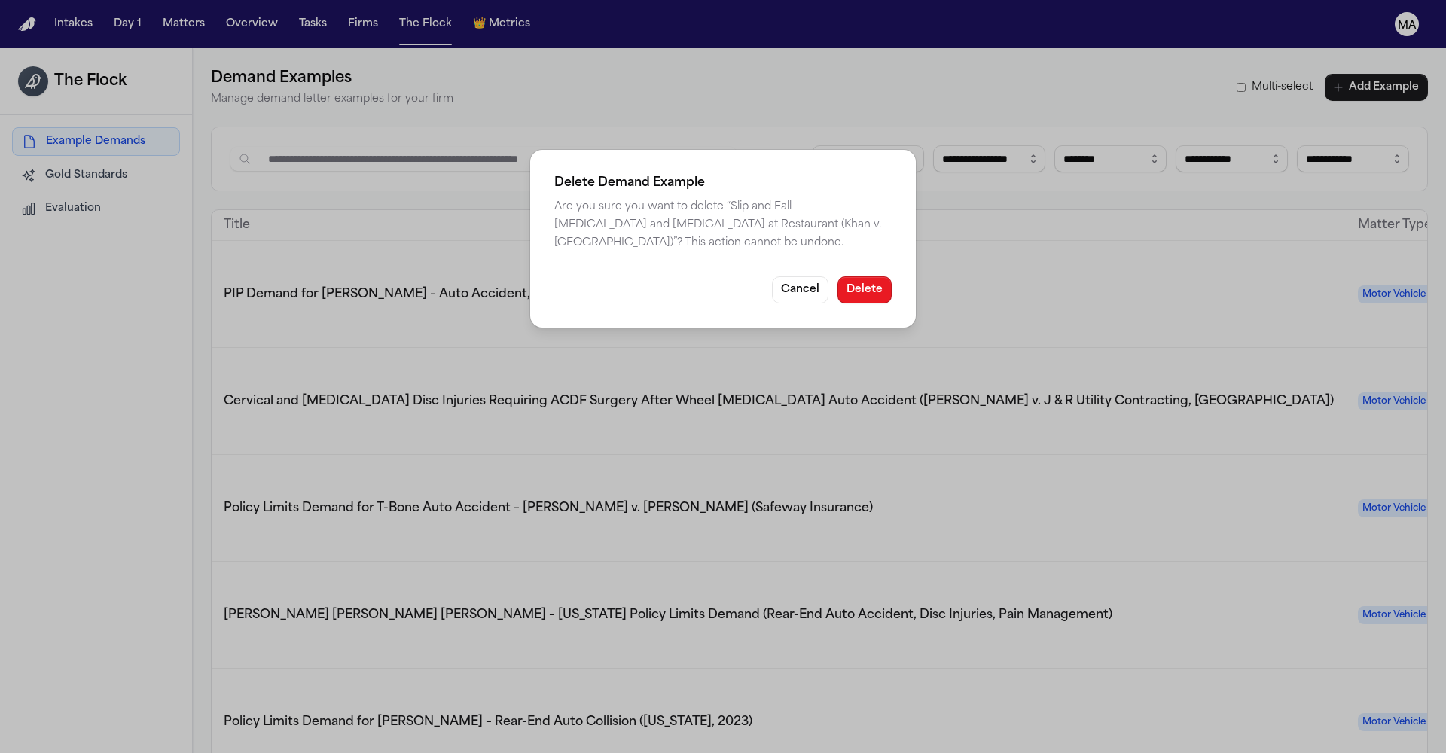
click at [837, 276] on button "Delete" at bounding box center [864, 289] width 54 height 27
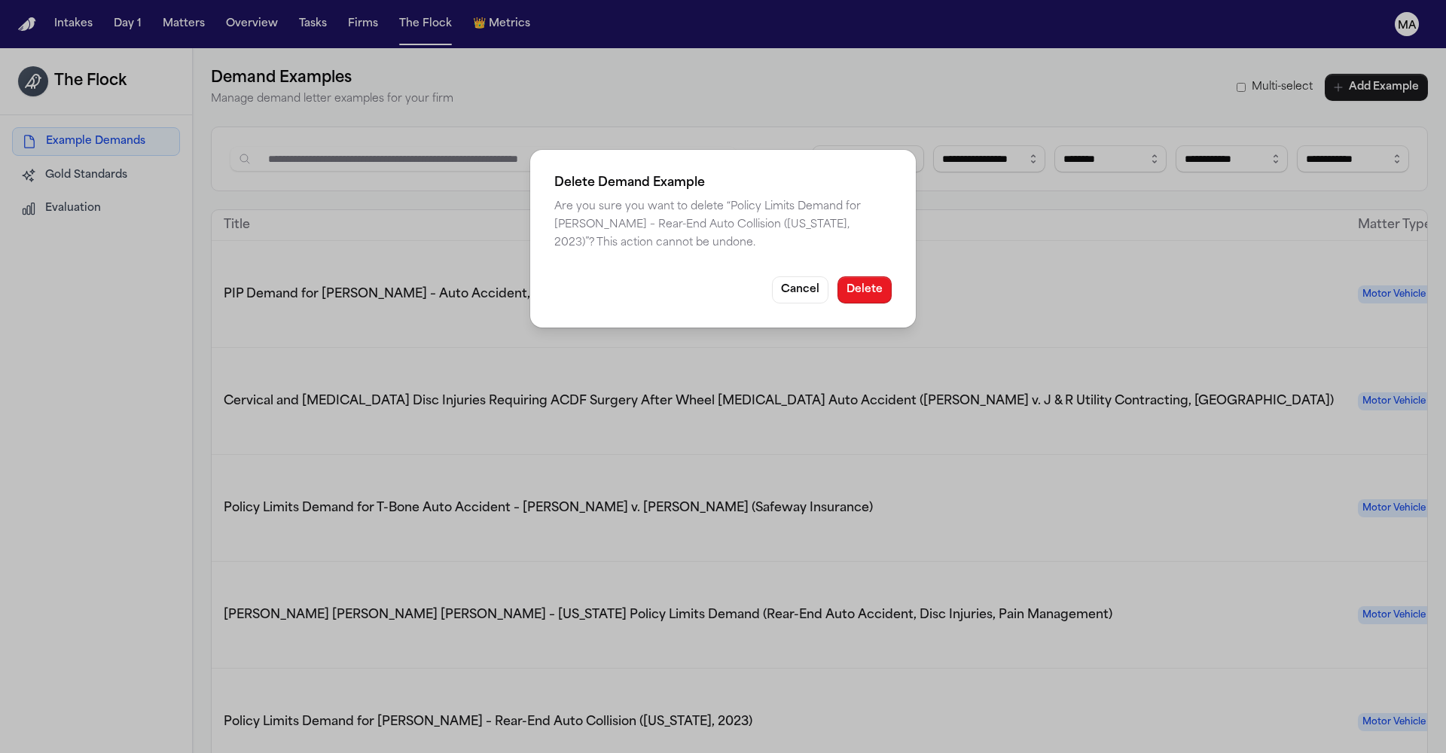
click at [837, 276] on button "Delete" at bounding box center [864, 289] width 54 height 27
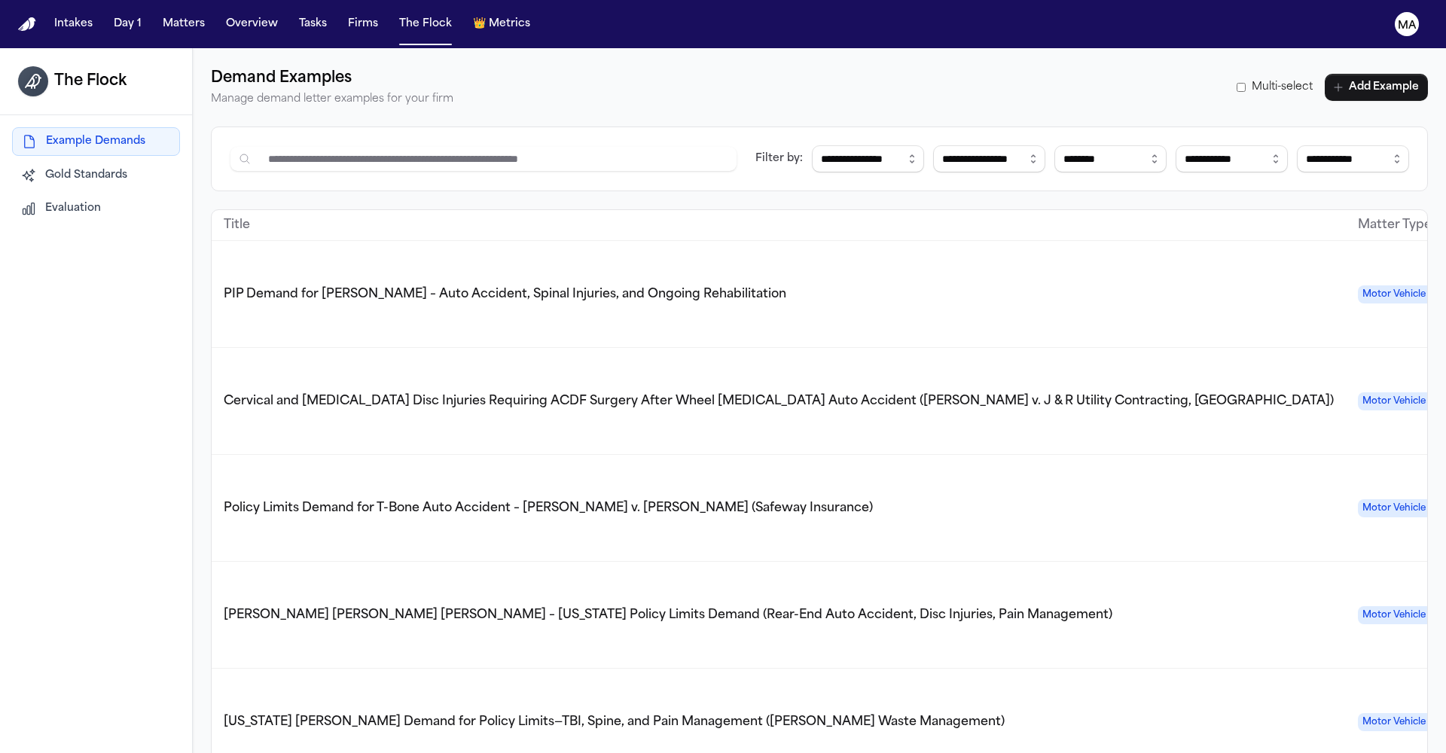
click at [513, 395] on span "Cervical and Lumbar Disc Injuries Requiring ACDF Surgery After Wheel Detachment…" at bounding box center [779, 401] width 1110 height 12
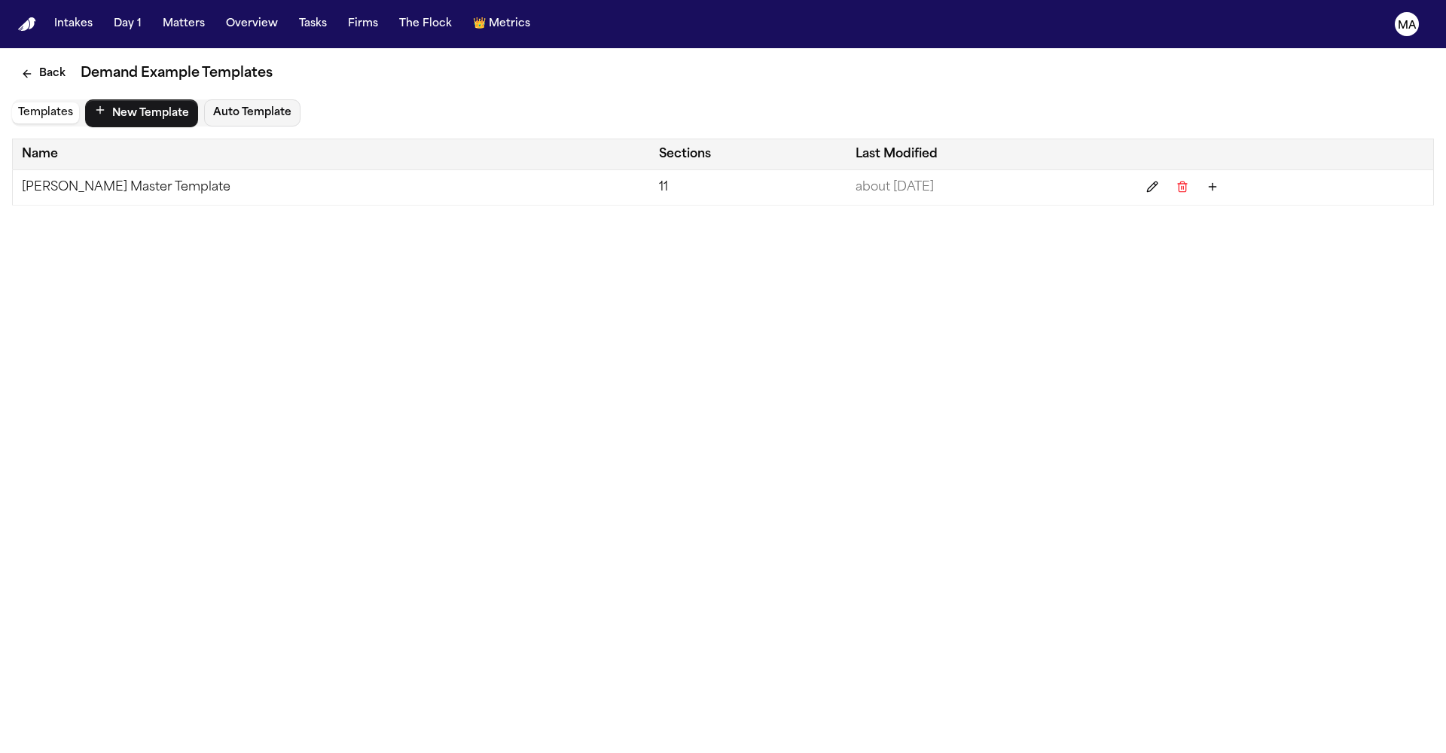
click at [81, 170] on td "Romanow Master Template" at bounding box center [332, 187] width 638 height 35
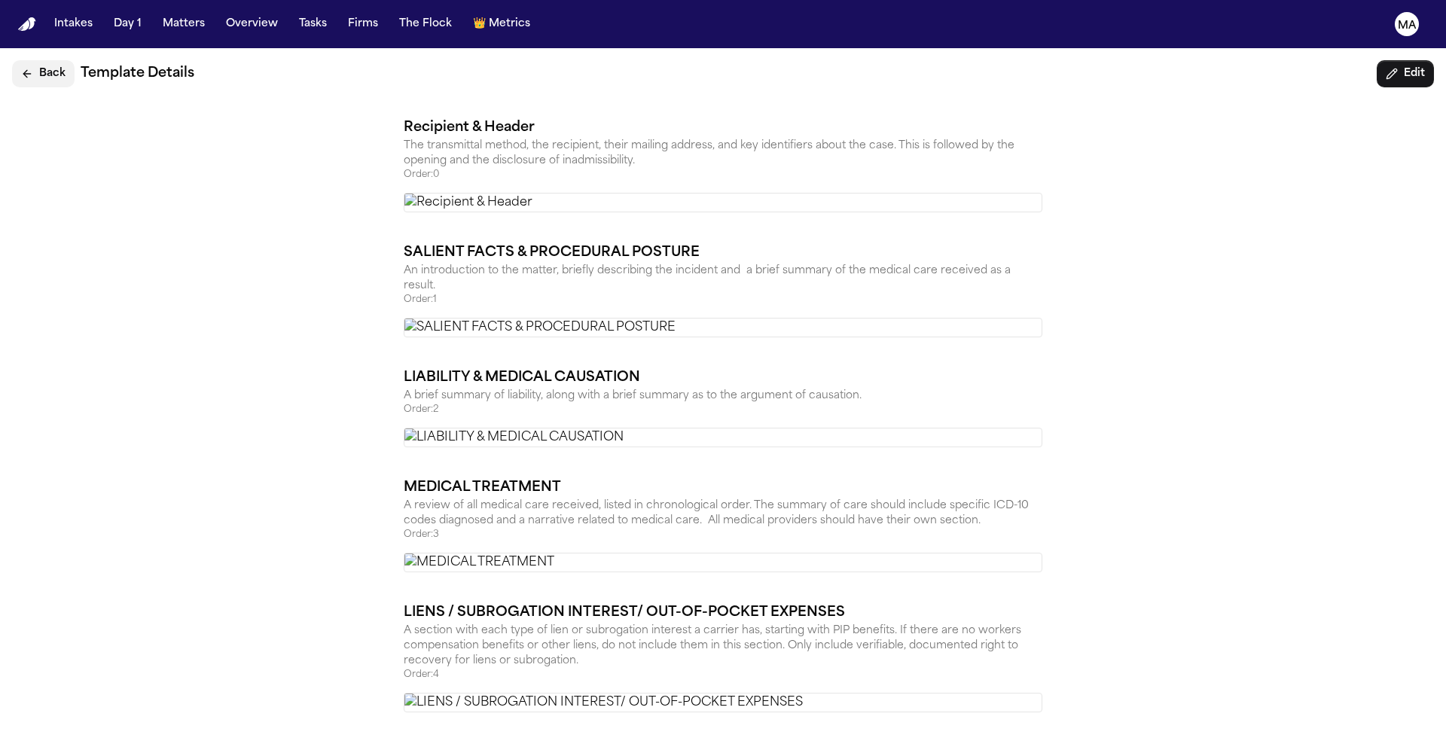
click at [27, 60] on button "Back" at bounding box center [43, 73] width 62 height 27
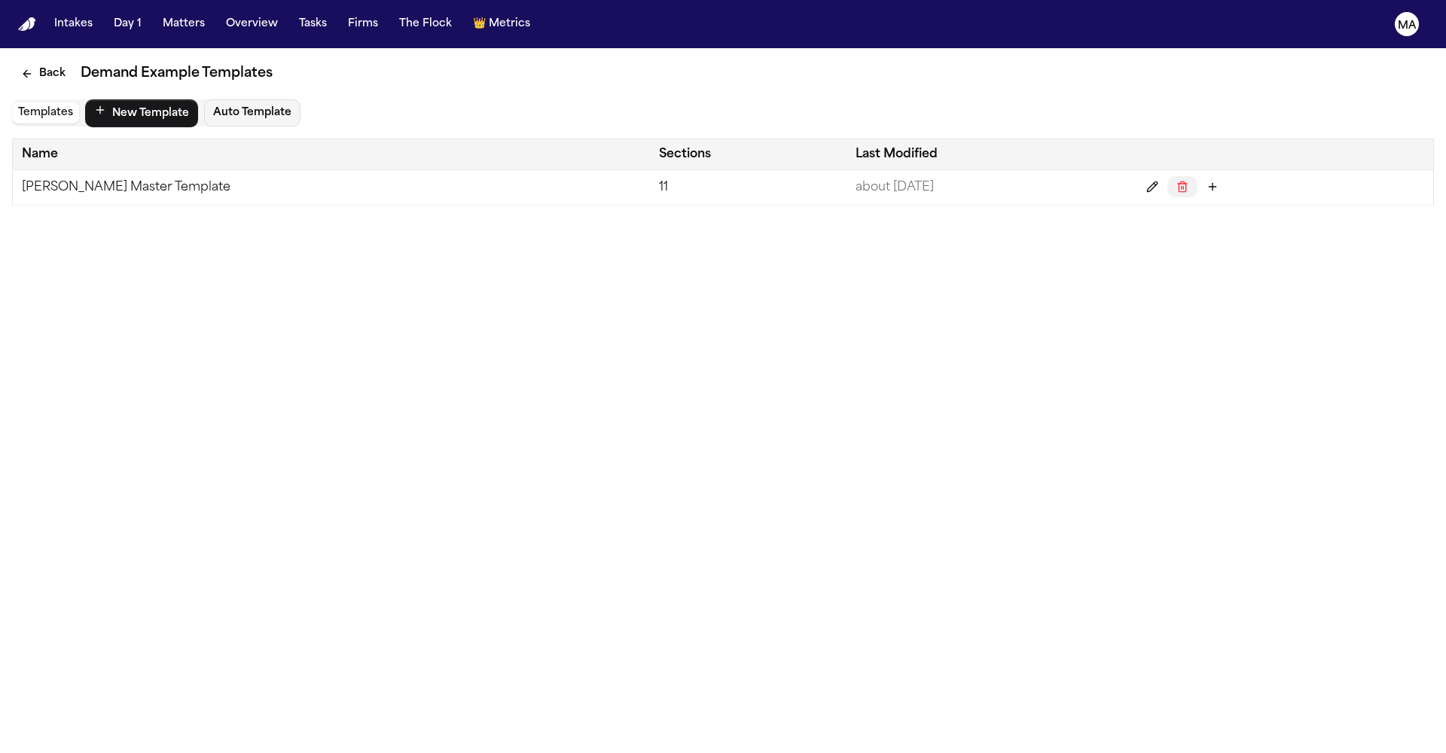
click at [1178, 184] on icon "Delete" at bounding box center [1181, 188] width 7 height 8
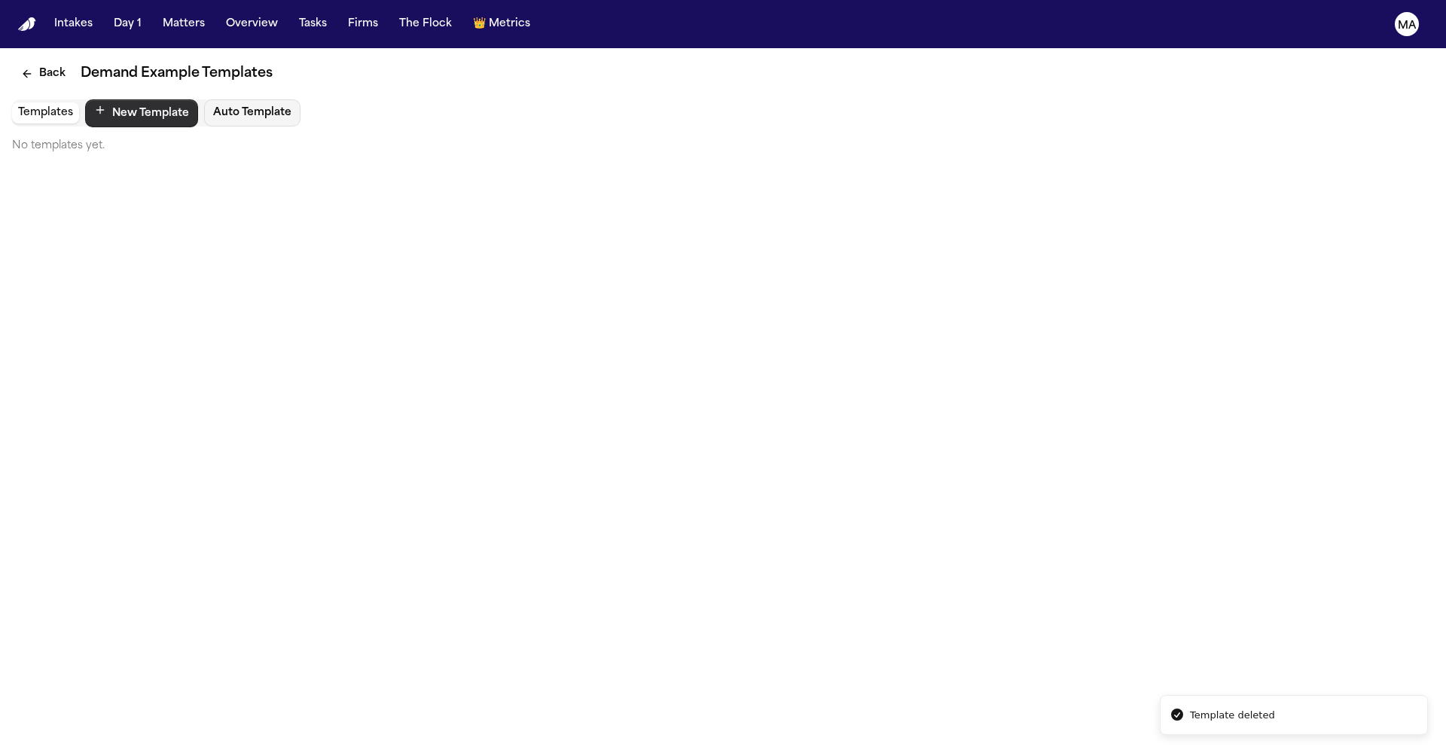
click at [92, 99] on button "New Template" at bounding box center [141, 113] width 113 height 28
click at [30, 102] on button "Templates" at bounding box center [45, 112] width 67 height 21
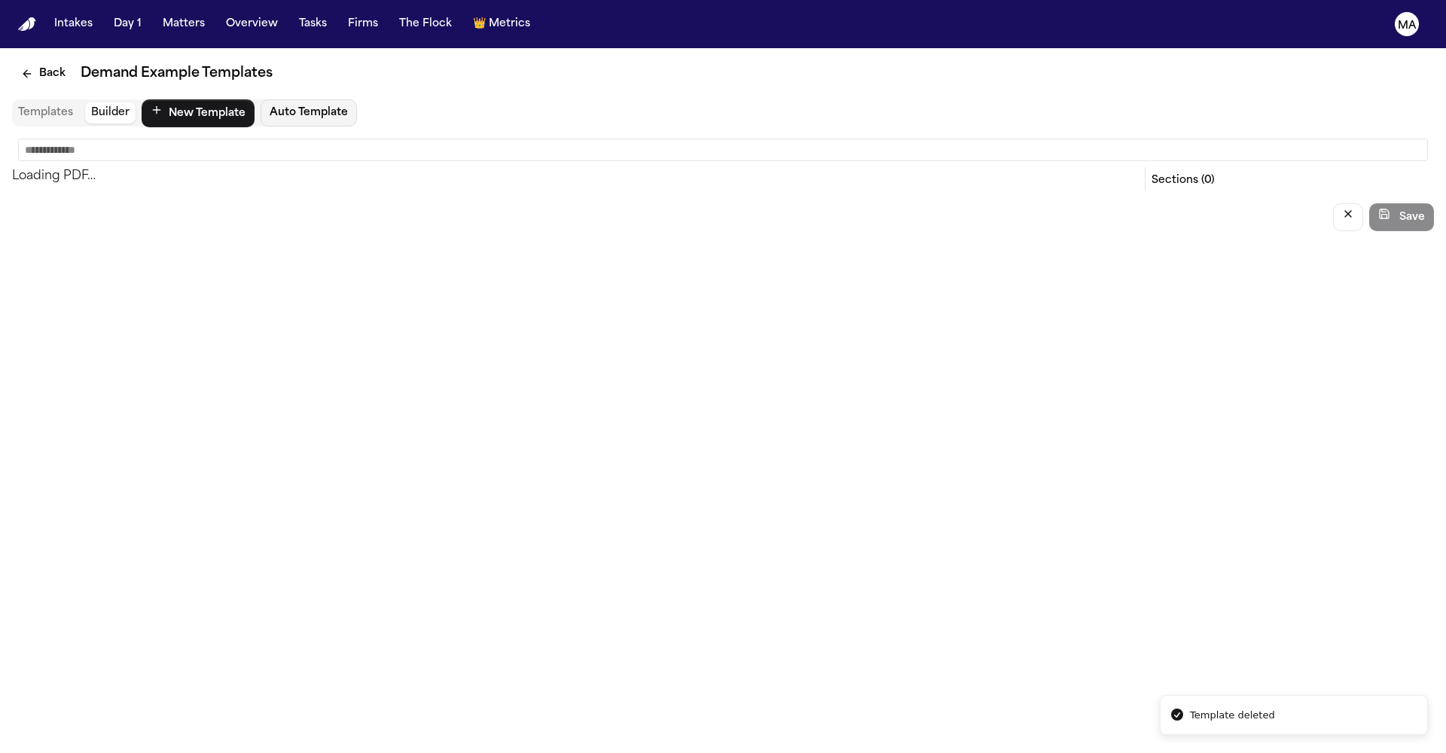
click at [85, 102] on button "Builder" at bounding box center [110, 112] width 50 height 21
click at [260, 99] on button "Auto Template" at bounding box center [308, 112] width 96 height 27
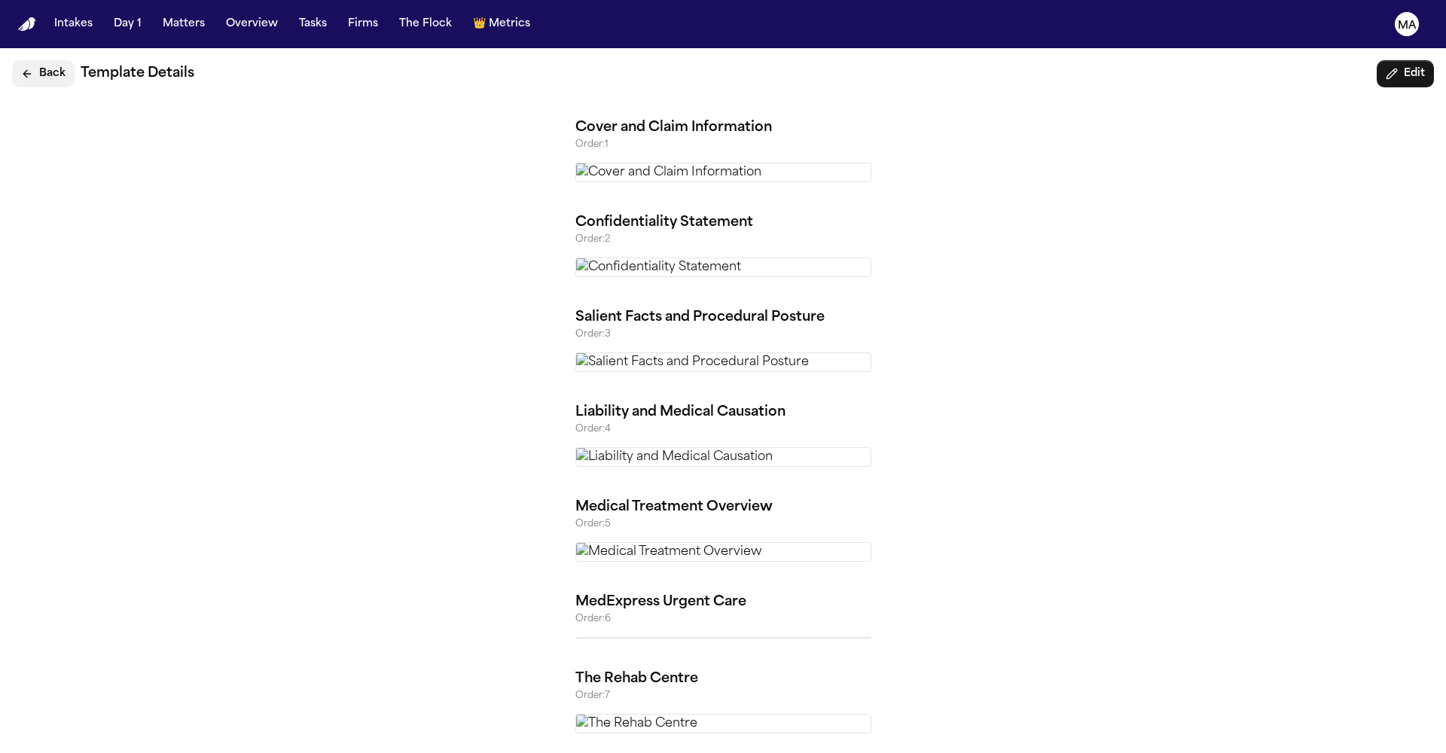
click at [21, 68] on icon "Back" at bounding box center [27, 74] width 12 height 12
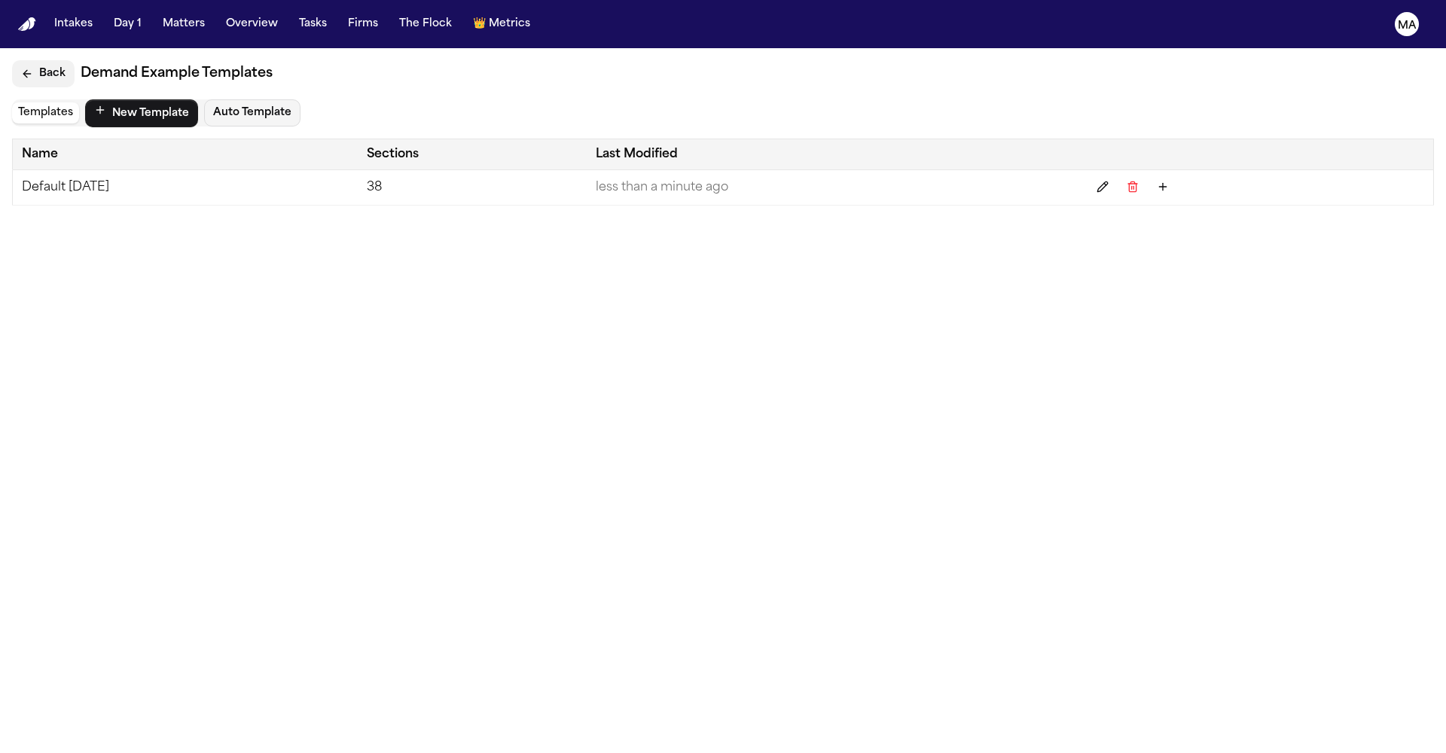
click at [32, 60] on button "Back" at bounding box center [43, 73] width 62 height 27
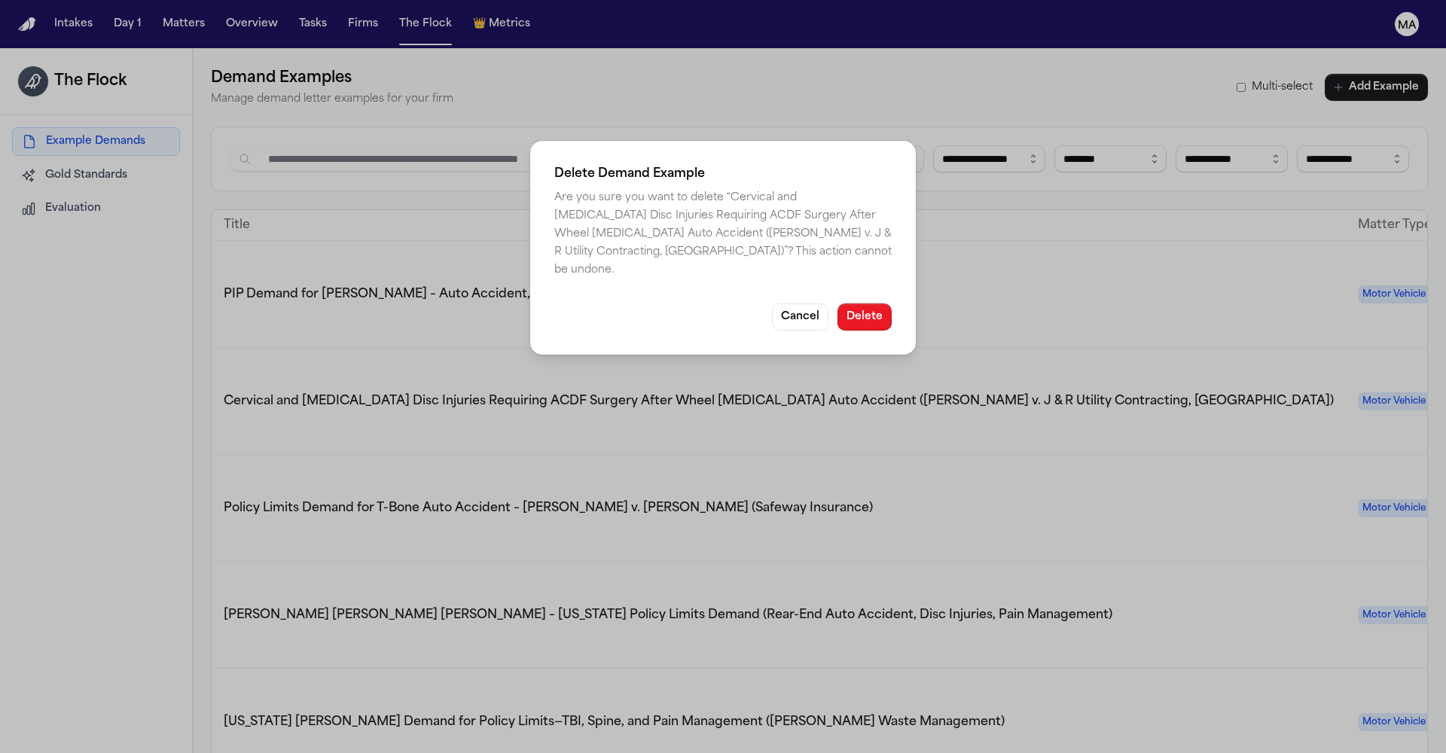
click at [837, 303] on button "Delete" at bounding box center [864, 316] width 54 height 27
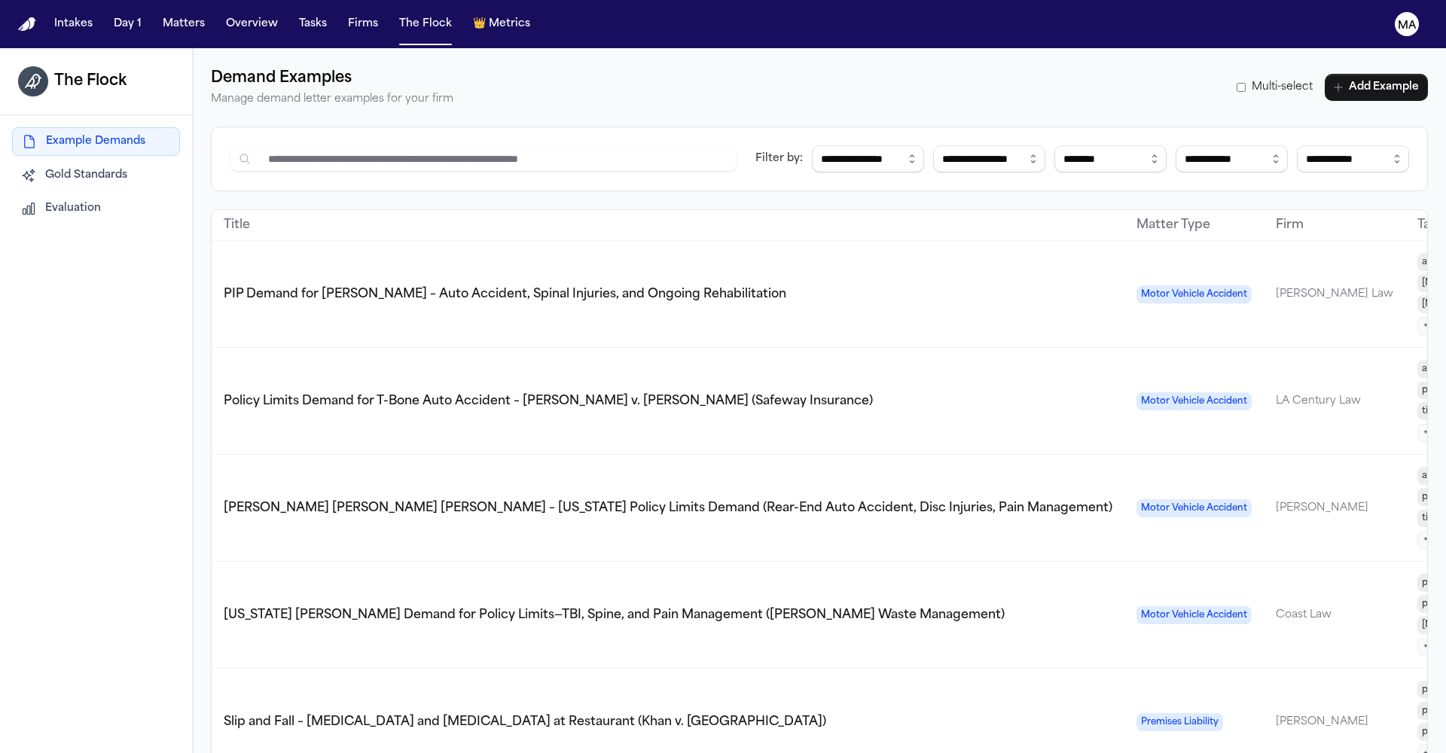
click at [294, 508] on div "**********" at bounding box center [819, 424] width 1253 height 753
click at [45, 168] on span "Gold Standards" at bounding box center [86, 175] width 82 height 15
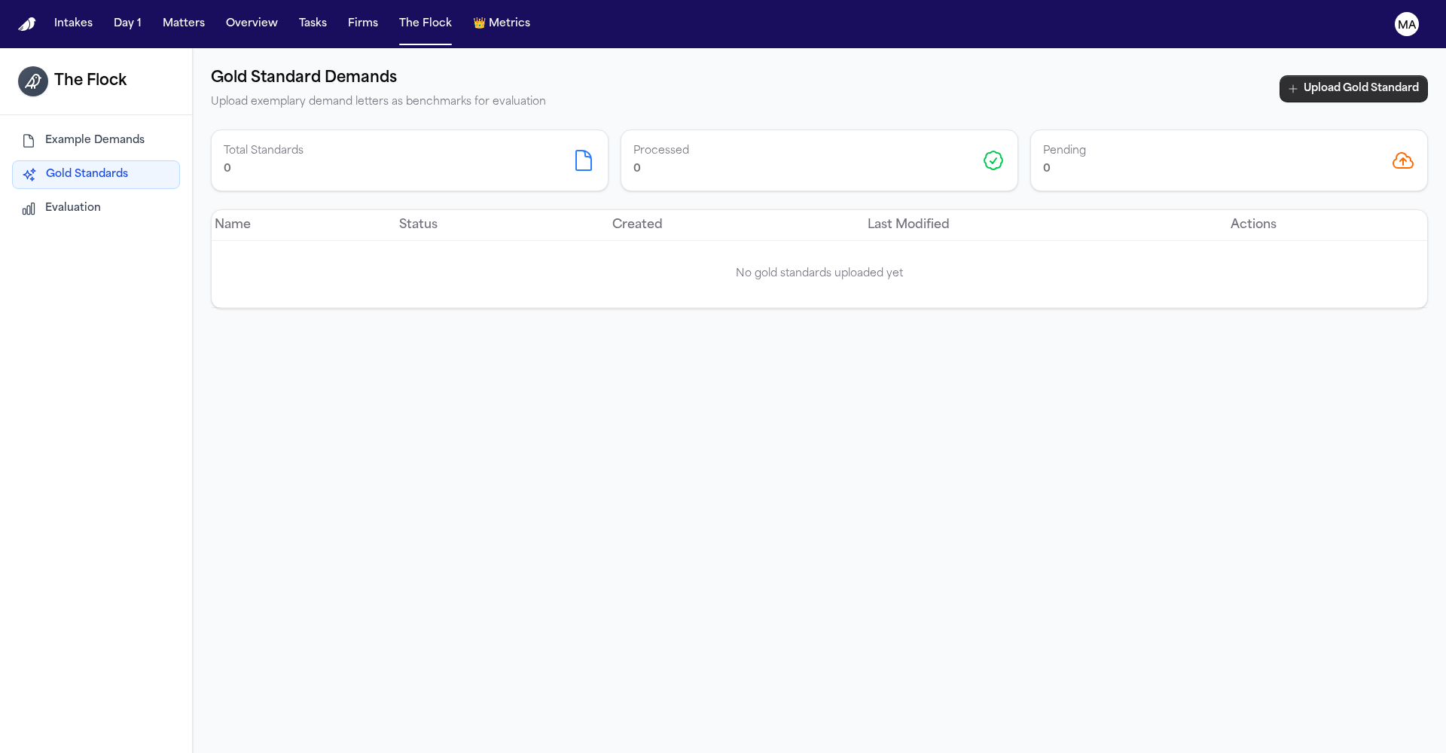
click at [1374, 75] on button "Upload Gold Standard" at bounding box center [1353, 88] width 148 height 27
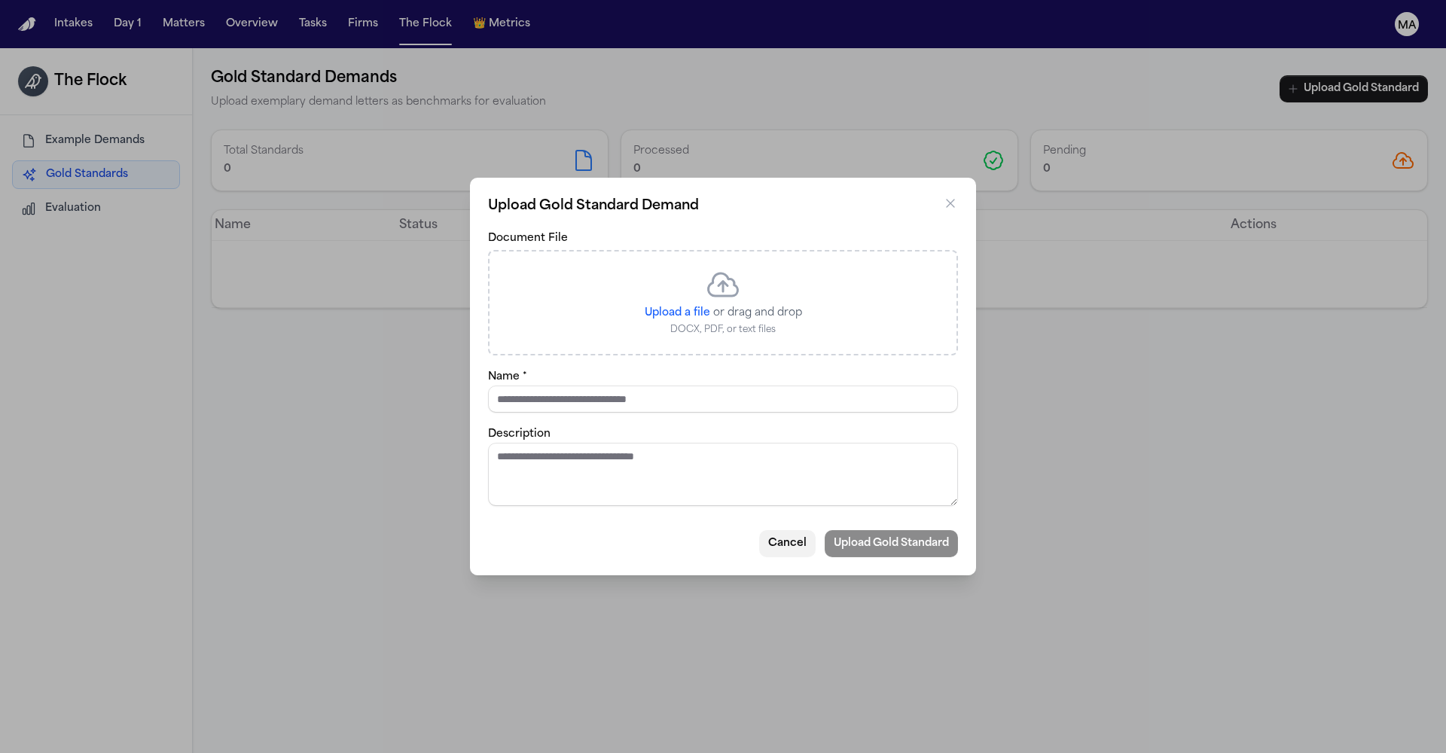
click at [759, 530] on button "Cancel" at bounding box center [787, 543] width 56 height 27
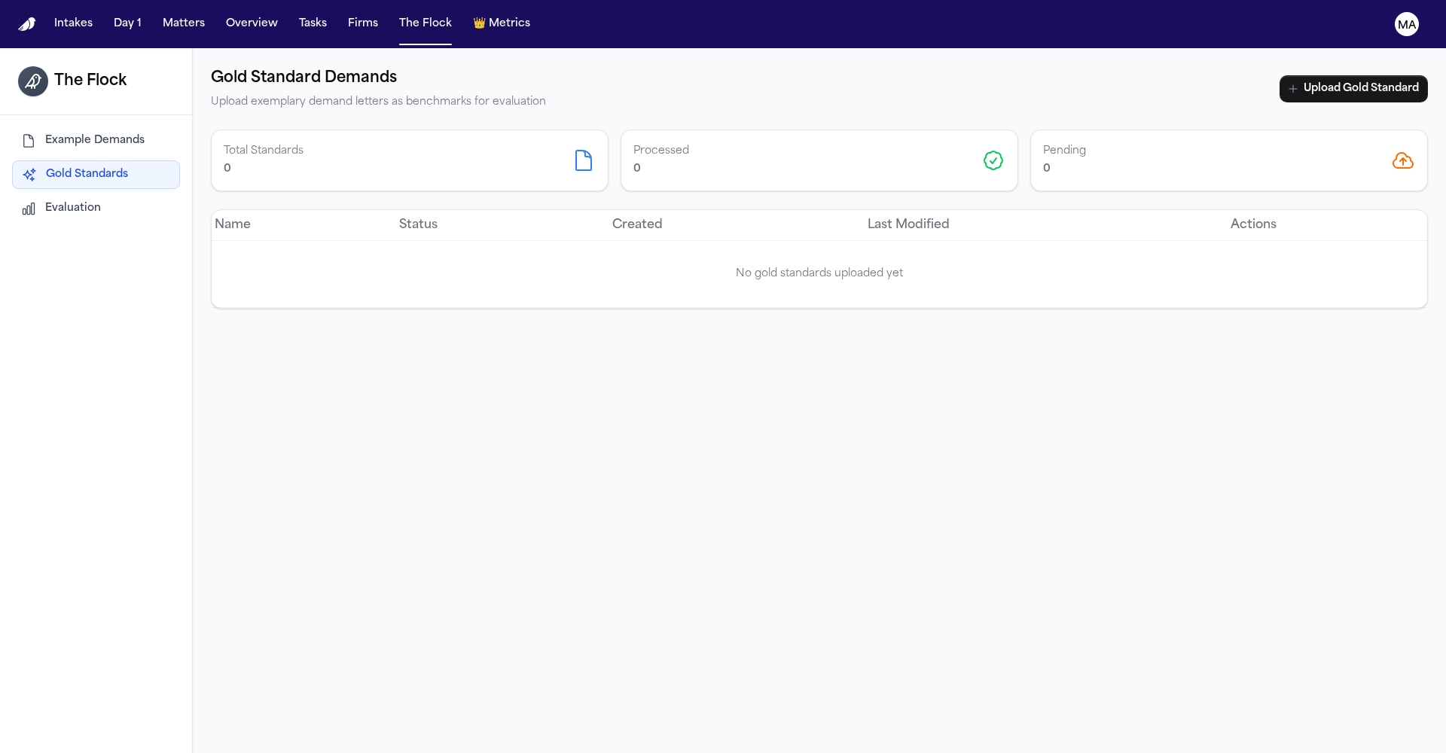
click at [49, 115] on div "Example Demands Gold Standards Evaluation" at bounding box center [96, 174] width 192 height 119
click at [53, 133] on span "Example Demands" at bounding box center [94, 140] width 99 height 15
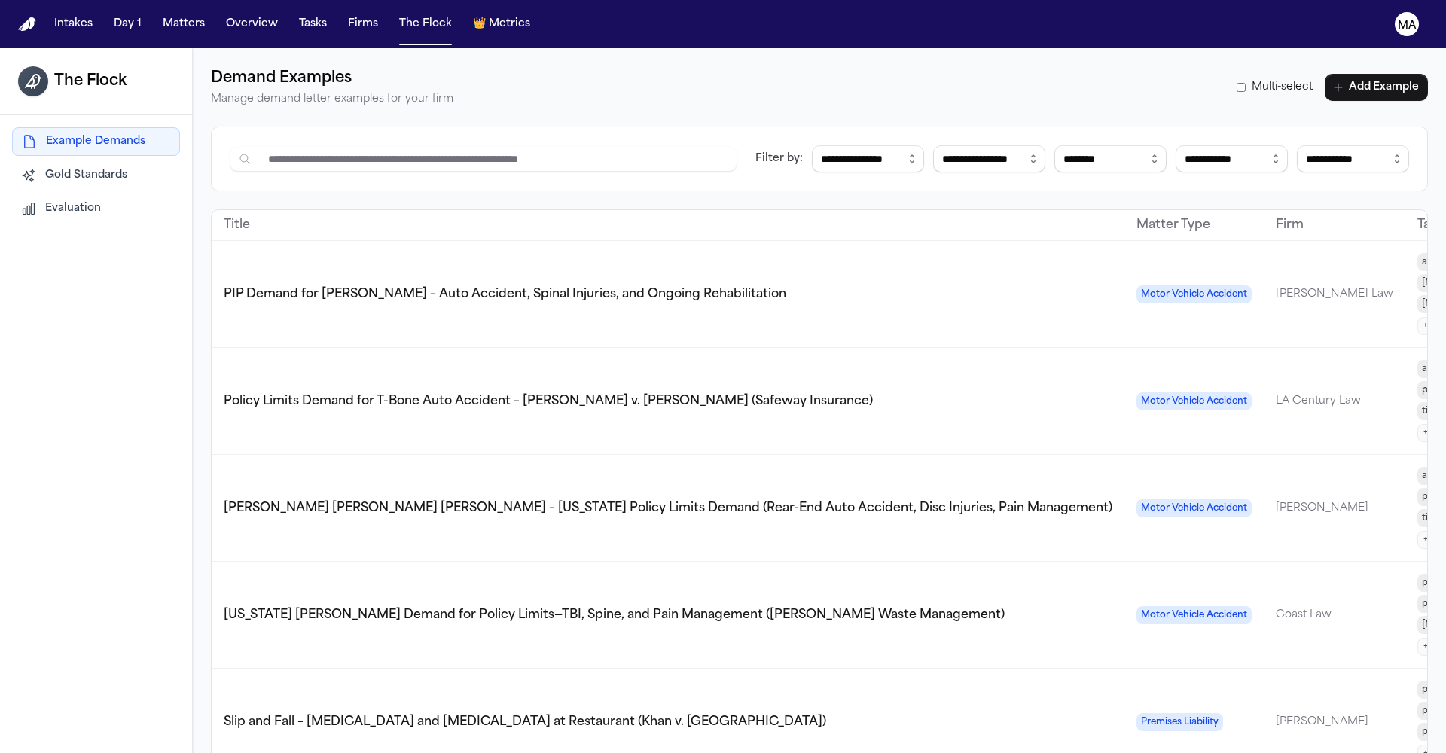
click at [499, 392] on div "**********" at bounding box center [819, 424] width 1253 height 753
click at [1416, 74] on button "Add Example" at bounding box center [1375, 87] width 103 height 27
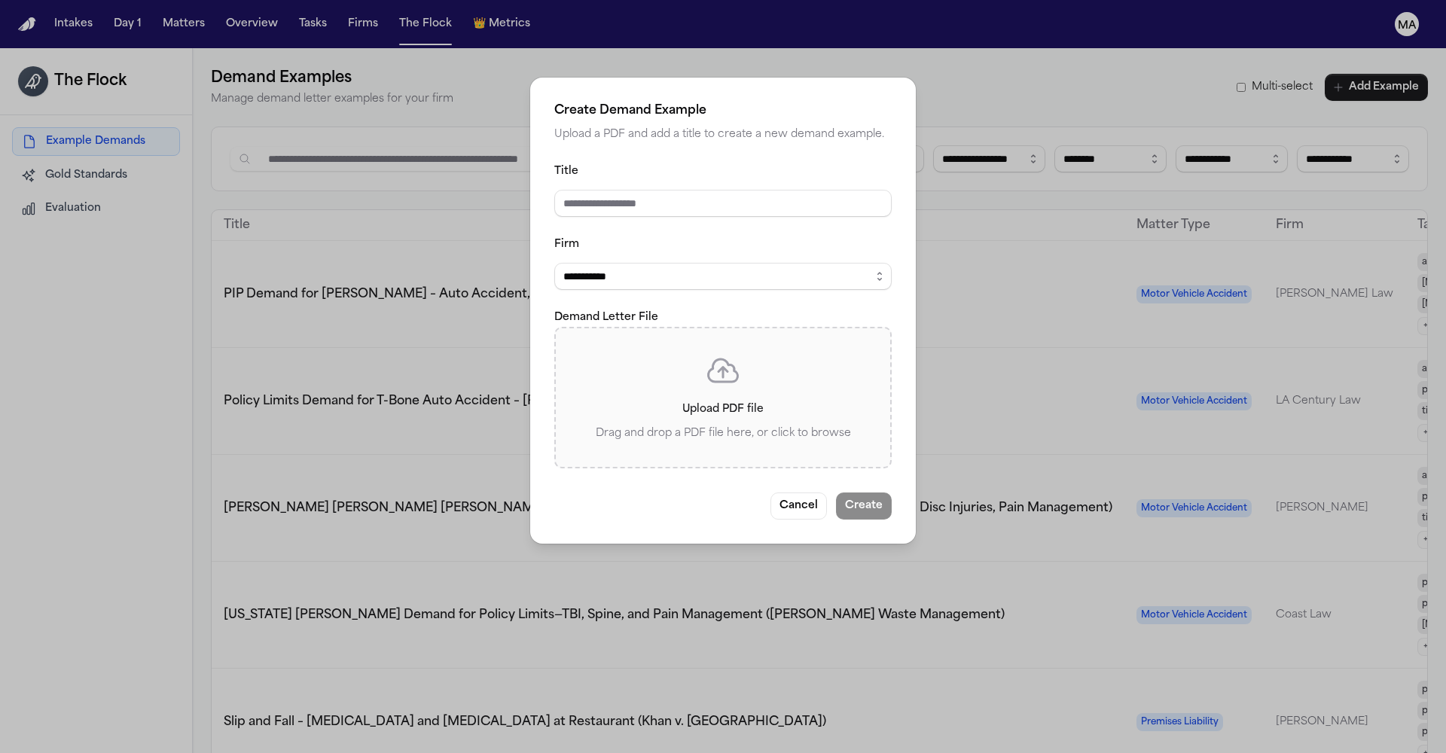
click at [702, 352] on label "Upload PDF file Drag and drop a PDF file here, or click to browse" at bounding box center [723, 397] width 286 height 90
click at [0, 0] on input "Upload PDF file Drag and drop a PDF file here, or click to browse" at bounding box center [0, 0] width 0 height 0
click at [630, 308] on div "Demand Letter File Upload PDF file Drag and drop a PDF file here, or click to b…" at bounding box center [722, 388] width 337 height 160
click at [693, 401] on p "Upload PDF file" at bounding box center [723, 410] width 286 height 18
click at [0, 0] on input "Upload PDF file Drag and drop a PDF file here, or click to browse" at bounding box center [0, 0] width 0 height 0
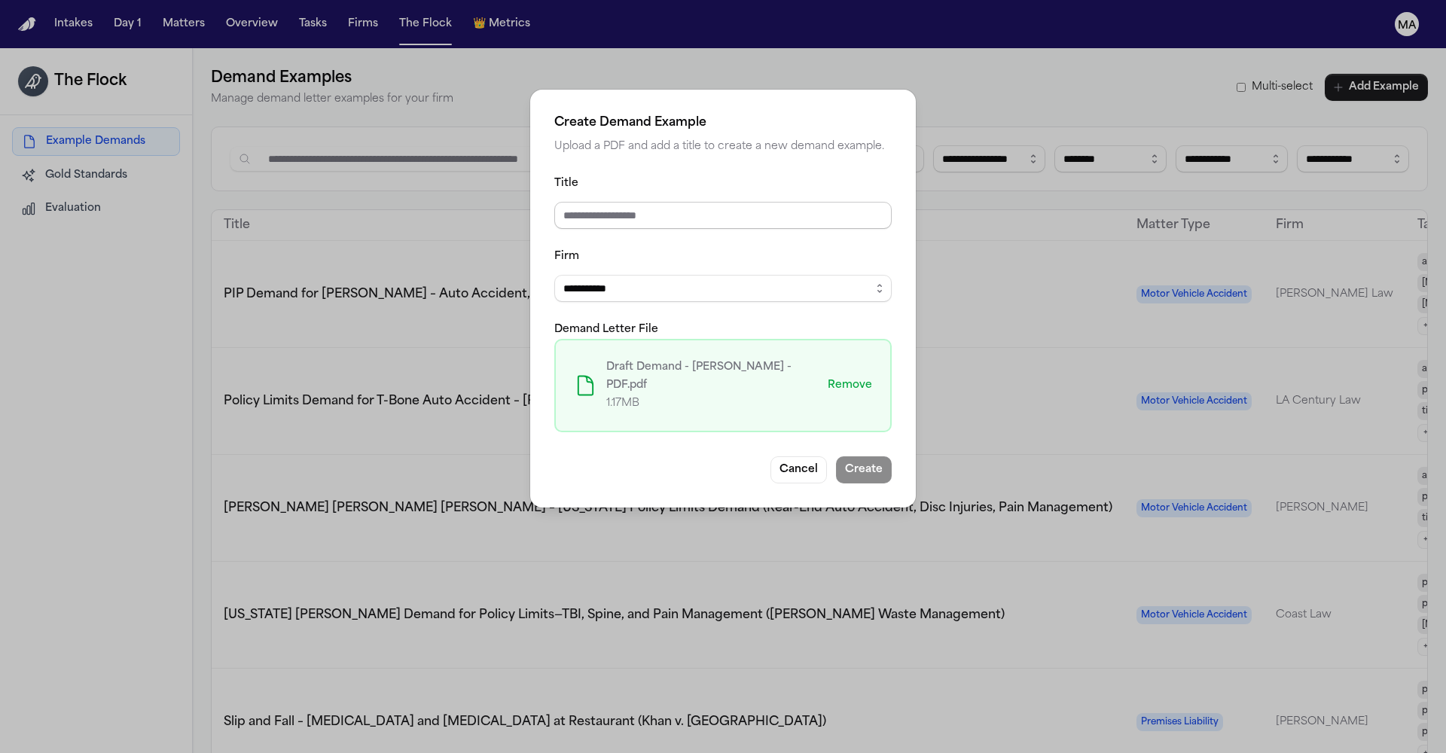
click at [688, 211] on input "Title" at bounding box center [722, 215] width 337 height 27
select select "**********"
click at [698, 205] on input "Title" at bounding box center [722, 215] width 337 height 27
type input "**********"
click at [836, 456] on button "Create" at bounding box center [864, 469] width 56 height 27
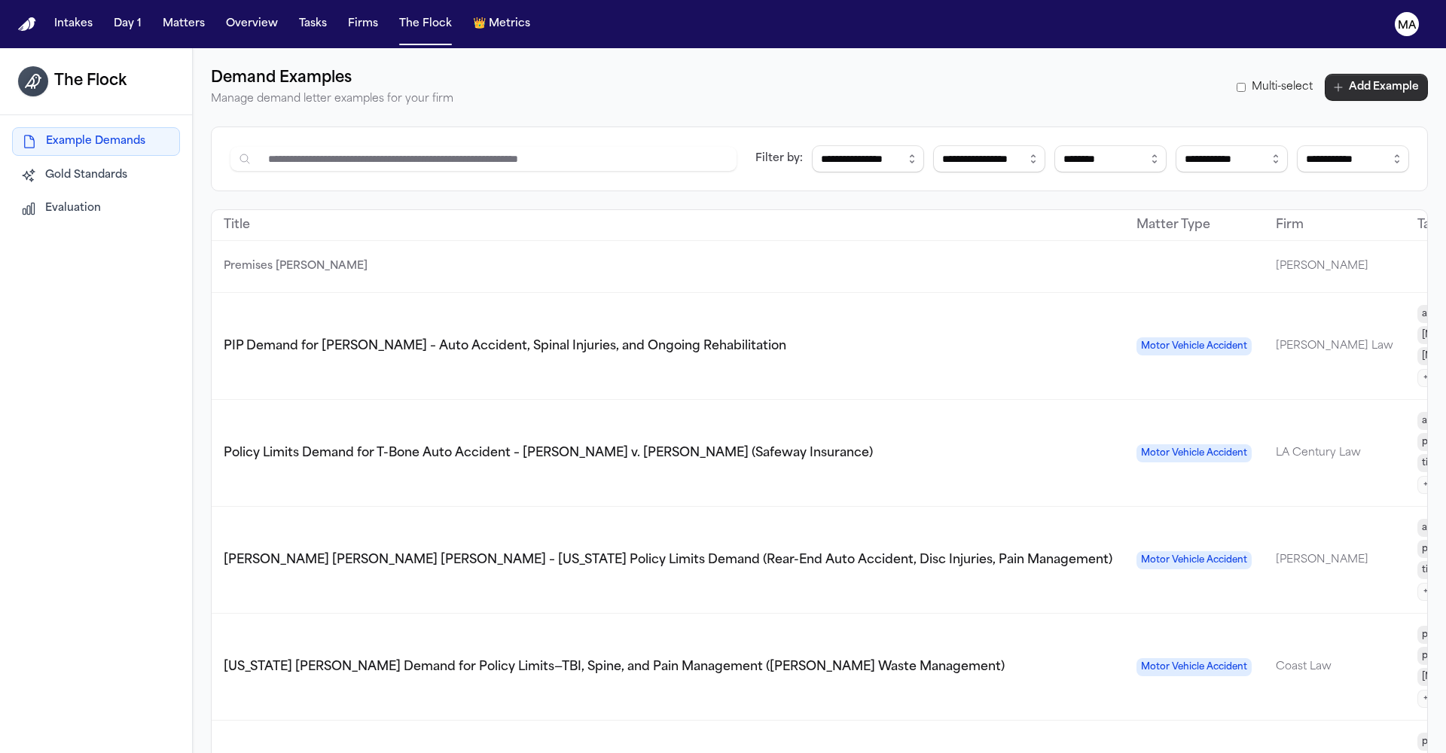
click at [1406, 74] on button "Add Example" at bounding box center [1375, 87] width 103 height 27
select select "**********"
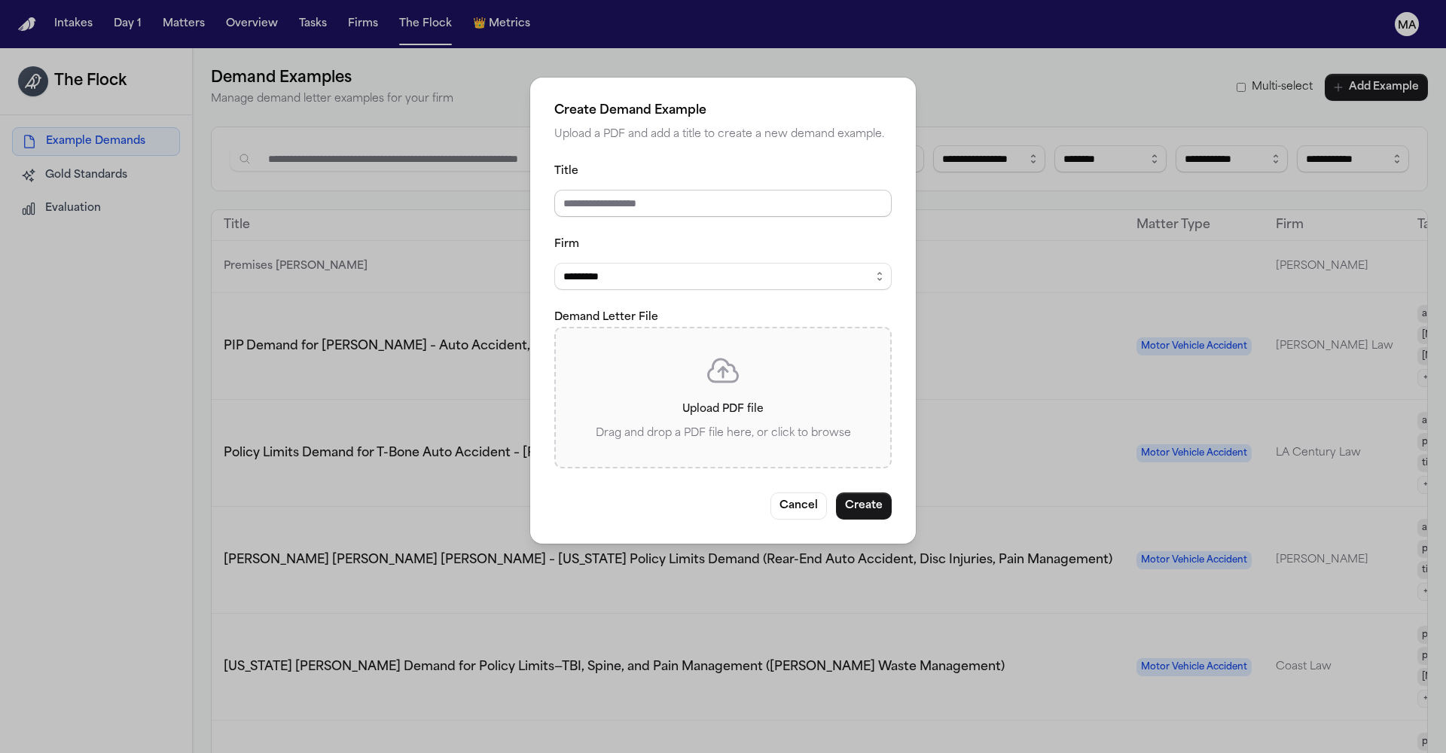
click at [691, 204] on input "Title" at bounding box center [722, 203] width 337 height 27
type input "**********"
click at [692, 244] on fieldset "**********" at bounding box center [722, 315] width 337 height 306
select select "**********"
click at [705, 352] on label "Upload PDF file Drag and drop a PDF file here, or click to browse" at bounding box center [723, 397] width 286 height 90
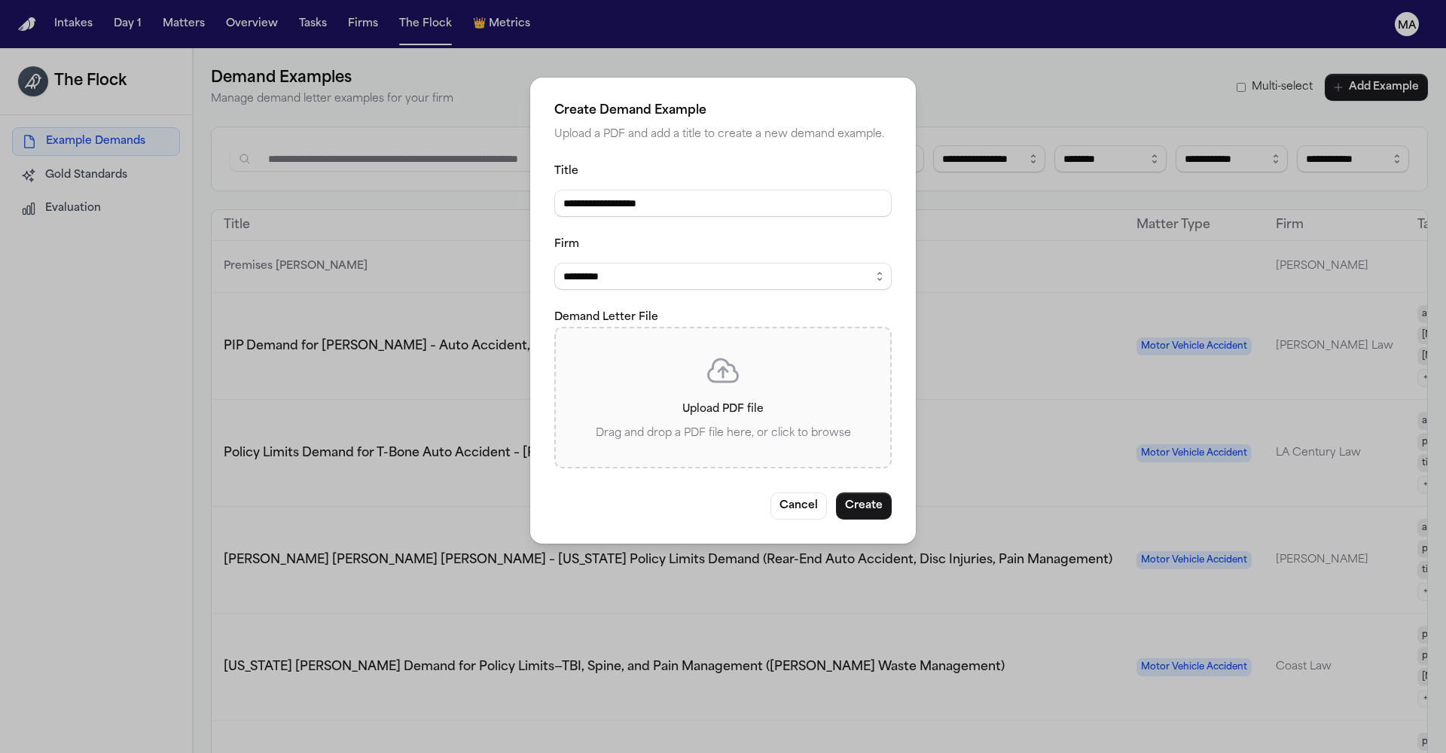
click at [0, 0] on input "Upload PDF file Drag and drop a PDF file here, or click to browse" at bounding box center [0, 0] width 0 height 0
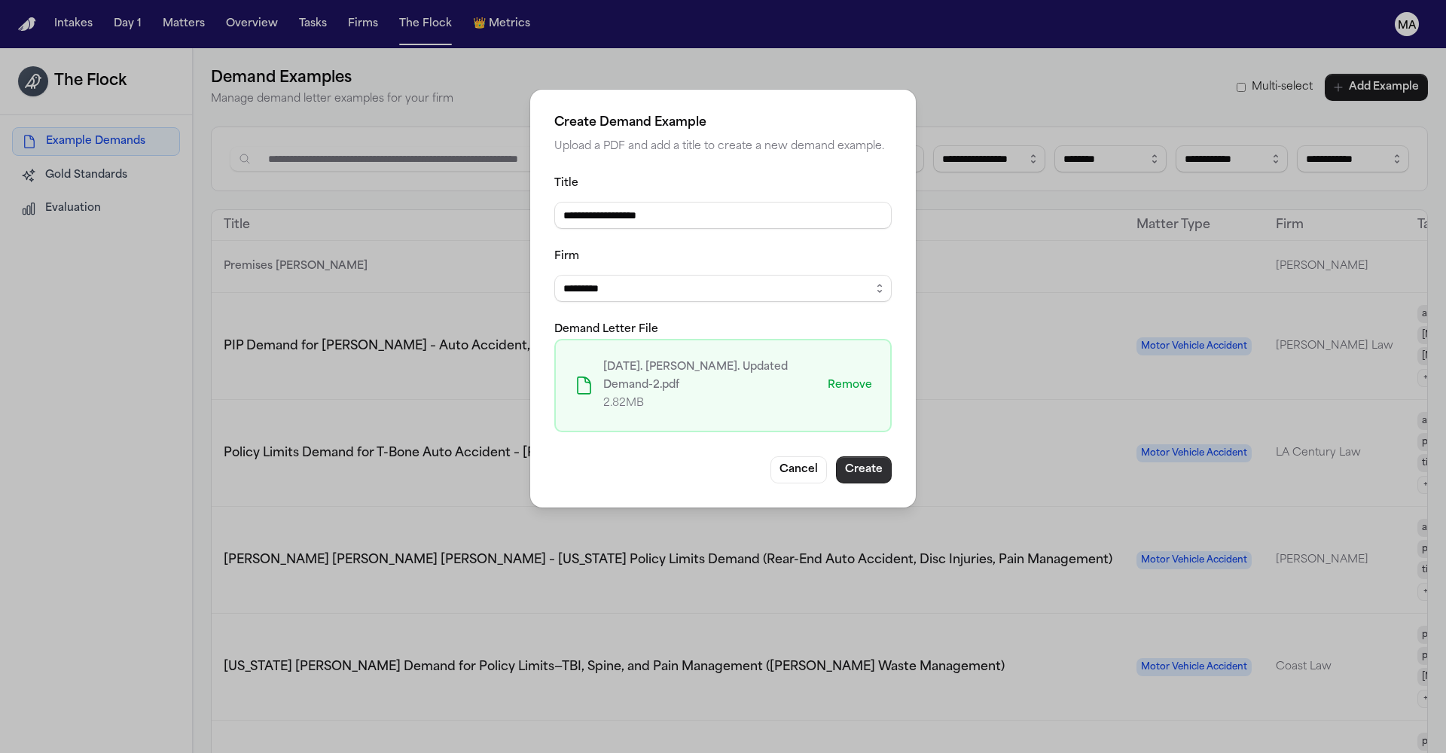
click at [836, 456] on button "Create" at bounding box center [864, 469] width 56 height 27
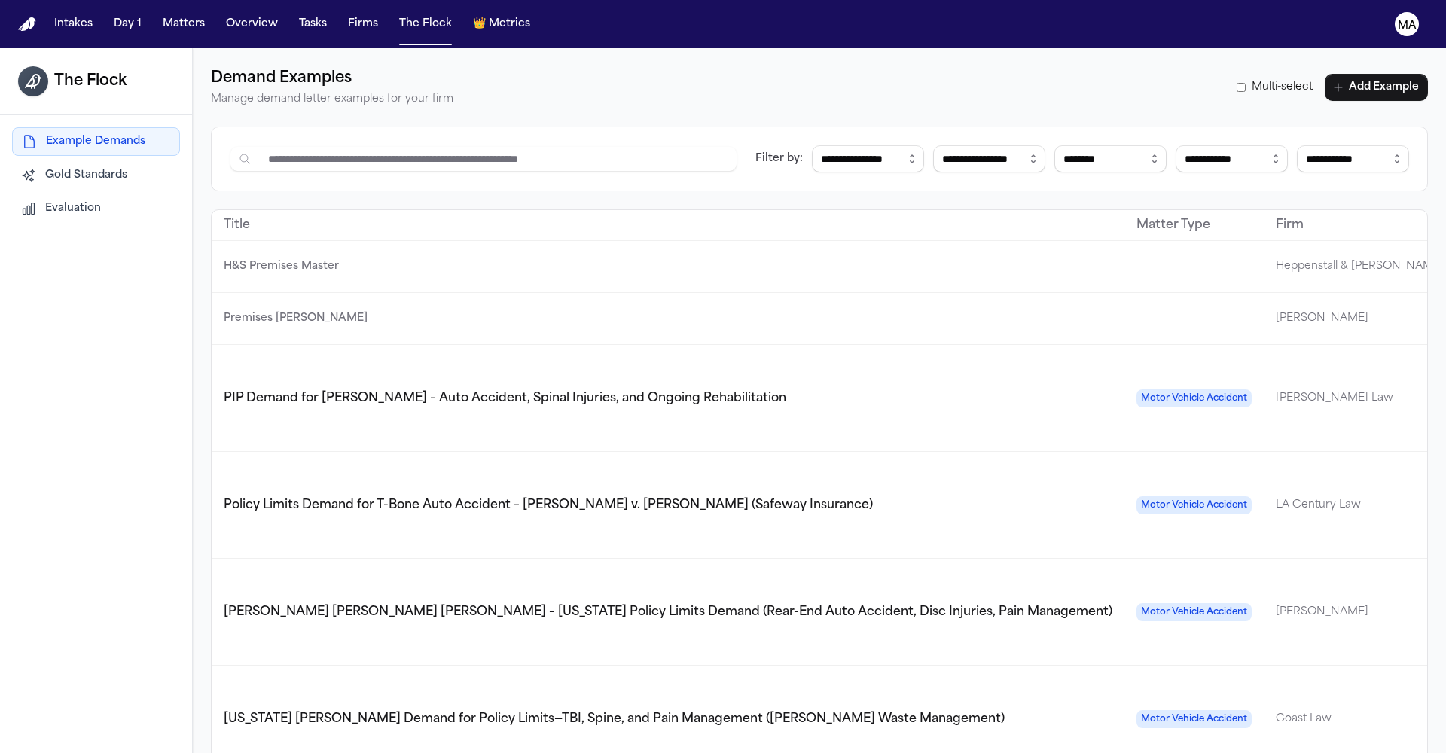
click at [733, 485] on div "**********" at bounding box center [819, 424] width 1253 height 753
click at [279, 499] on div "**********" at bounding box center [819, 424] width 1253 height 753
click at [1392, 74] on button "Add Example" at bounding box center [1375, 87] width 103 height 27
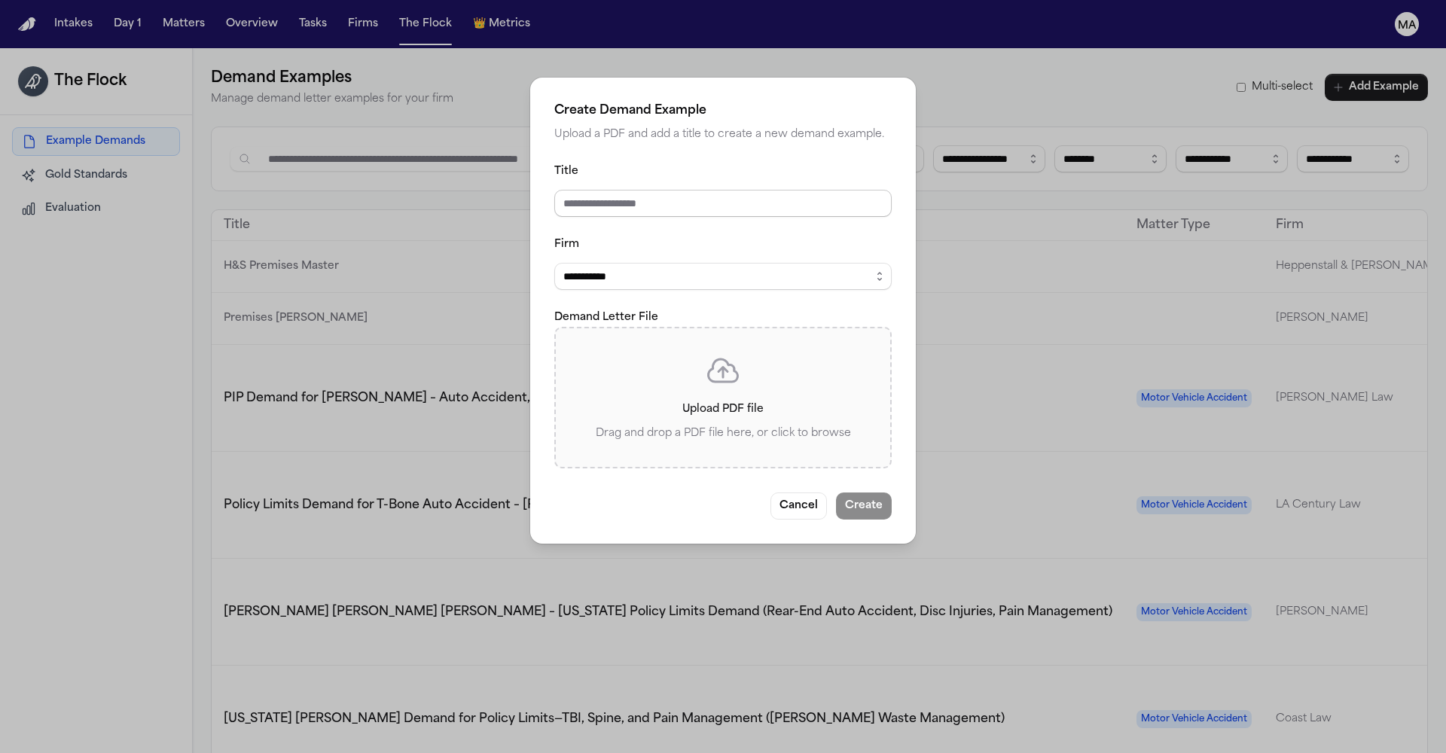
click at [735, 195] on input "Title" at bounding box center [722, 203] width 337 height 27
type input "**********"
select select "**********"
click at [703, 401] on p "Upload PDF file" at bounding box center [723, 410] width 286 height 18
click at [0, 0] on input "Upload PDF file Drag and drop a PDF file here, or click to browse" at bounding box center [0, 0] width 0 height 0
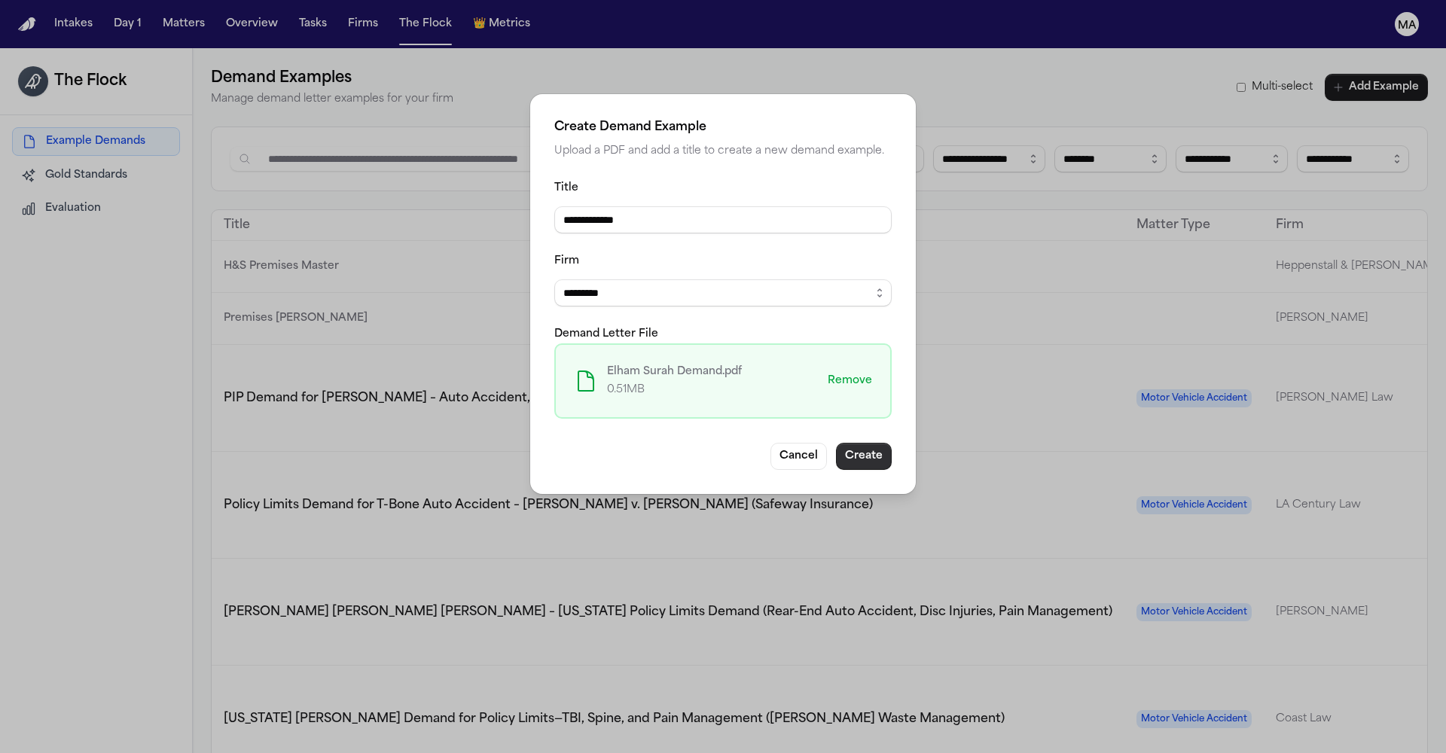
click at [836, 443] on button "Create" at bounding box center [864, 456] width 56 height 27
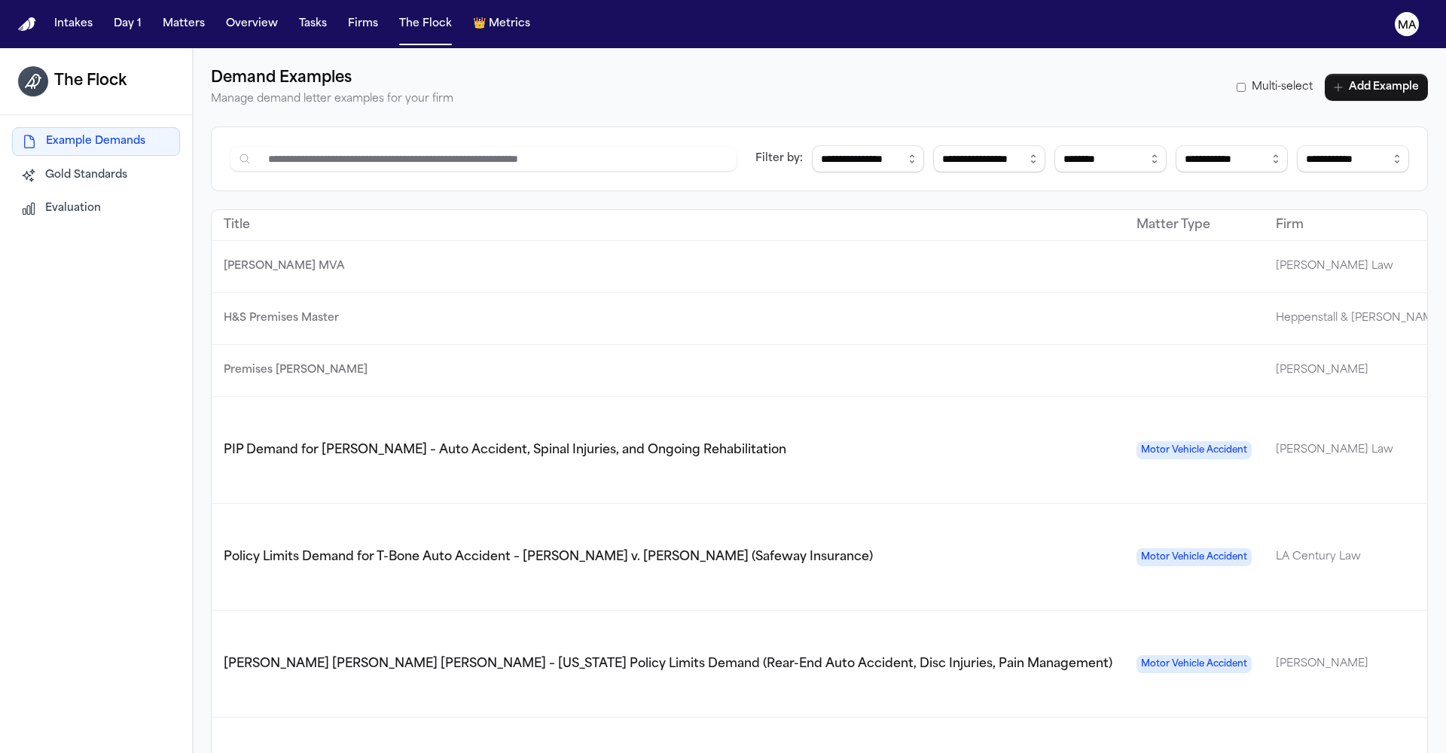
click at [1263, 345] on td "[PERSON_NAME]" at bounding box center [1359, 371] width 192 height 52
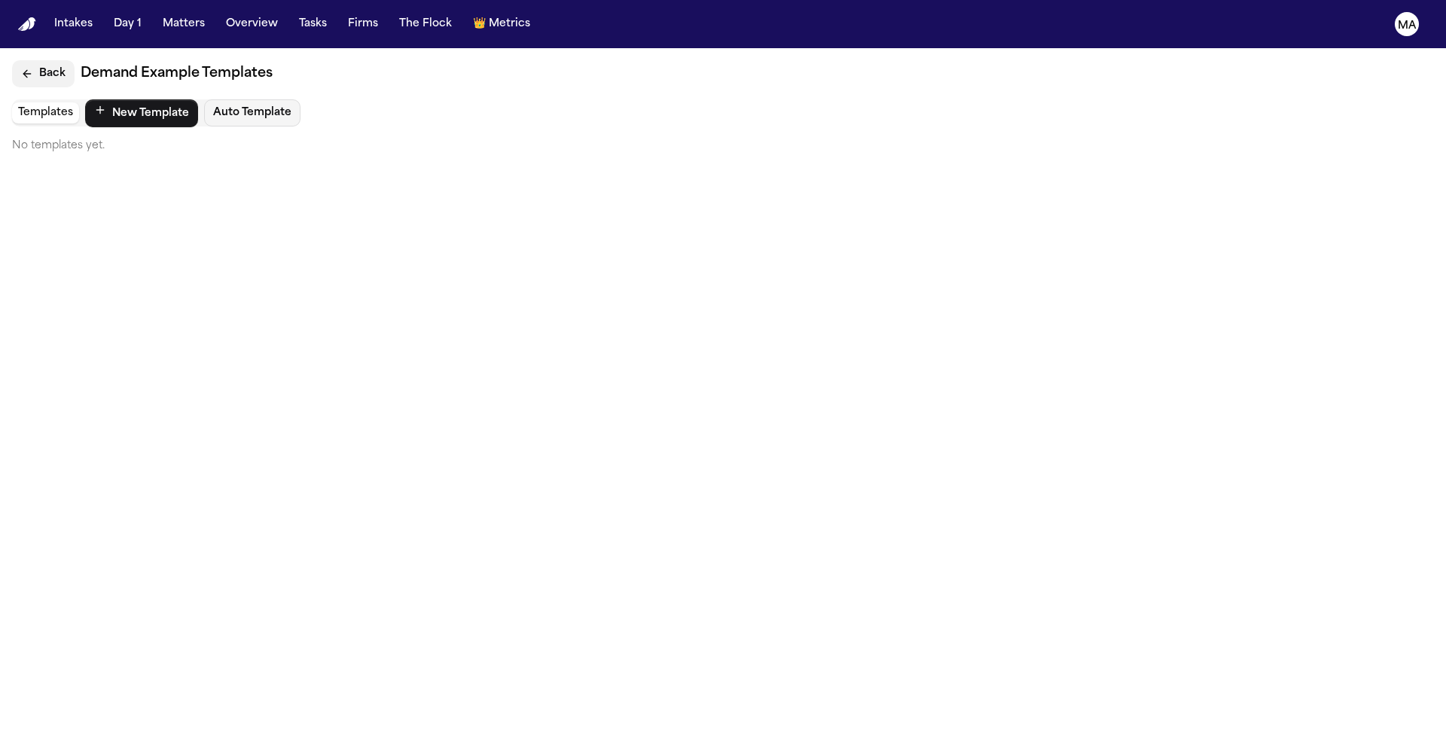
click at [30, 60] on button "Back" at bounding box center [43, 73] width 62 height 27
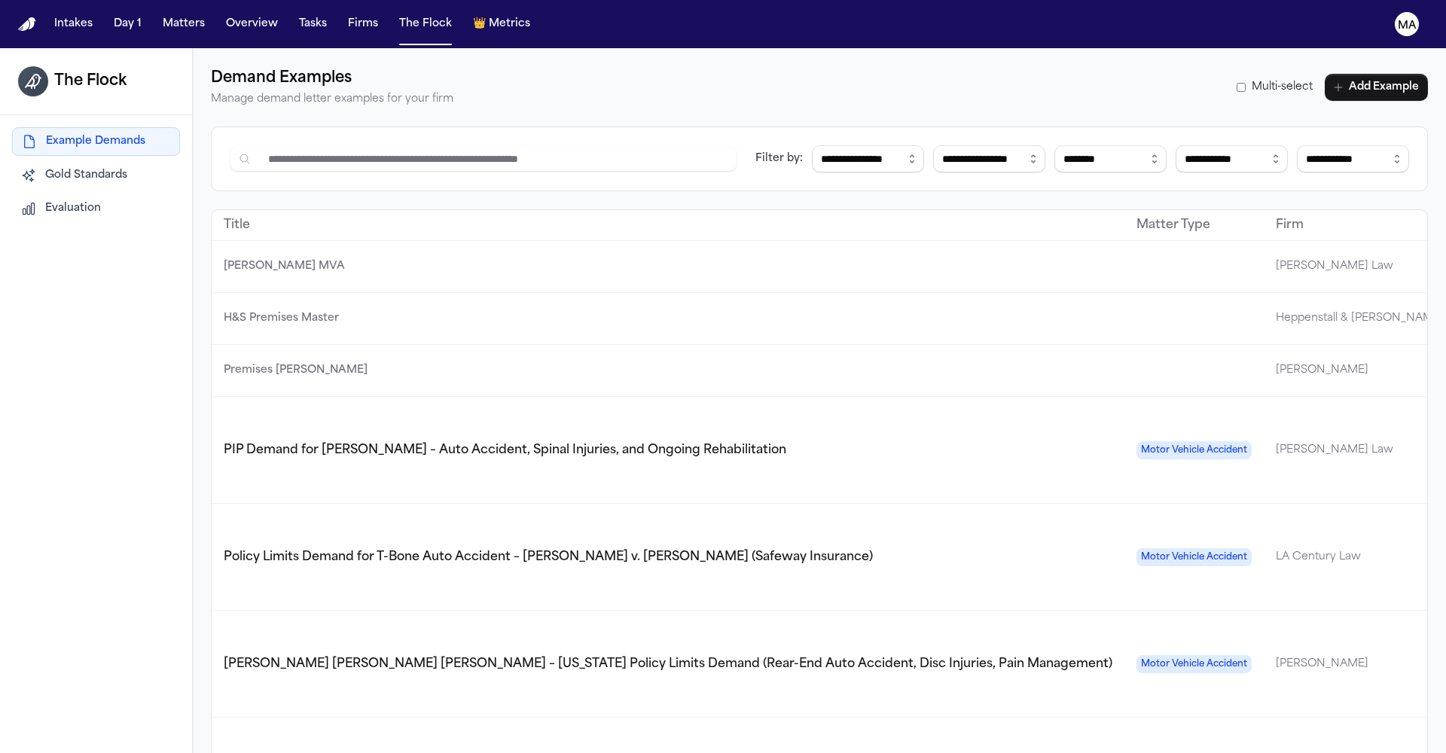
click at [957, 537] on div "**********" at bounding box center [819, 424] width 1253 height 753
